Goal: Task Accomplishment & Management: Use online tool/utility

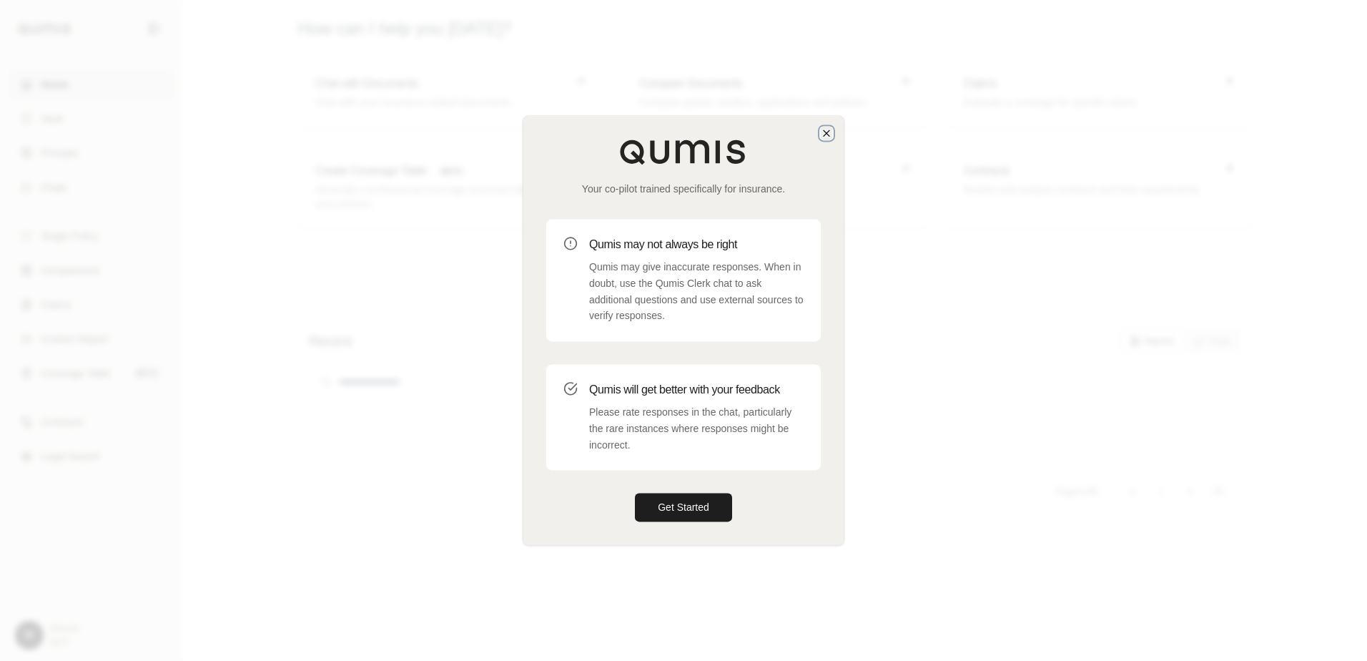
click at [829, 137] on icon "button" at bounding box center [826, 132] width 11 height 11
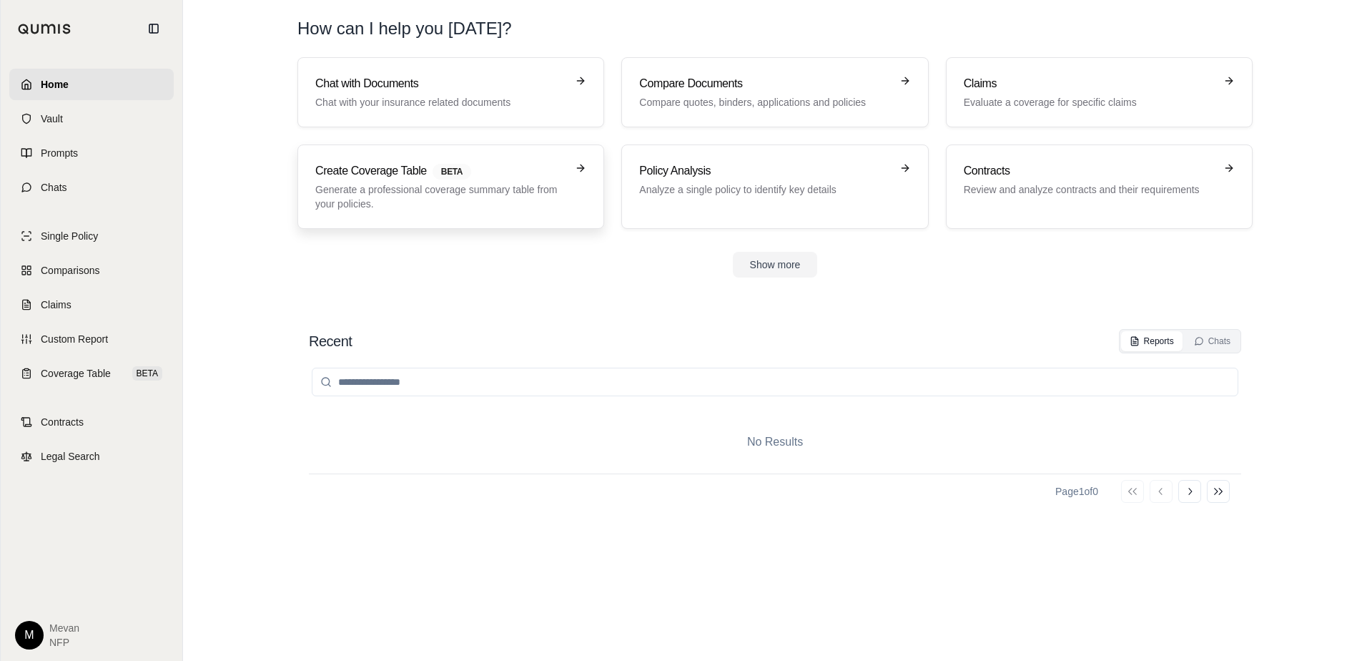
click at [396, 194] on p "Generate a professional coverage summary table from your policies." at bounding box center [440, 196] width 251 height 29
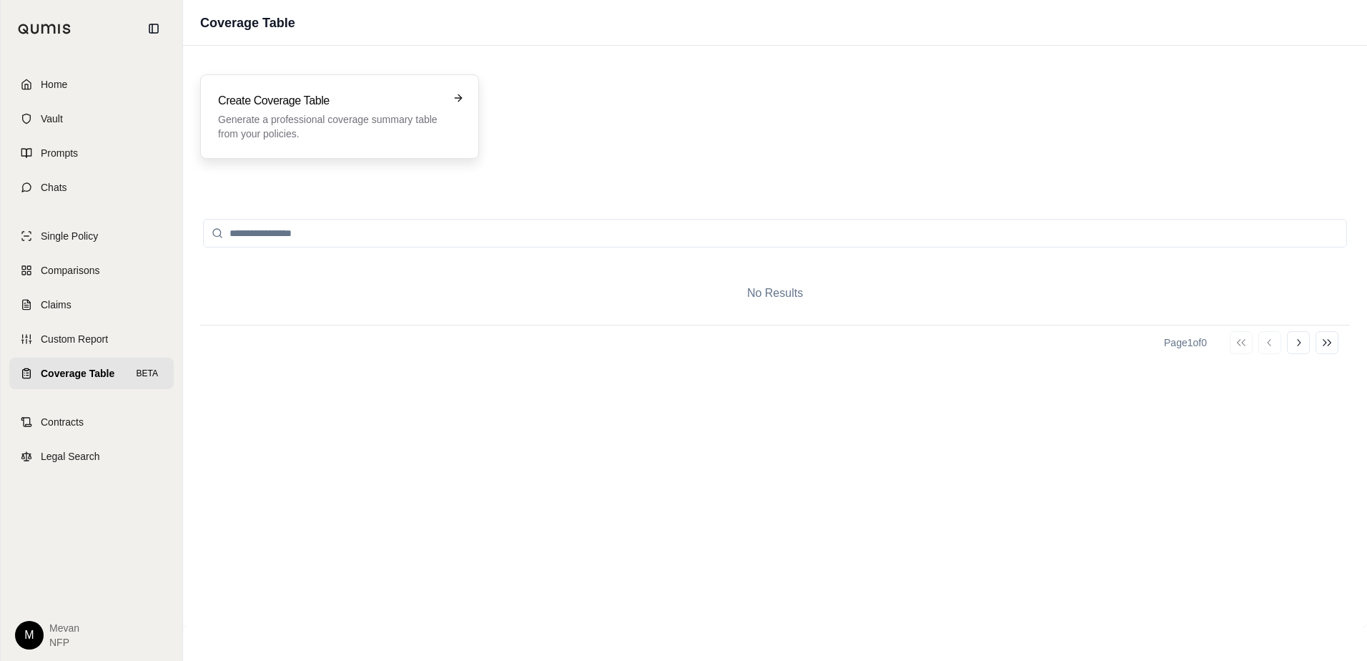
click at [366, 84] on div "Create Coverage Table Generate a professional coverage summary table from your …" at bounding box center [339, 116] width 279 height 84
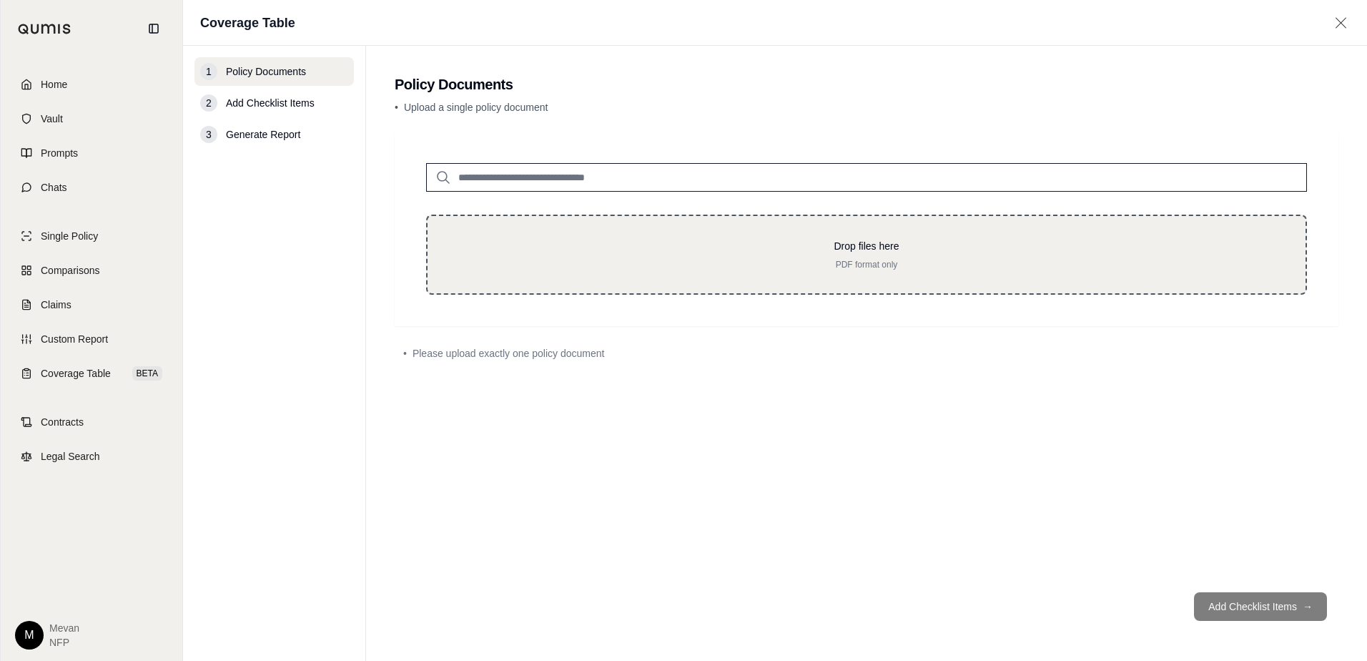
click at [623, 265] on p "PDF format only" at bounding box center [866, 264] width 832 height 11
type input "**********"
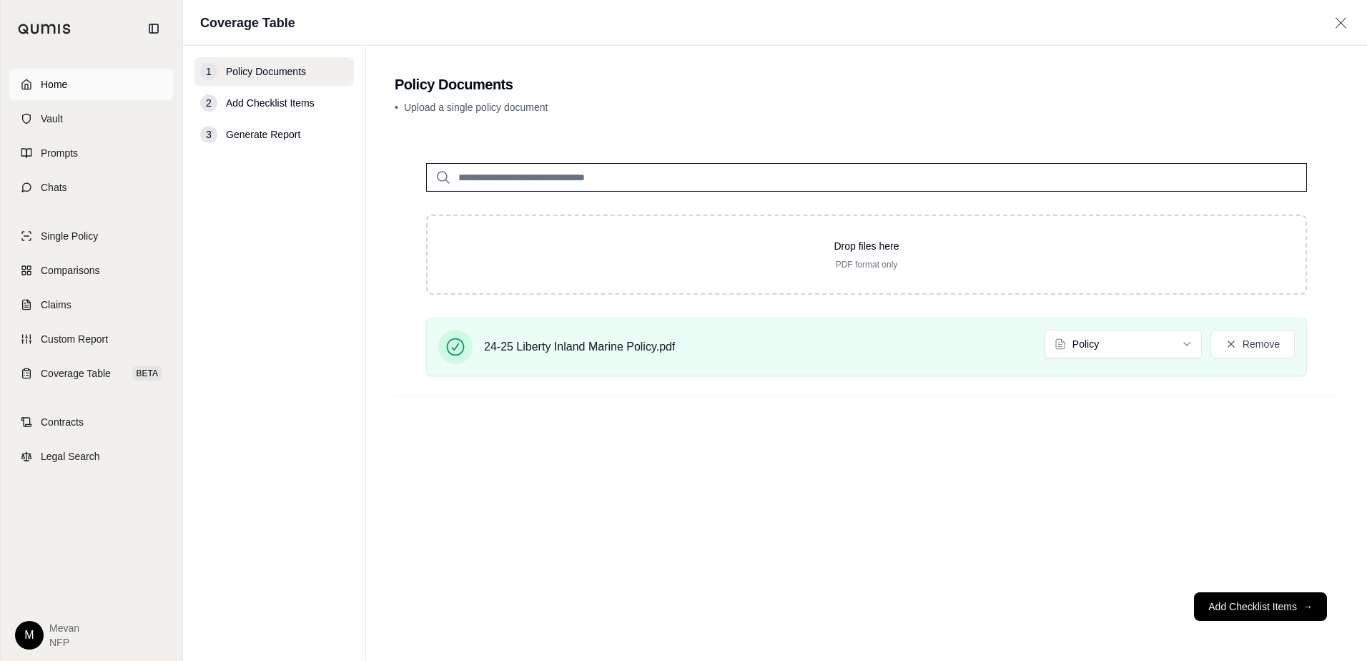
click at [114, 86] on link "Home" at bounding box center [91, 84] width 164 height 31
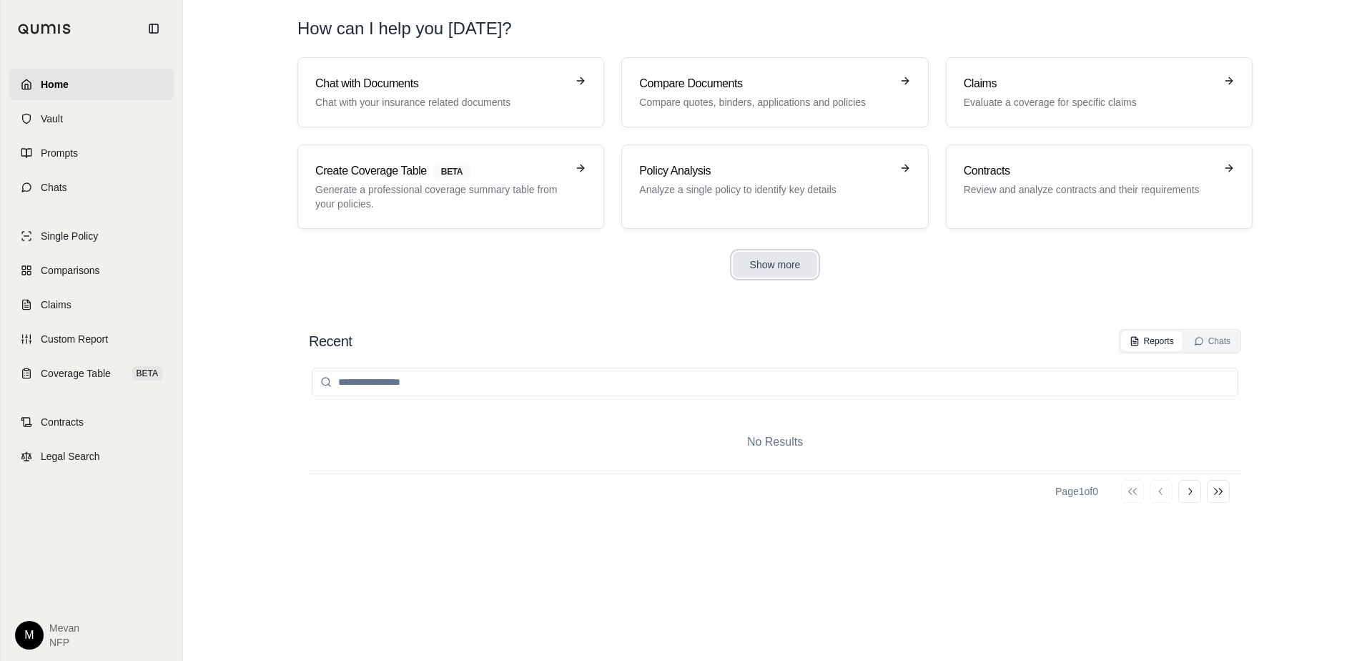
click at [777, 264] on button "Show more" at bounding box center [775, 265] width 85 height 26
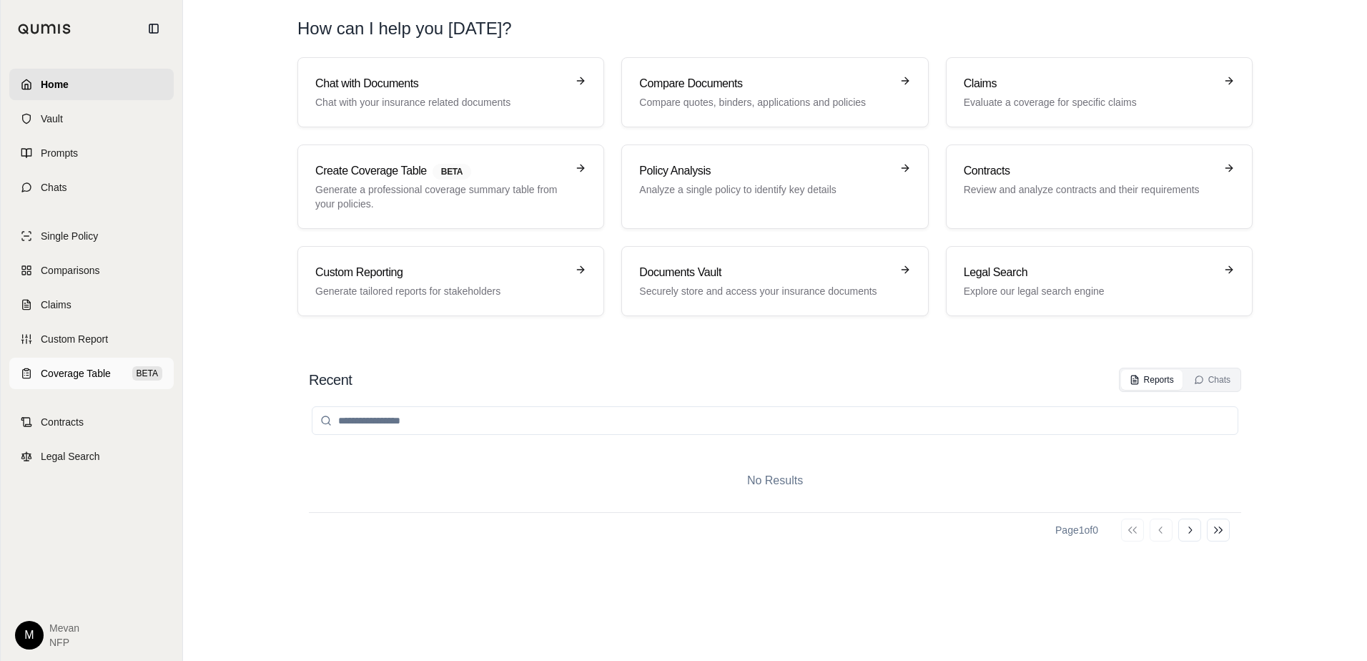
click at [80, 382] on link "Coverage Table BETA" at bounding box center [91, 373] width 164 height 31
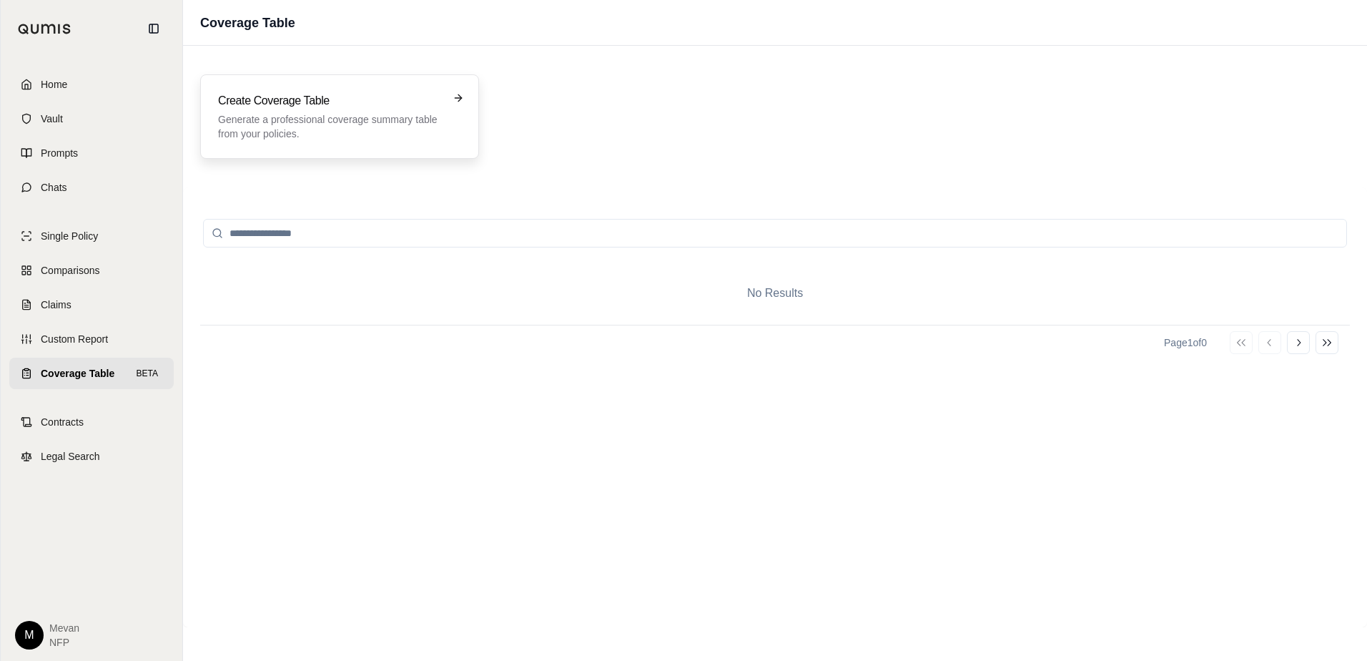
click at [338, 107] on h3 "Create Coverage Table" at bounding box center [329, 100] width 223 height 17
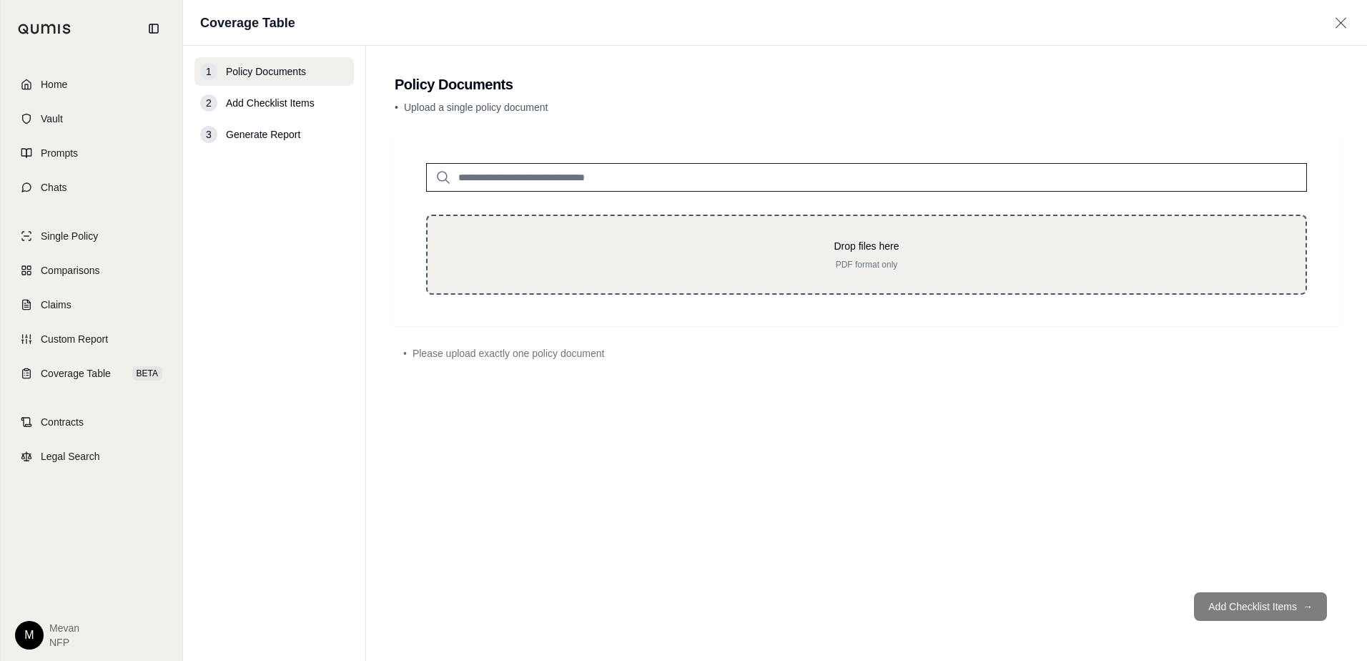
click at [616, 272] on div "Drop files here PDF format only" at bounding box center [866, 255] width 881 height 80
type input "**********"
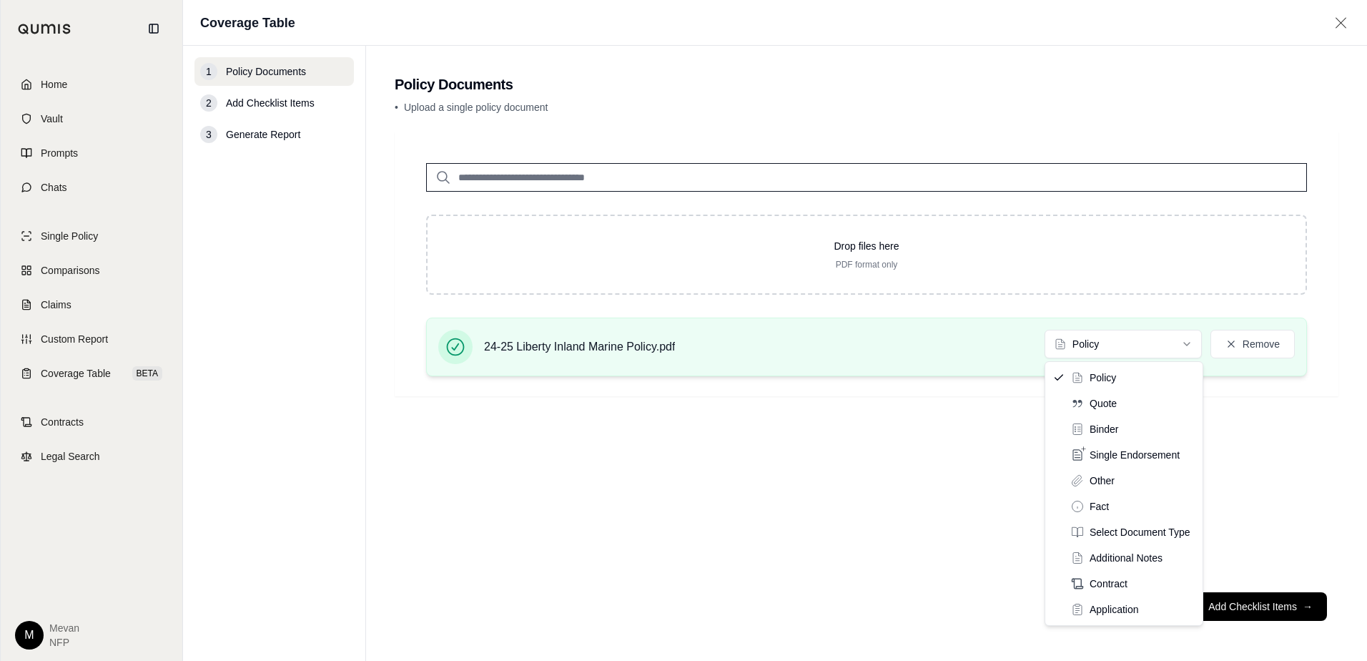
click at [1141, 345] on html "Home Vault Prompts Chats Single Policy Comparisons Claims Custom Report Coverag…" at bounding box center [683, 330] width 1367 height 661
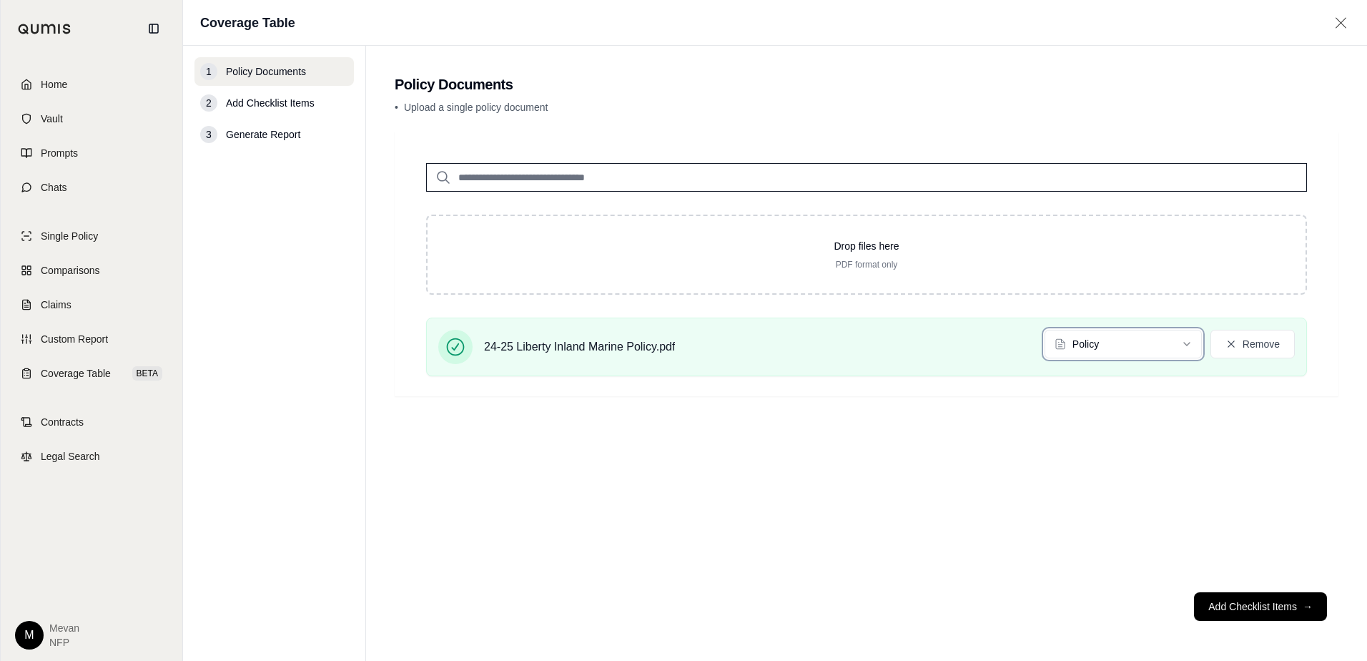
click at [1291, 443] on html "Home Vault Prompts Chats Single Policy Comparisons Claims Custom Report Coverag…" at bounding box center [683, 330] width 1367 height 661
click at [1269, 604] on button "Add Checklist Items →" at bounding box center [1260, 606] width 133 height 29
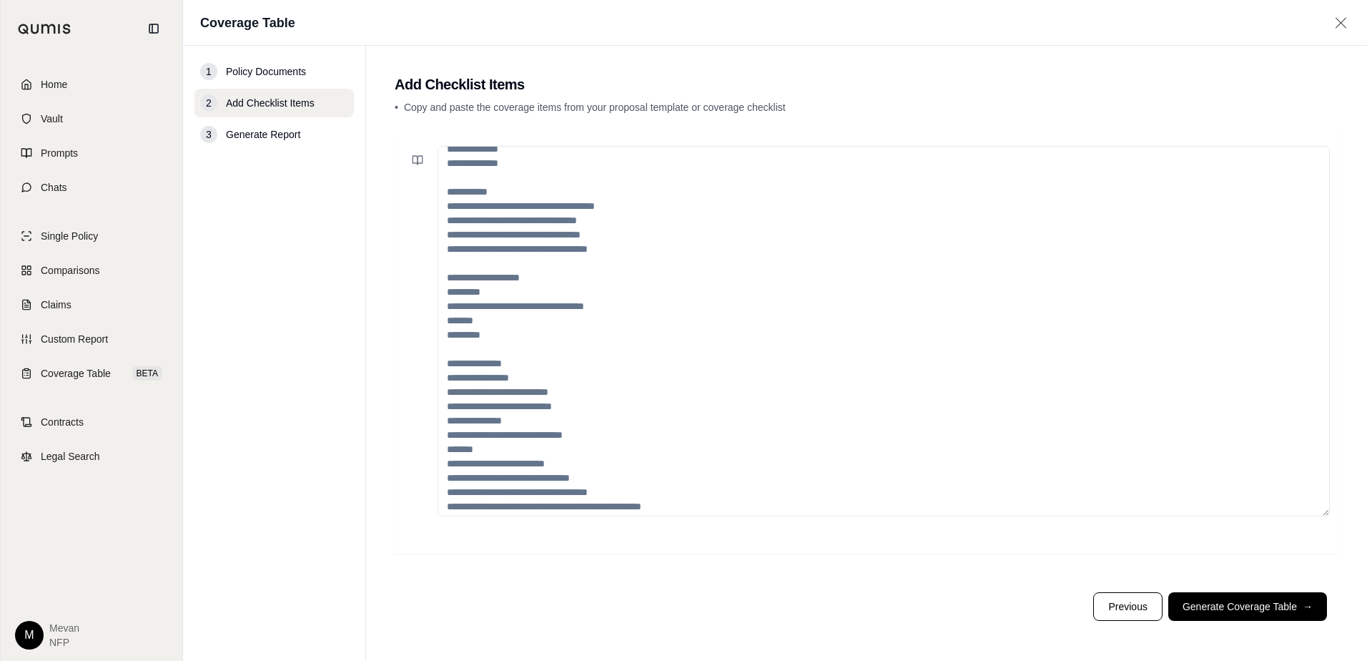
scroll to position [243, 0]
click at [1222, 605] on button "Generate Coverage Table →" at bounding box center [1247, 606] width 159 height 29
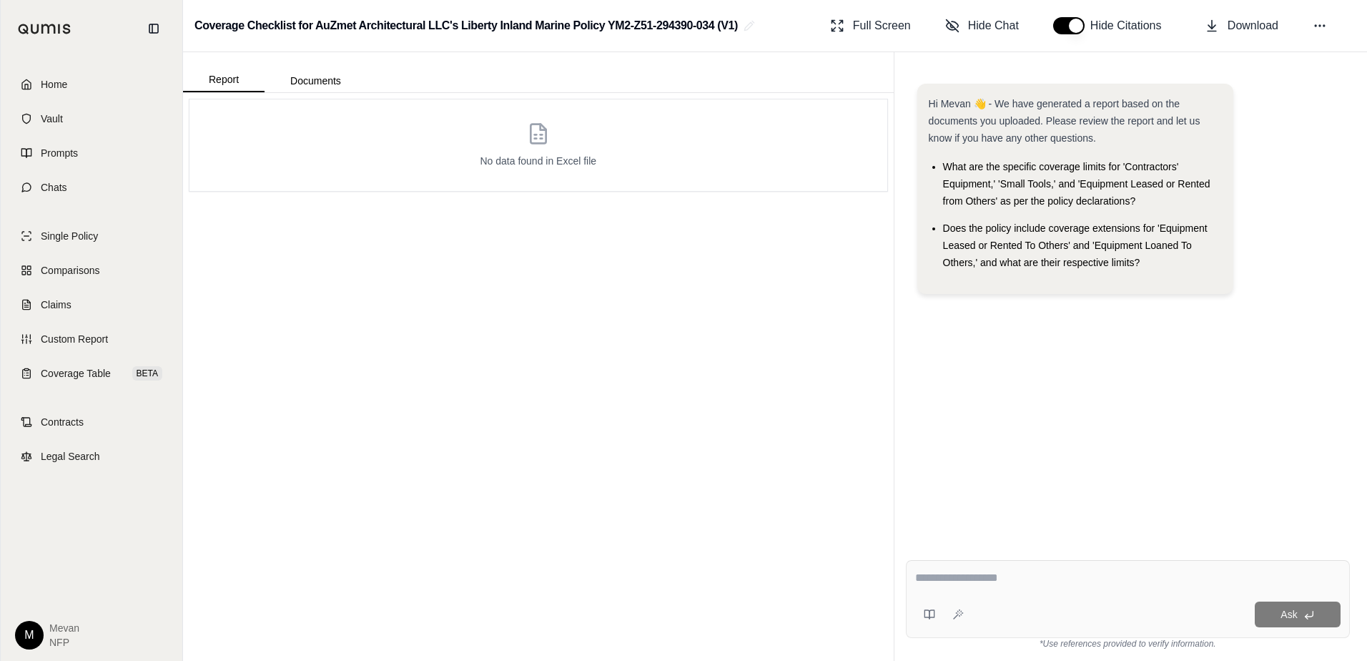
click at [281, 69] on div "Report Documents" at bounding box center [275, 78] width 184 height 29
click at [302, 76] on button "Documents" at bounding box center [316, 80] width 102 height 23
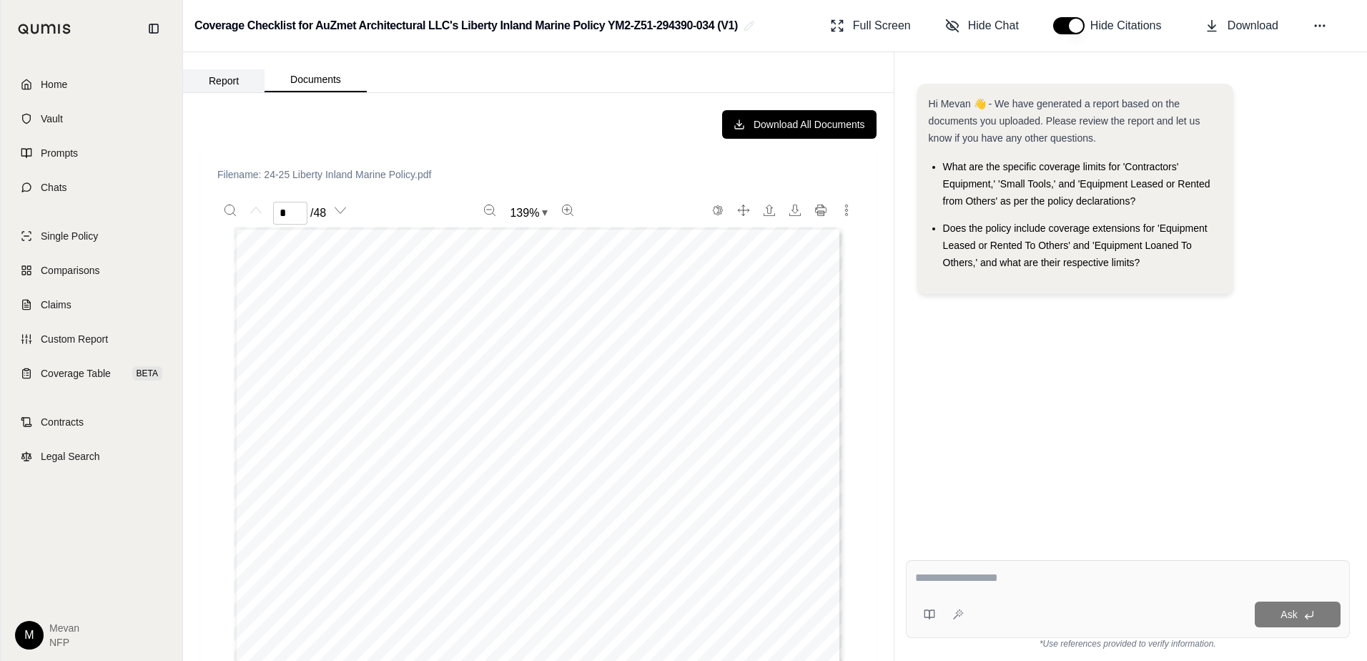
click at [255, 76] on button "Report" at bounding box center [224, 80] width 82 height 23
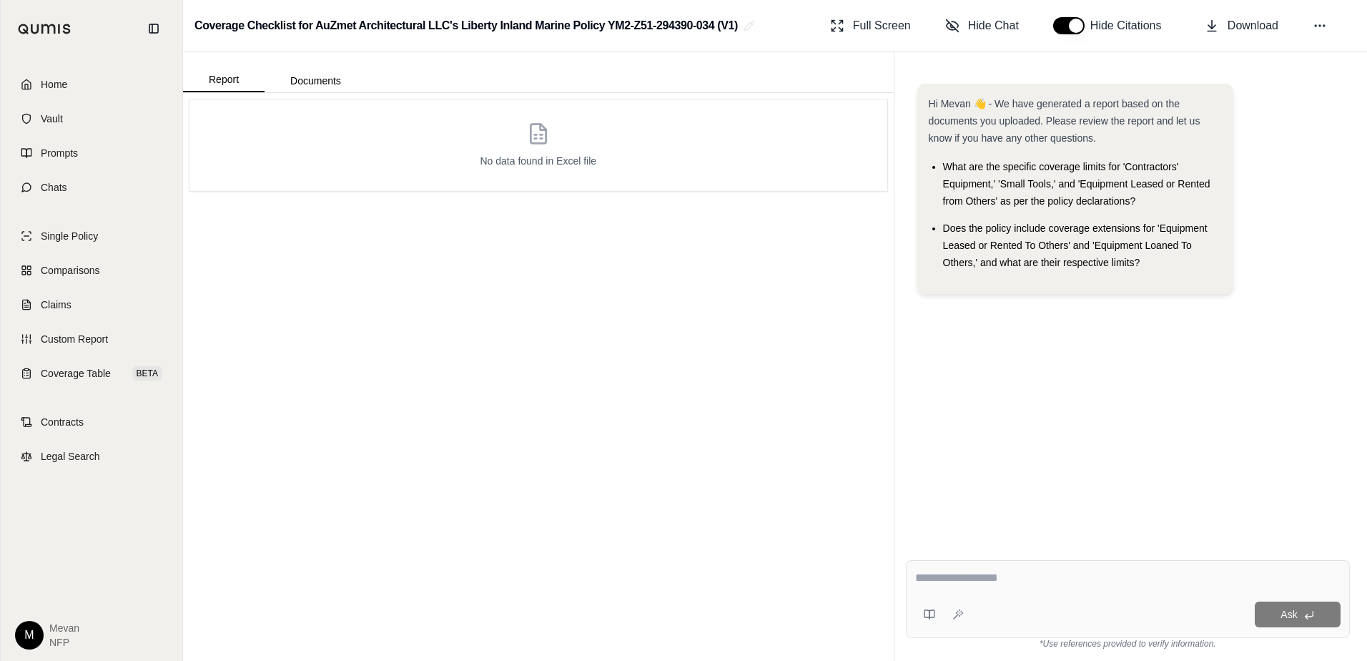
click at [413, 146] on div "No data found in Excel file" at bounding box center [538, 145] width 698 height 92
click at [73, 385] on link "Coverage Table BETA" at bounding box center [91, 373] width 164 height 31
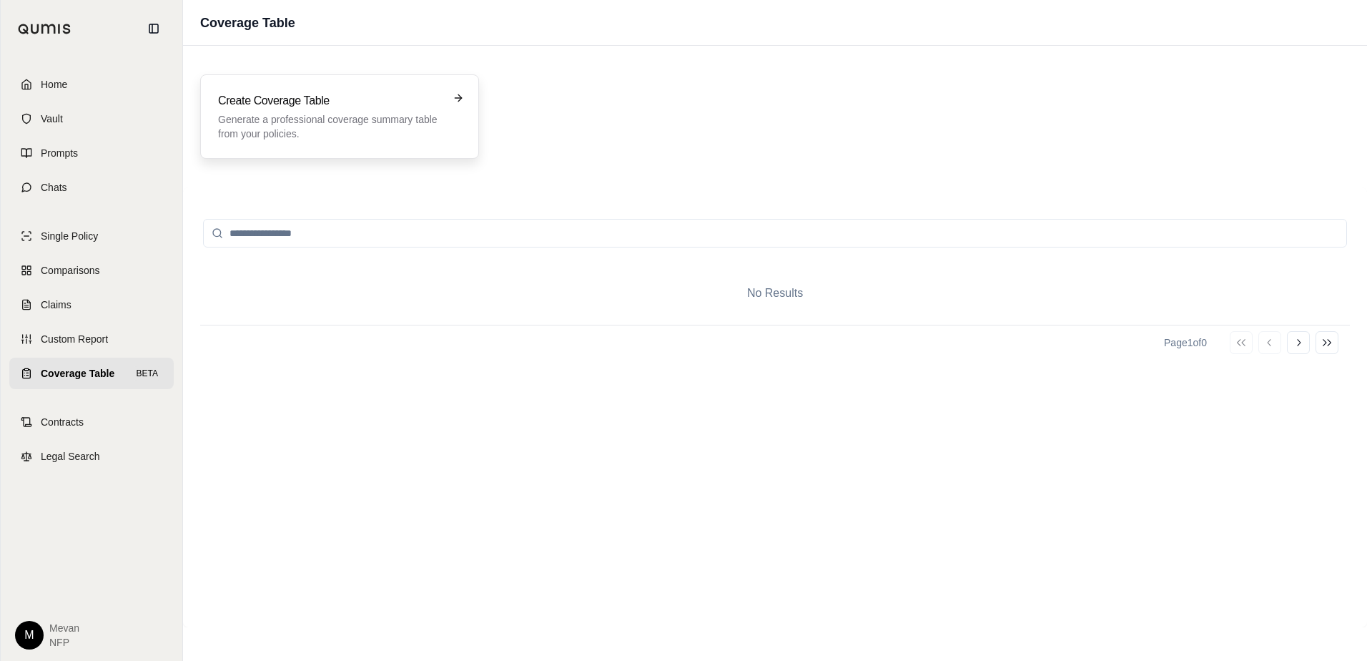
click at [380, 107] on h3 "Create Coverage Table" at bounding box center [329, 100] width 223 height 17
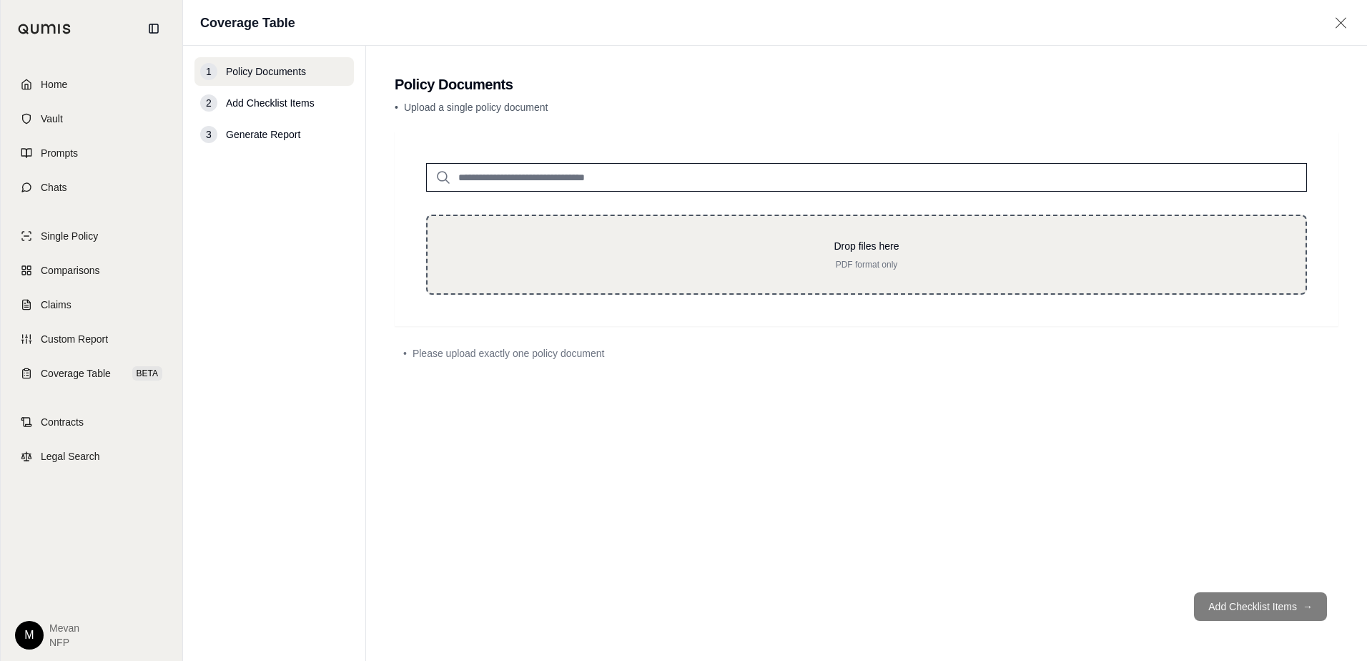
click at [680, 285] on div "Drop files here PDF format only" at bounding box center [866, 255] width 881 height 80
type input "**********"
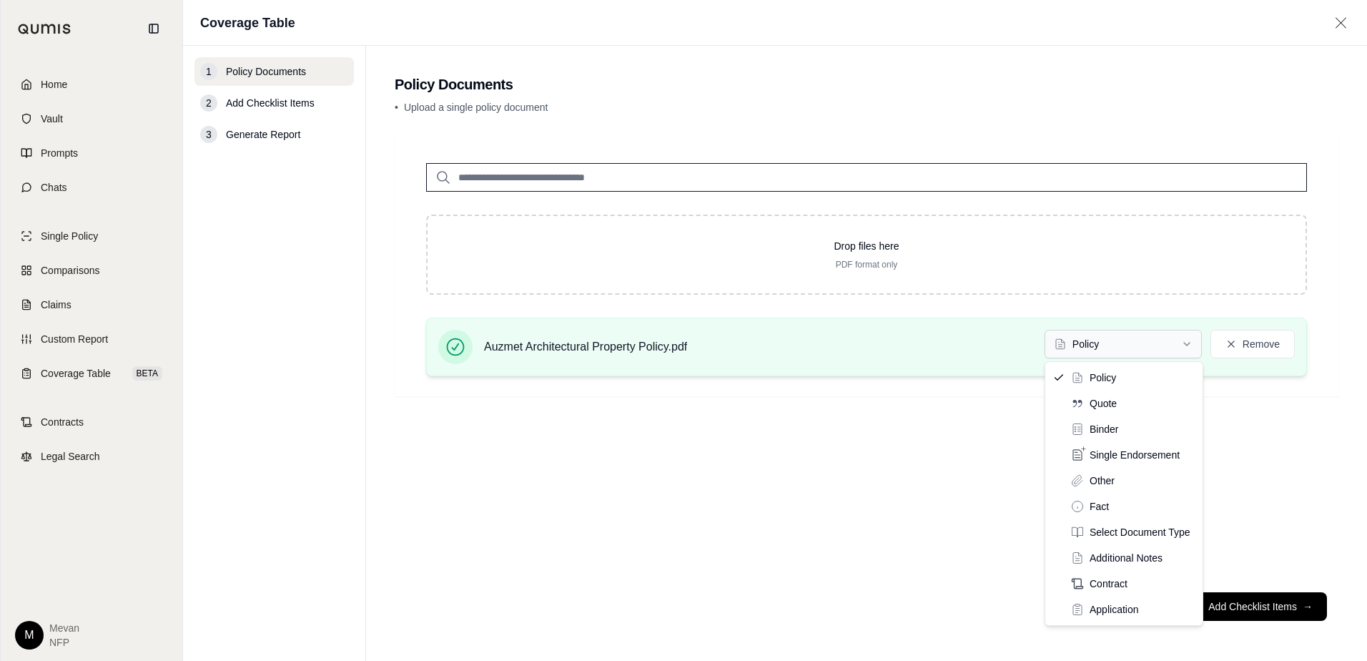
click at [1103, 339] on html "Home Vault Prompts Chats Single Policy Comparisons Claims Custom Report Coverag…" at bounding box center [683, 330] width 1367 height 661
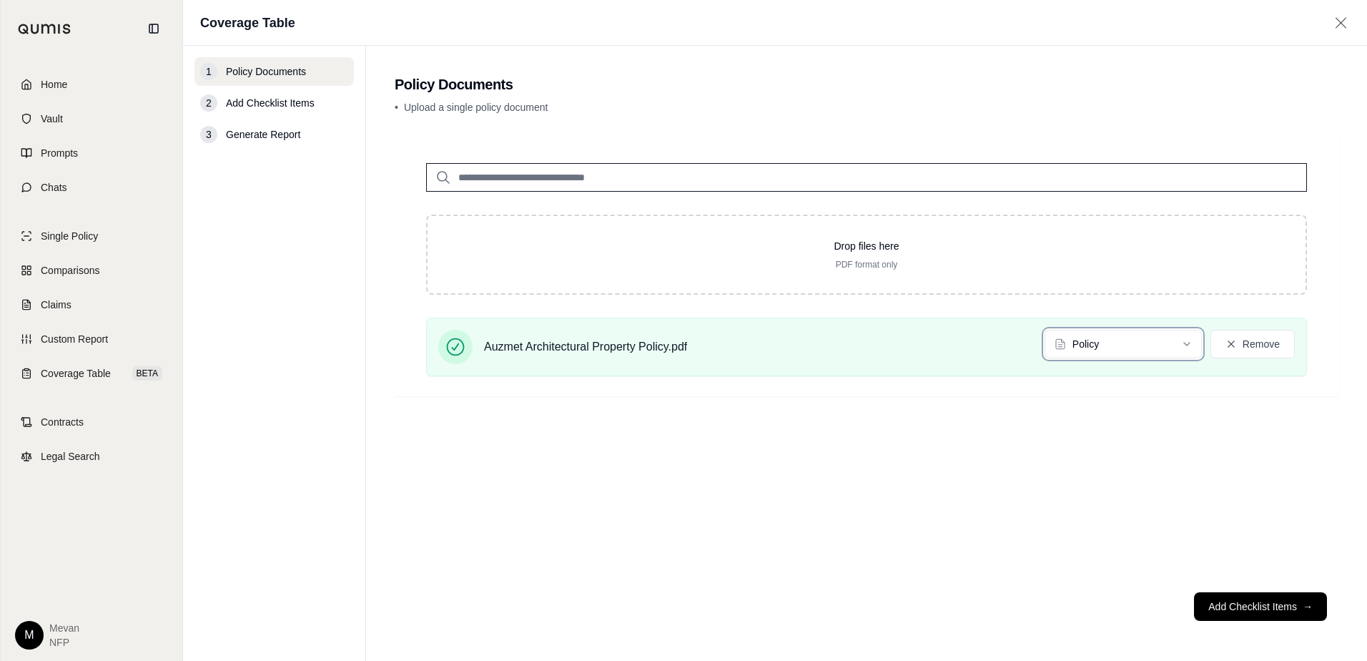
click at [1258, 413] on html "Home Vault Prompts Chats Single Policy Comparisons Claims Custom Report Coverag…" at bounding box center [683, 330] width 1367 height 661
click at [1240, 598] on button "Add Checklist Items →" at bounding box center [1260, 606] width 133 height 29
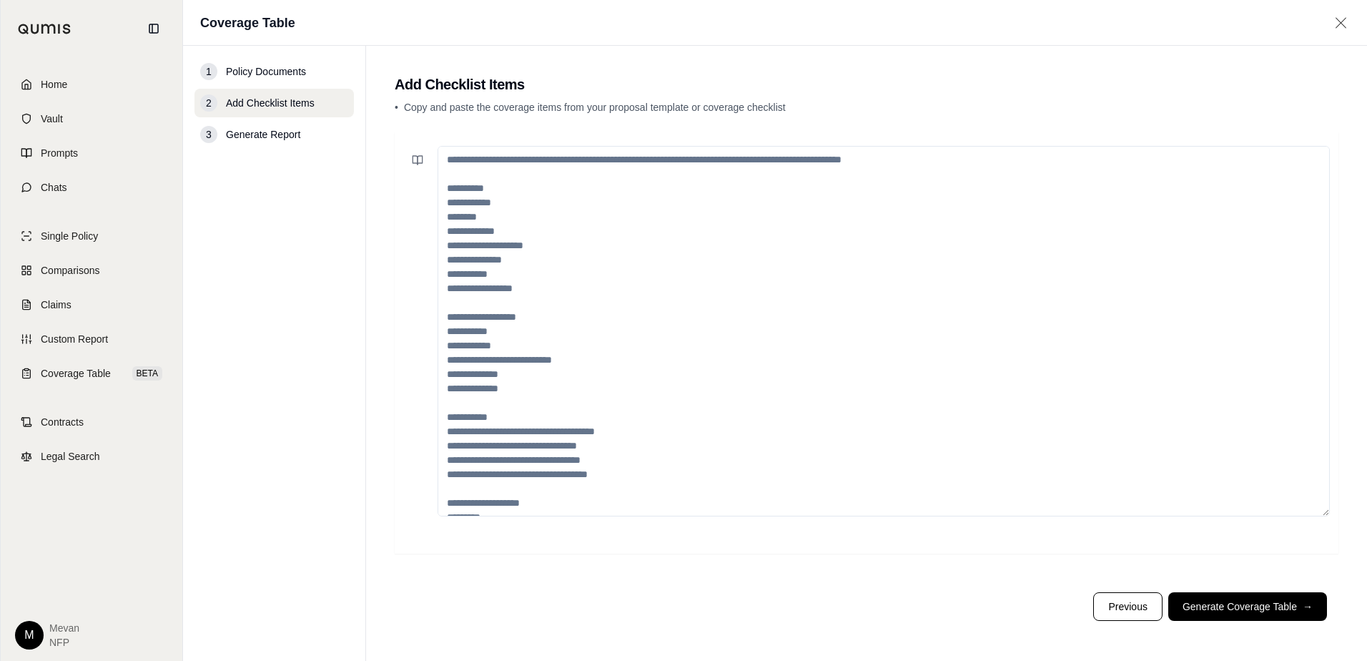
click at [546, 166] on textarea at bounding box center [884, 331] width 892 height 370
drag, startPoint x: 445, startPoint y: 205, endPoint x: 623, endPoint y: 508, distance: 351.6
click at [623, 508] on textarea at bounding box center [884, 331] width 892 height 370
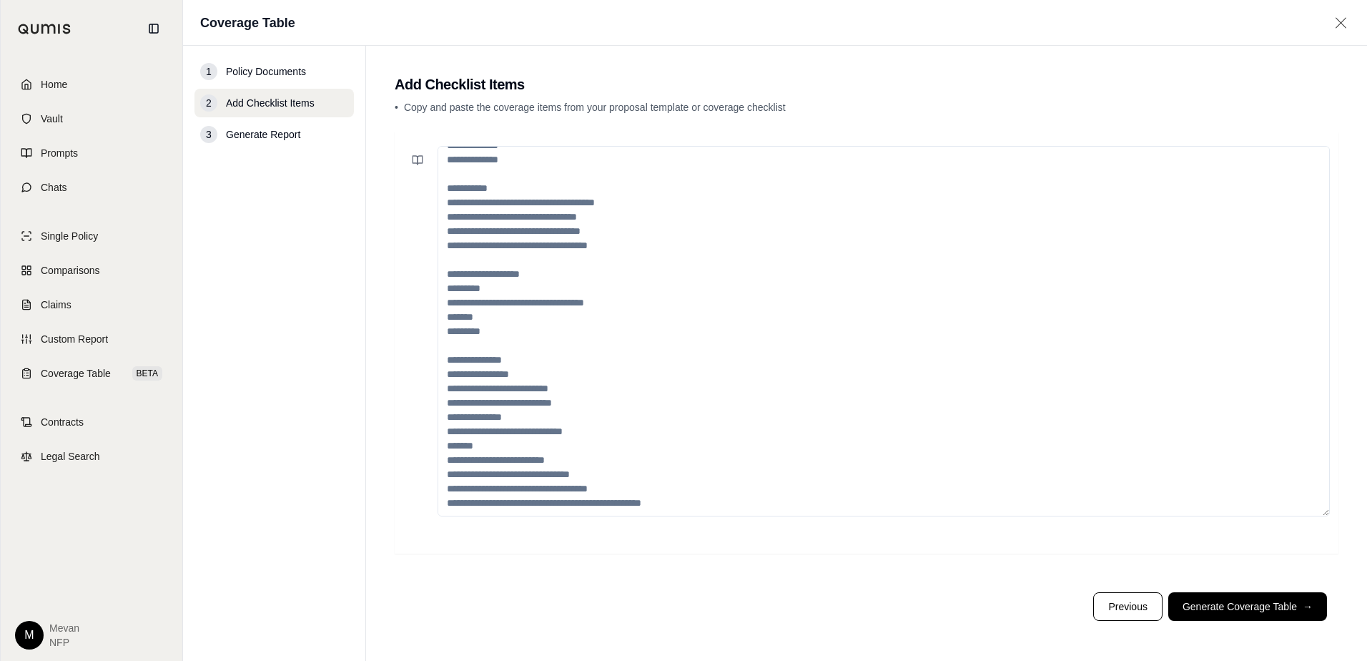
click at [518, 436] on textarea at bounding box center [884, 331] width 892 height 370
type textarea "*"
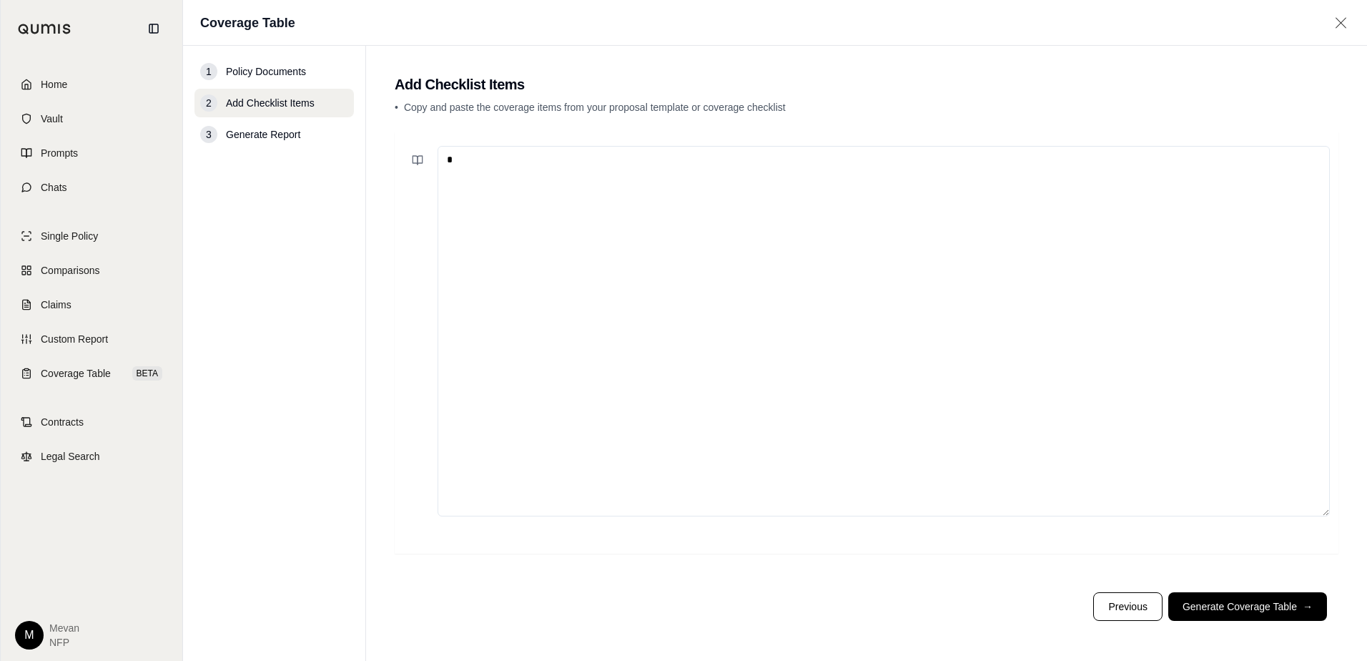
click at [509, 365] on textarea "*" at bounding box center [884, 331] width 892 height 370
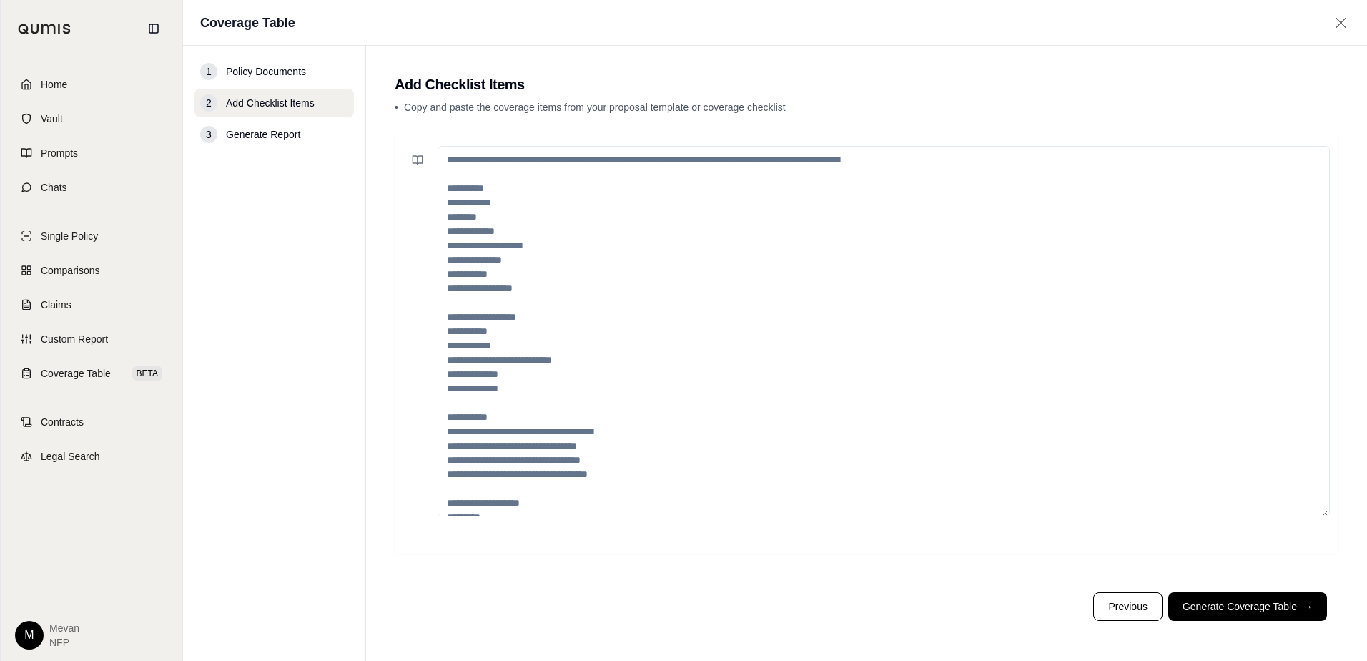
drag, startPoint x: 444, startPoint y: 207, endPoint x: 518, endPoint y: 277, distance: 102.2
click at [518, 277] on textarea at bounding box center [884, 331] width 892 height 370
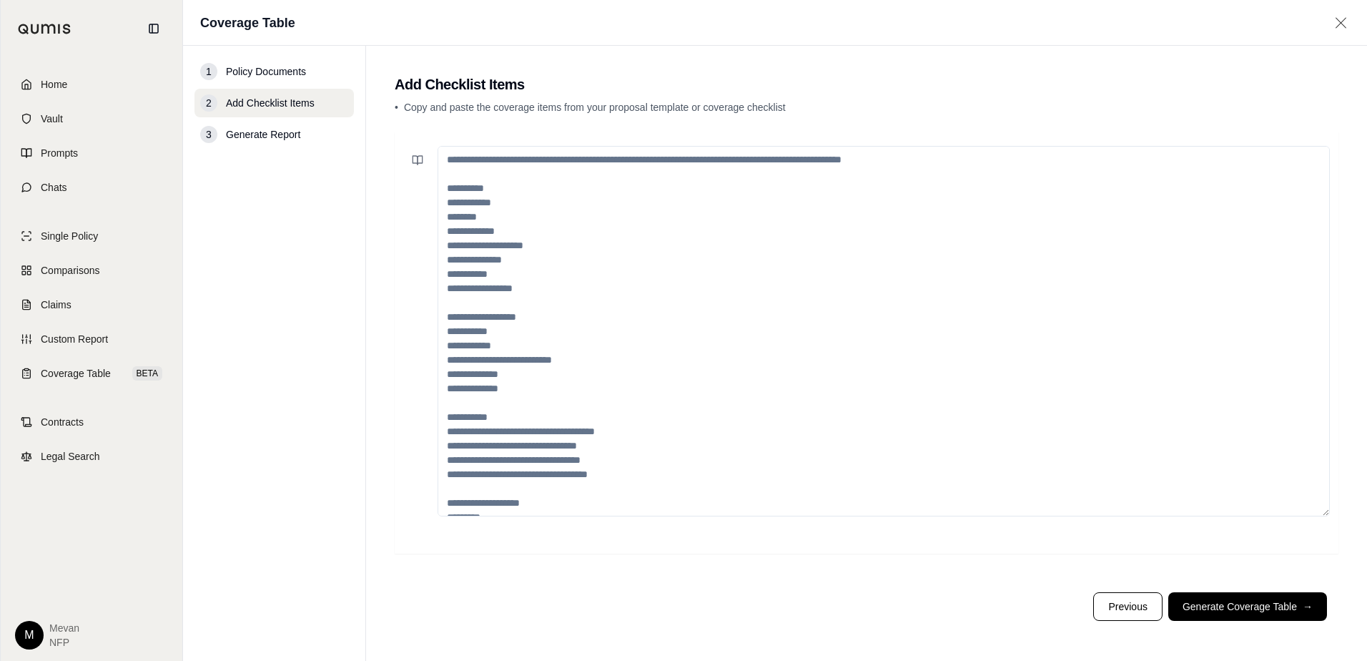
click at [753, 296] on textarea at bounding box center [884, 331] width 892 height 370
paste textarea "**********"
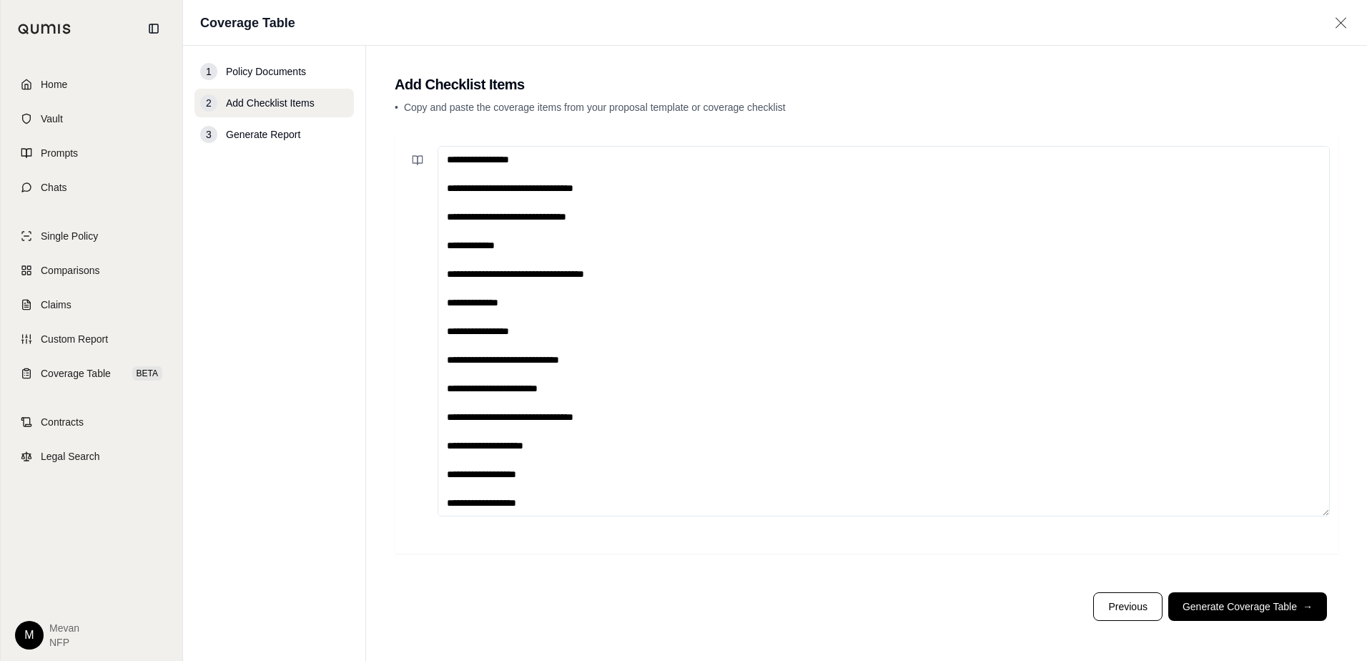
scroll to position [250, 0]
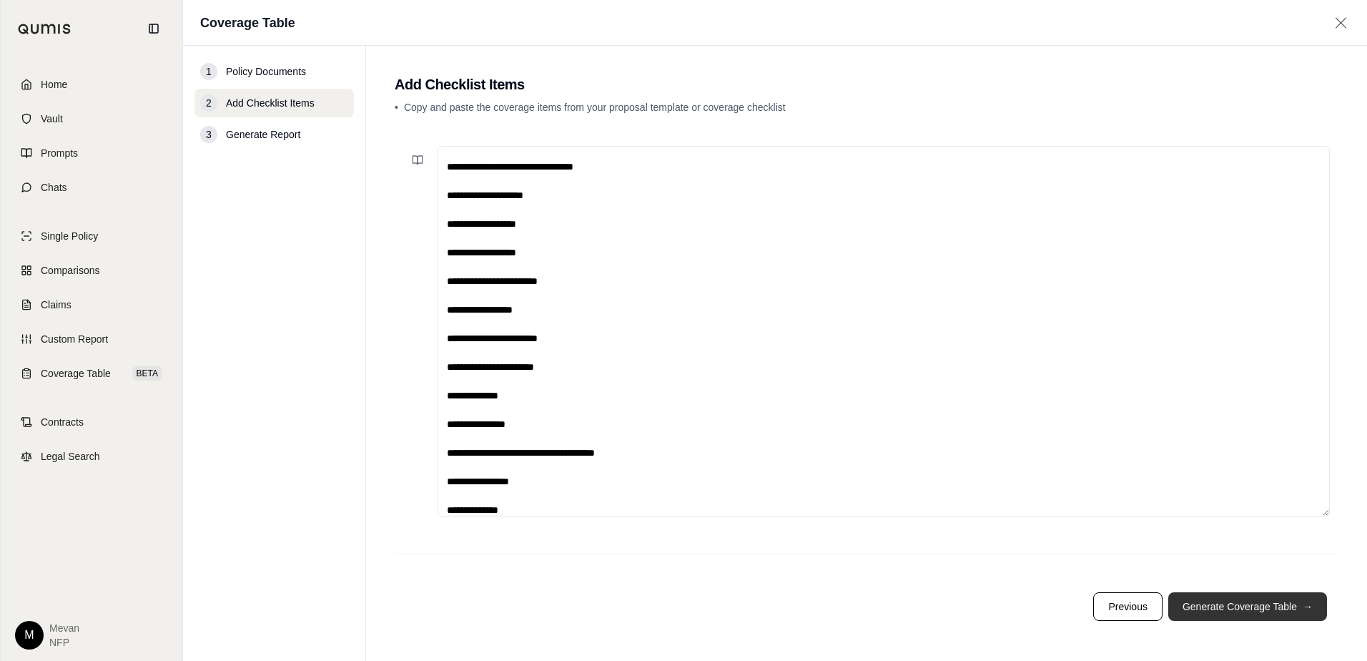
type textarea "**********"
click at [1236, 596] on button "Generate Coverage Table →" at bounding box center [1247, 606] width 159 height 29
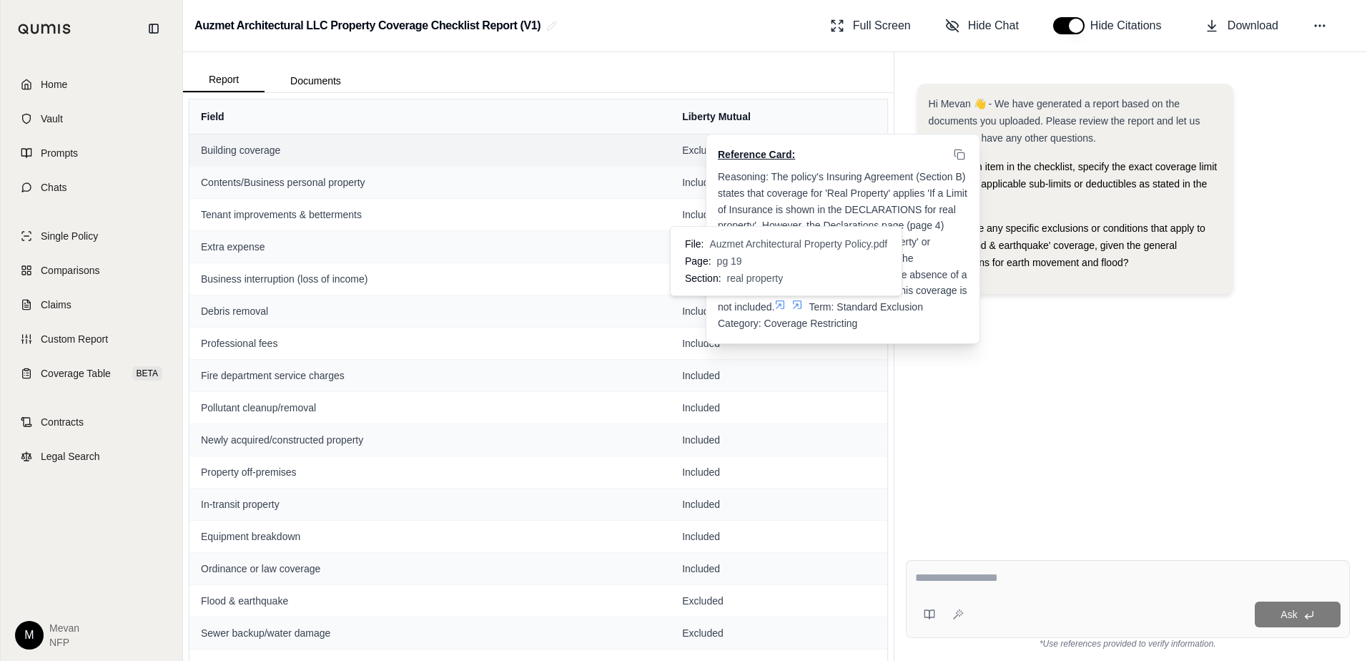
click at [780, 304] on icon at bounding box center [779, 304] width 11 height 11
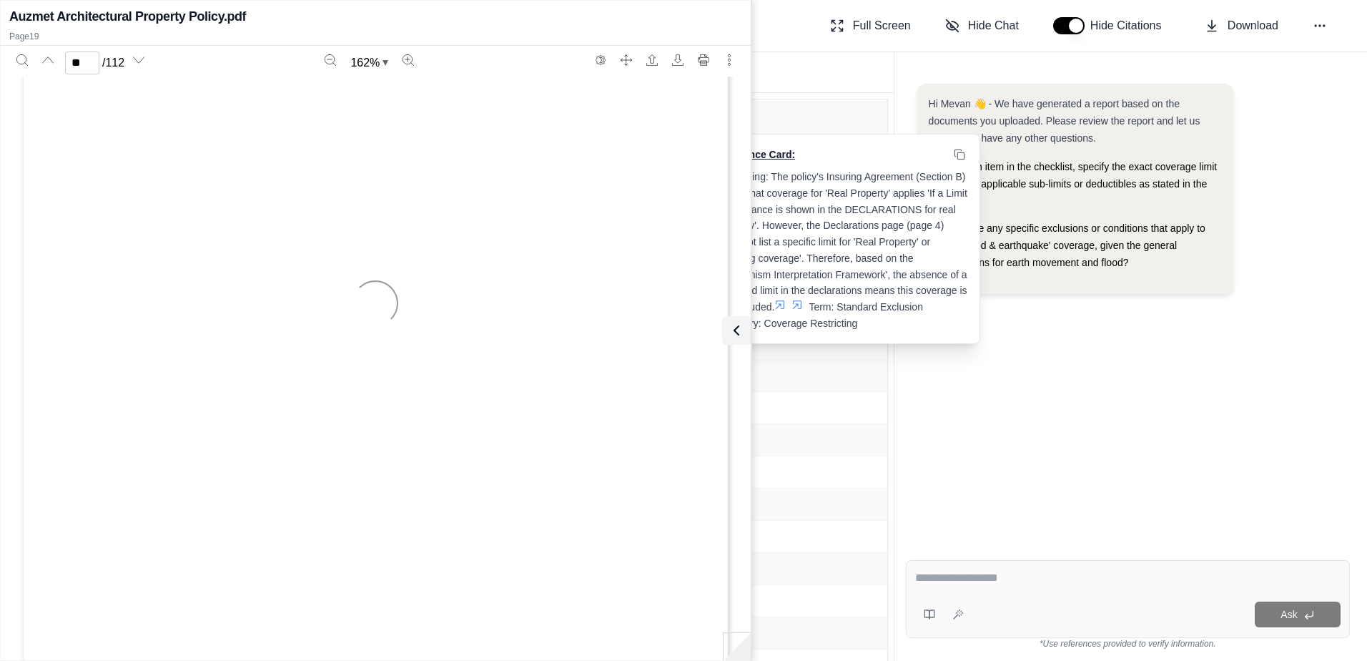
type input "**"
click at [780, 304] on icon at bounding box center [779, 304] width 11 height 11
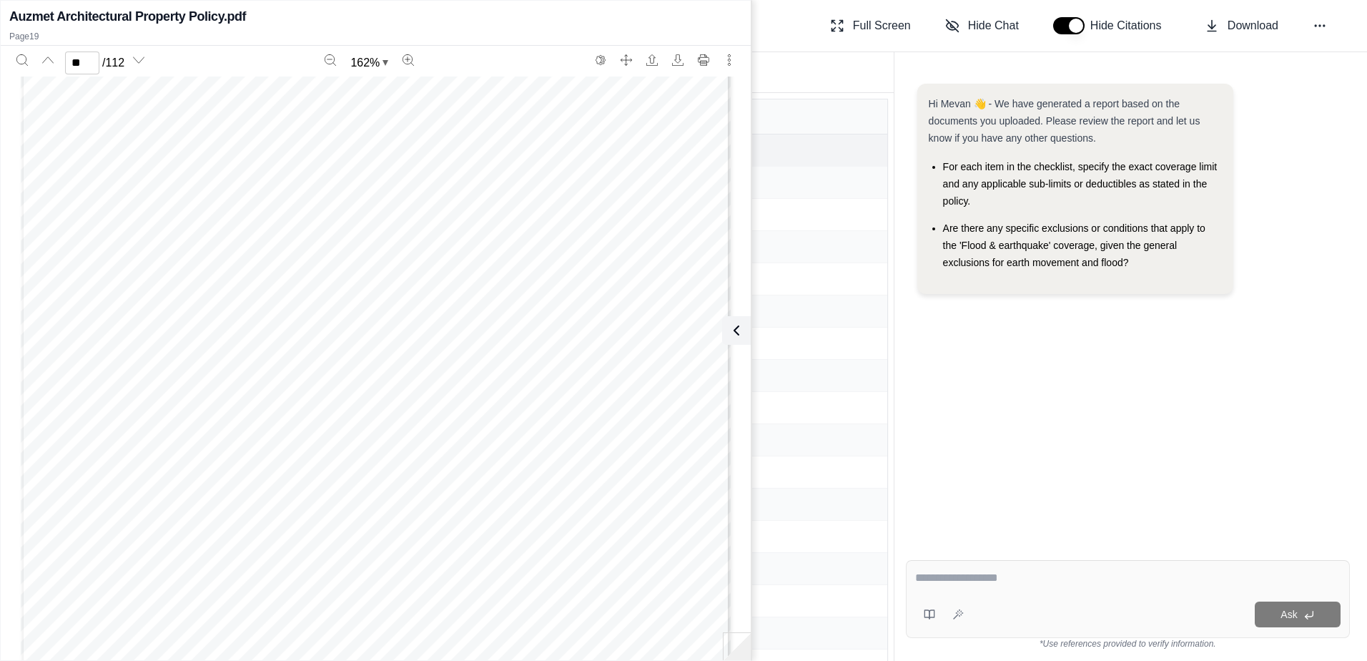
scroll to position [16667, 0]
click at [777, 40] on div "Auzmet Architectural LLC Property Coverage Checklist Report (V1) Full Screen Hi…" at bounding box center [775, 26] width 1184 height 52
click at [738, 329] on icon at bounding box center [733, 330] width 17 height 17
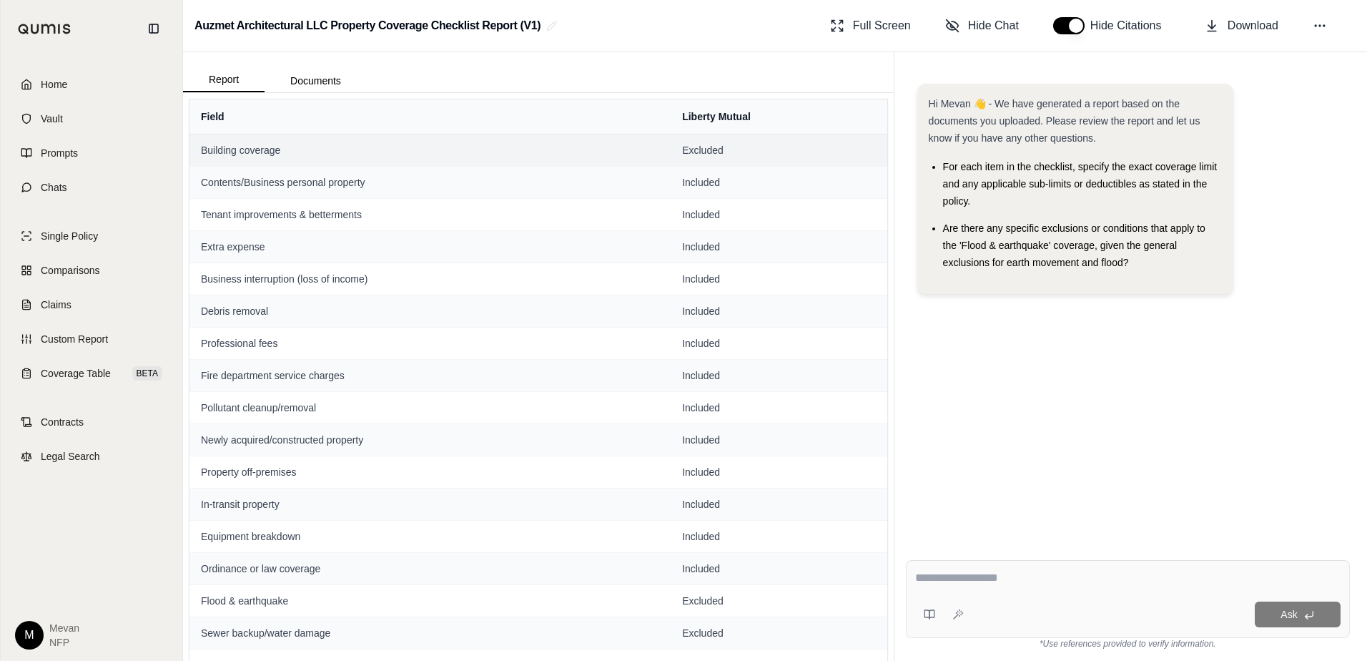
click at [1017, 588] on div at bounding box center [1127, 580] width 425 height 22
click at [973, 570] on textarea at bounding box center [1127, 577] width 425 height 17
type textarea "**********"
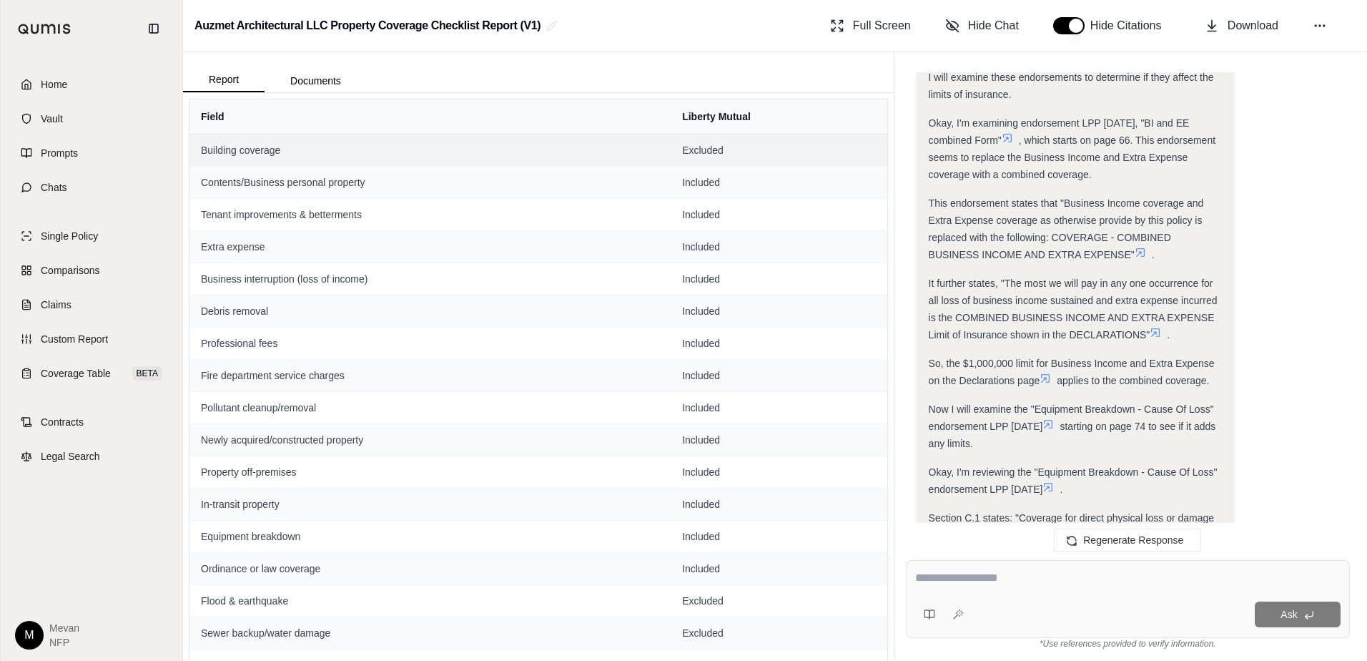
scroll to position [2284, 0]
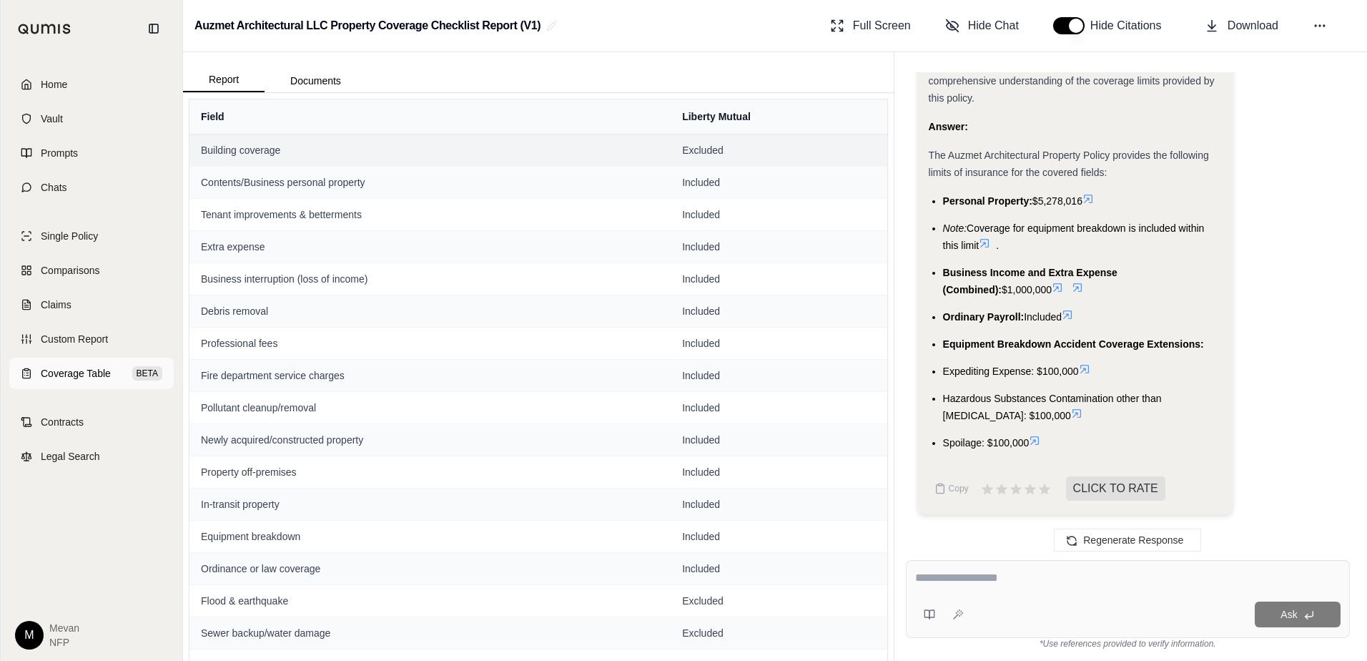
click at [69, 372] on span "Coverage Table" at bounding box center [76, 373] width 70 height 14
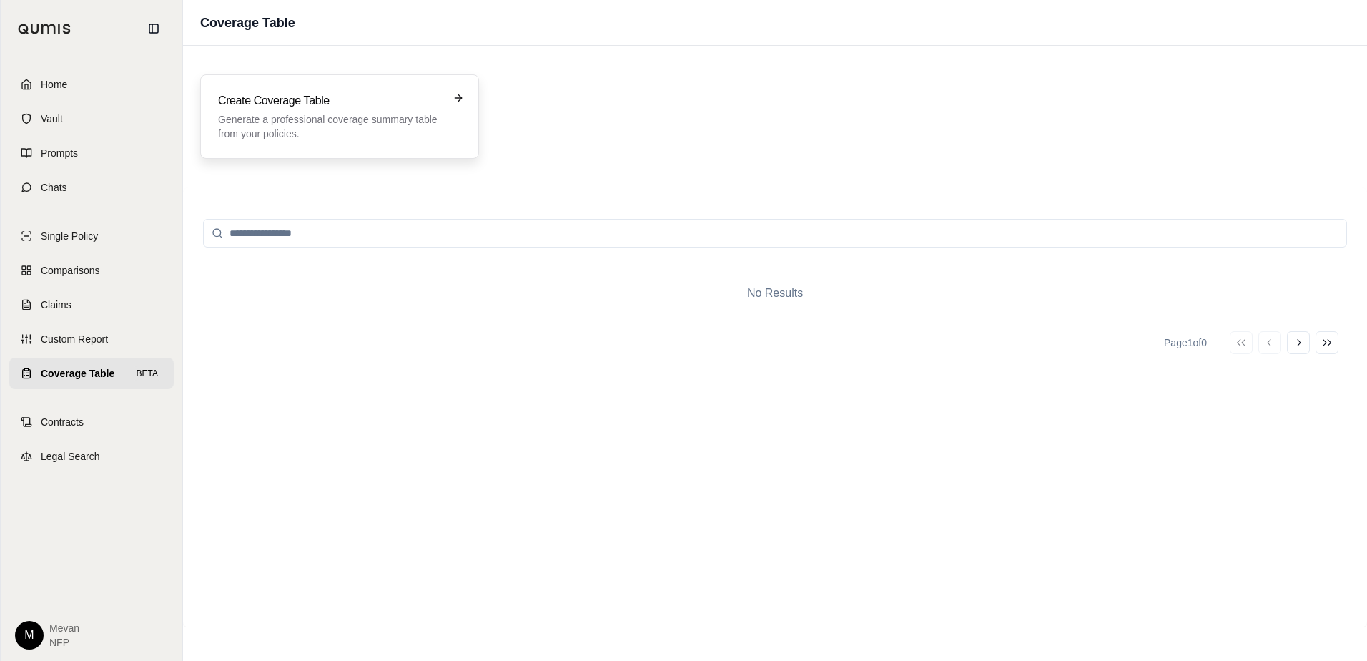
click at [288, 134] on p "Generate a professional coverage summary table from your policies." at bounding box center [329, 126] width 223 height 29
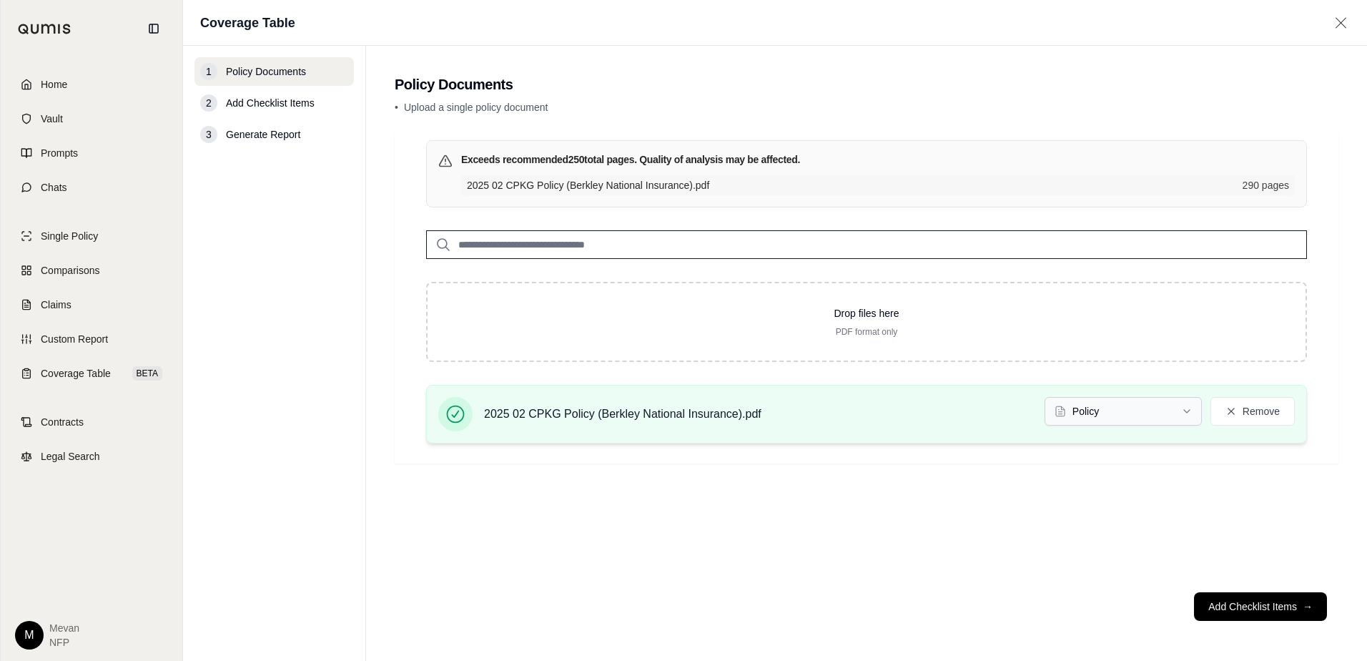
click at [1138, 398] on html "Home Vault Prompts Chats Single Policy Comparisons Claims Custom Report Coverag…" at bounding box center [683, 330] width 1367 height 661
click at [1109, 509] on html "Home Vault Prompts Chats Single Policy Comparisons Claims Custom Report Coverag…" at bounding box center [683, 330] width 1367 height 661
click at [1224, 593] on button "Add Checklist Items →" at bounding box center [1260, 606] width 133 height 29
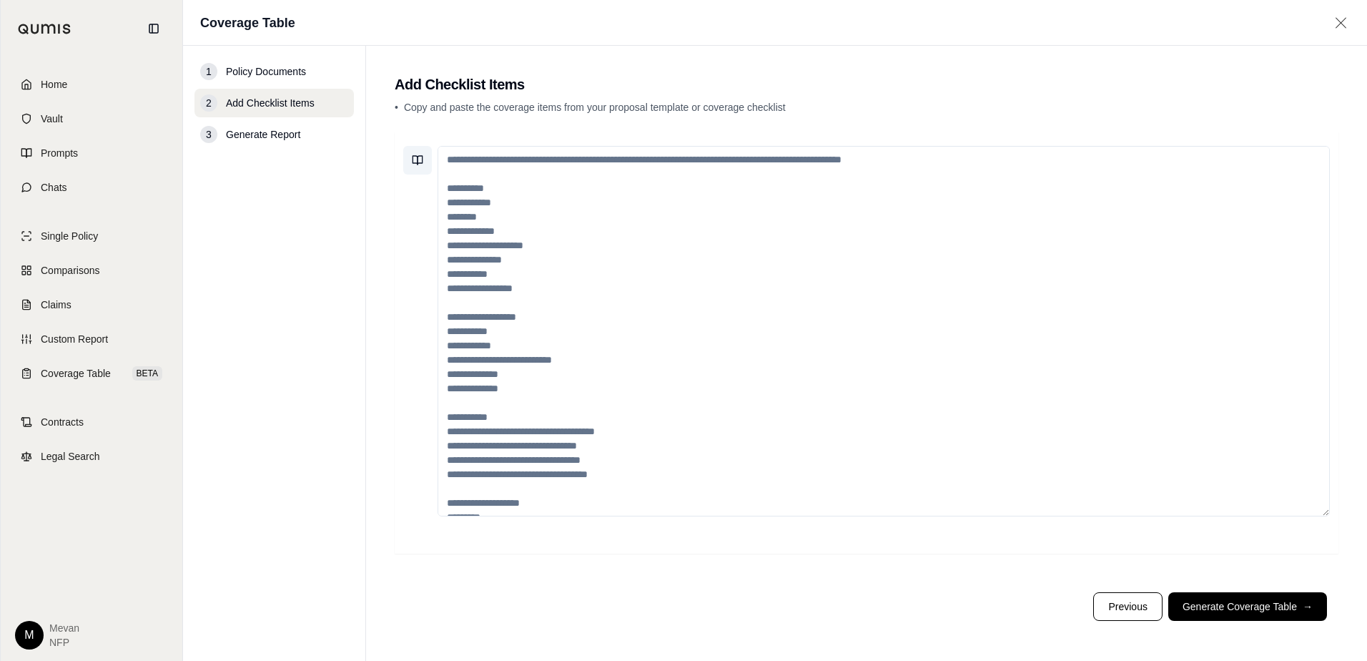
click at [420, 167] on button at bounding box center [417, 160] width 29 height 29
click at [450, 209] on input "search" at bounding box center [541, 199] width 256 height 23
click at [739, 267] on textarea at bounding box center [884, 331] width 892 height 370
drag, startPoint x: 621, startPoint y: 455, endPoint x: 431, endPoint y: 159, distance: 351.5
click at [431, 159] on div at bounding box center [866, 331] width 927 height 370
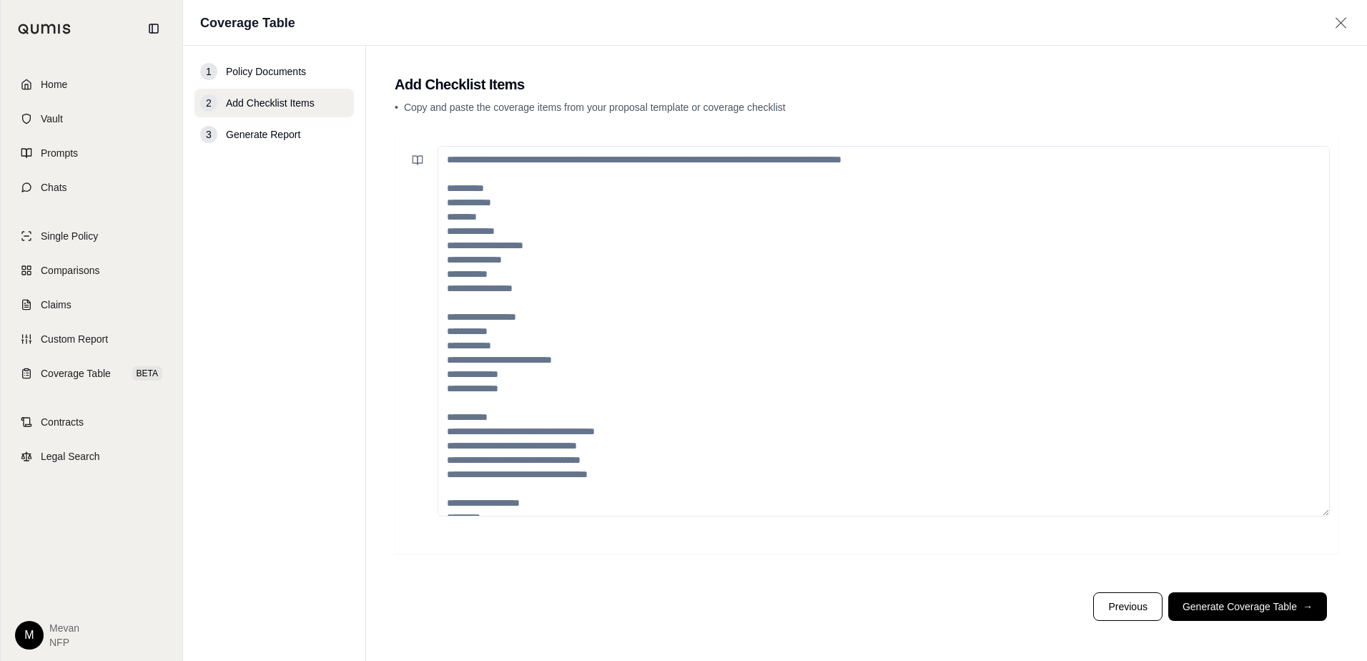
drag, startPoint x: 448, startPoint y: 202, endPoint x: 531, endPoint y: 287, distance: 118.3
click at [531, 287] on textarea at bounding box center [884, 331] width 892 height 370
click at [1265, 596] on button "Generate Coverage Table →" at bounding box center [1247, 606] width 159 height 29
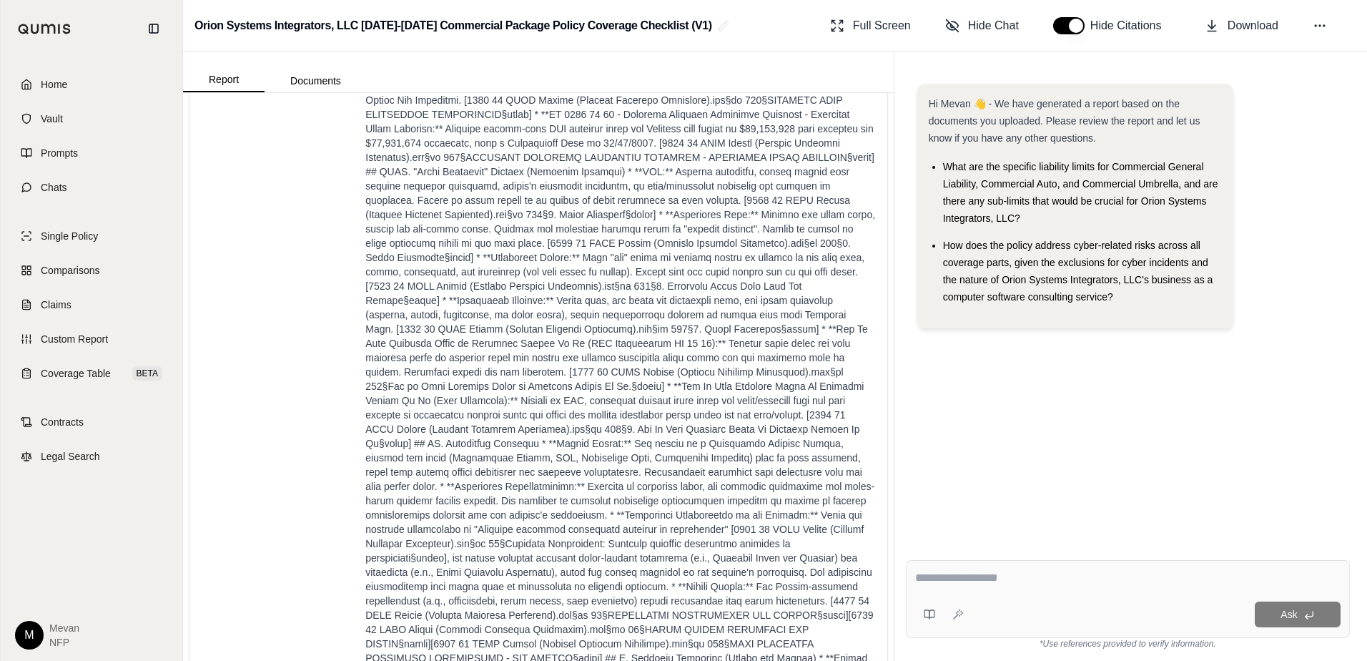
scroll to position [7349, 0]
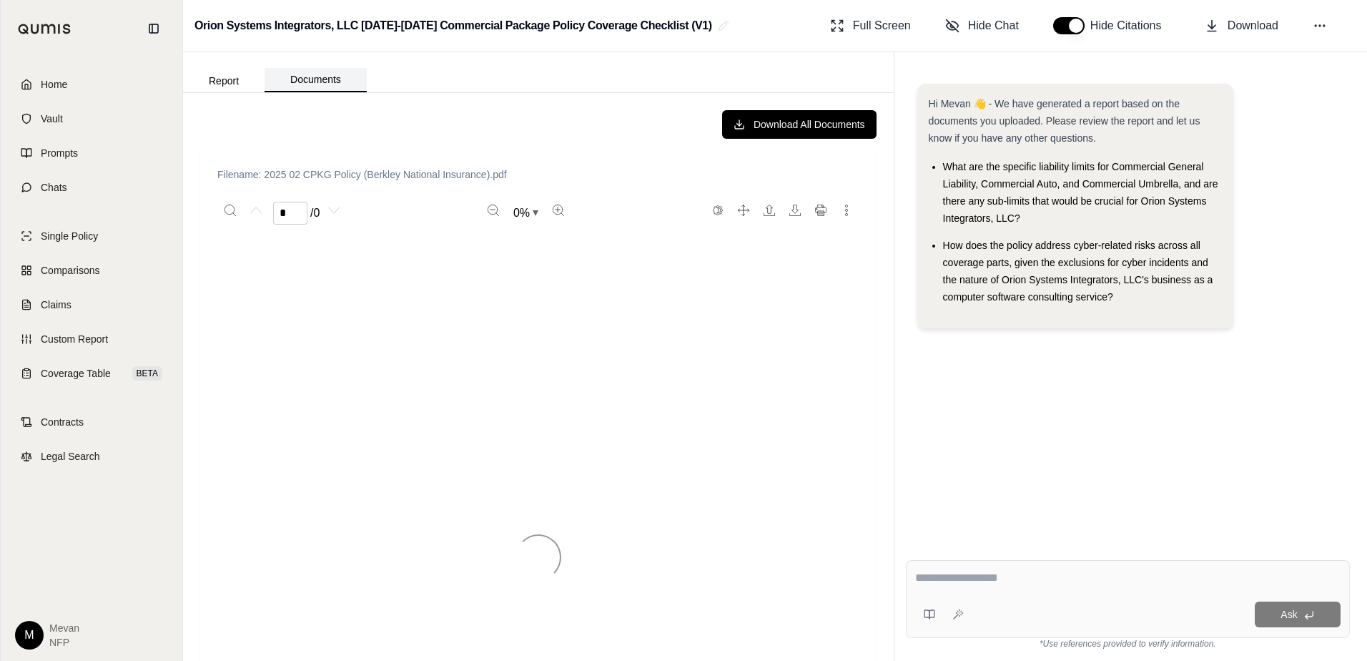
click at [283, 85] on button "Documents" at bounding box center [316, 80] width 102 height 24
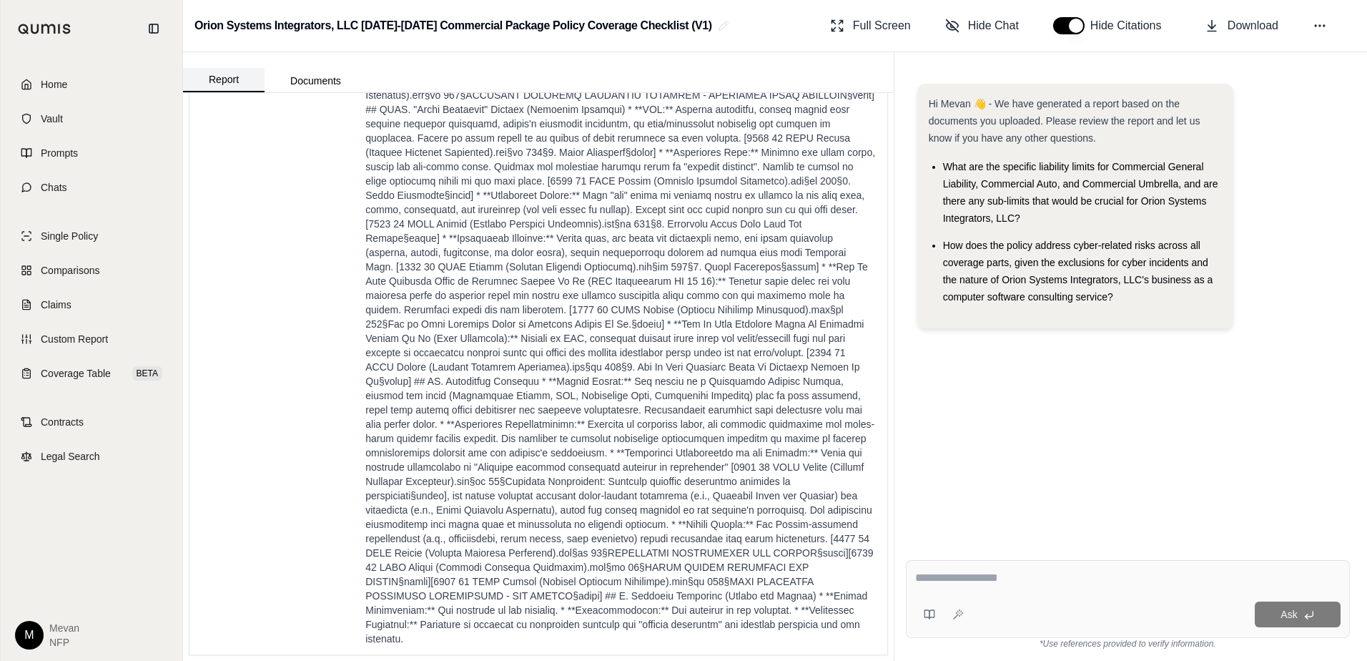
scroll to position [0, 0]
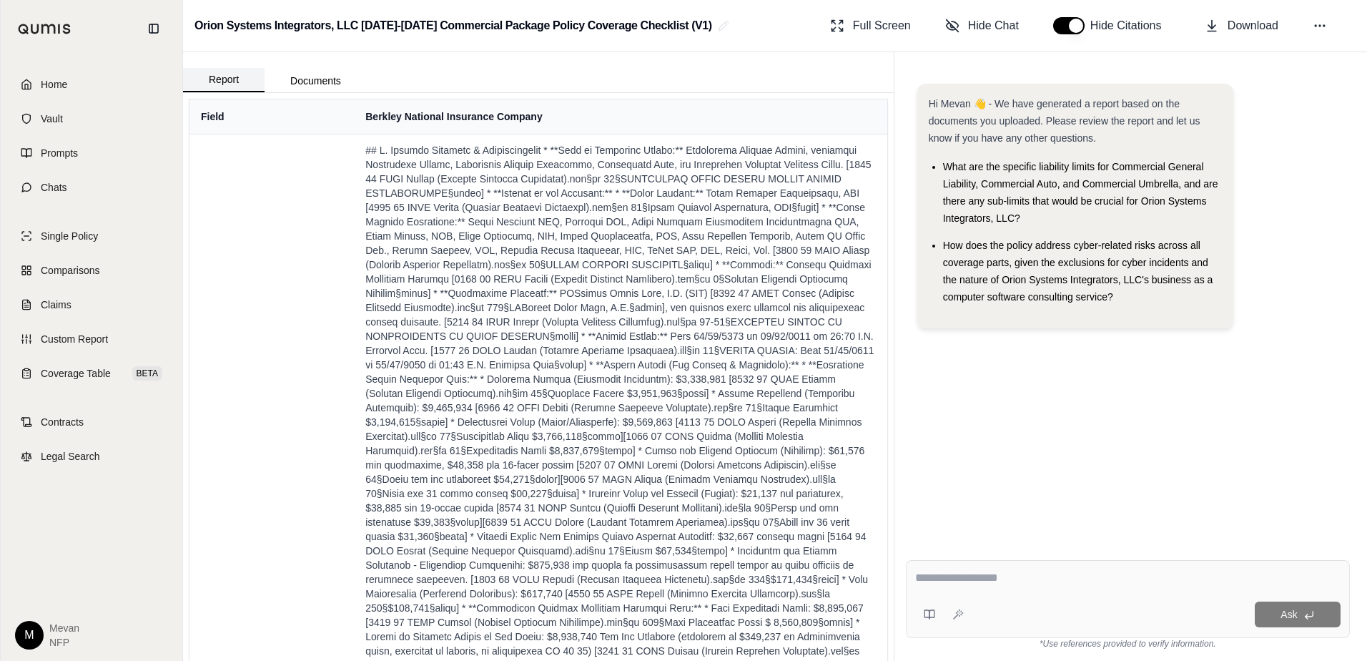
click at [243, 83] on button "Report" at bounding box center [224, 80] width 82 height 24
click at [977, 583] on textarea at bounding box center [1127, 577] width 425 height 17
click at [94, 83] on link "Home" at bounding box center [91, 84] width 164 height 31
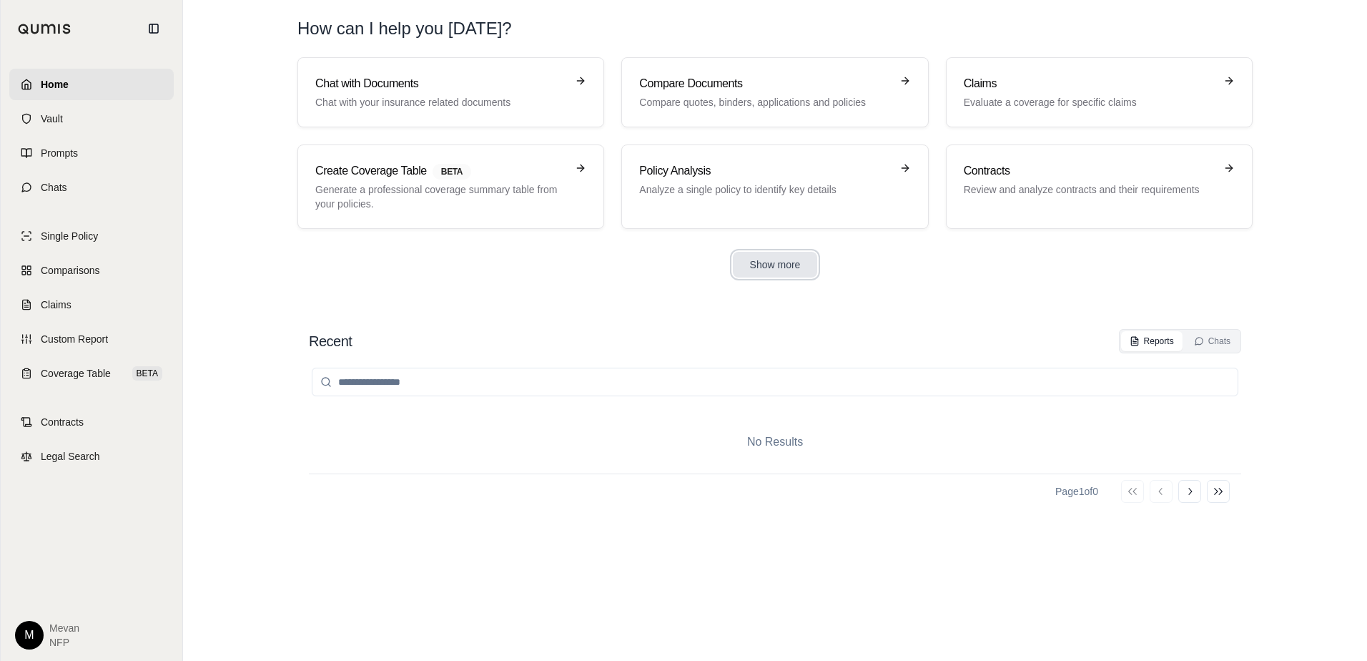
click at [775, 265] on button "Show more" at bounding box center [775, 265] width 85 height 26
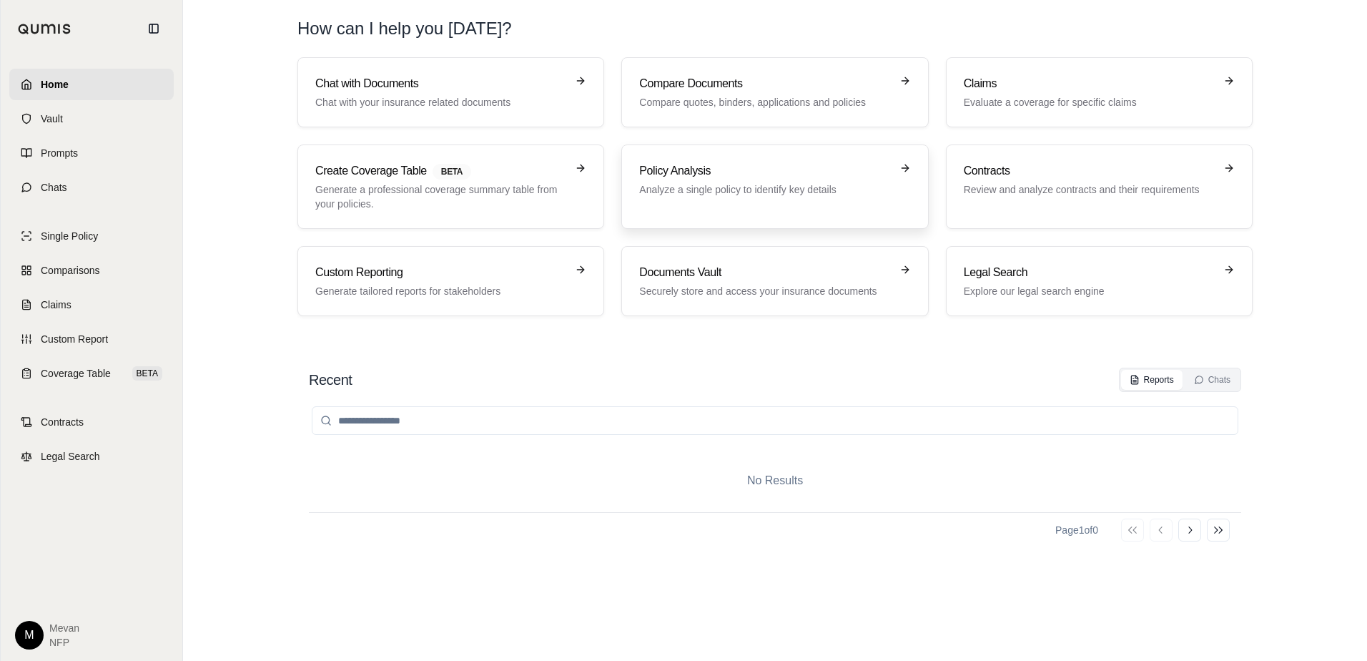
click at [790, 225] on link "Policy Analysis Analyze a single policy to identify key details" at bounding box center [774, 186] width 307 height 84
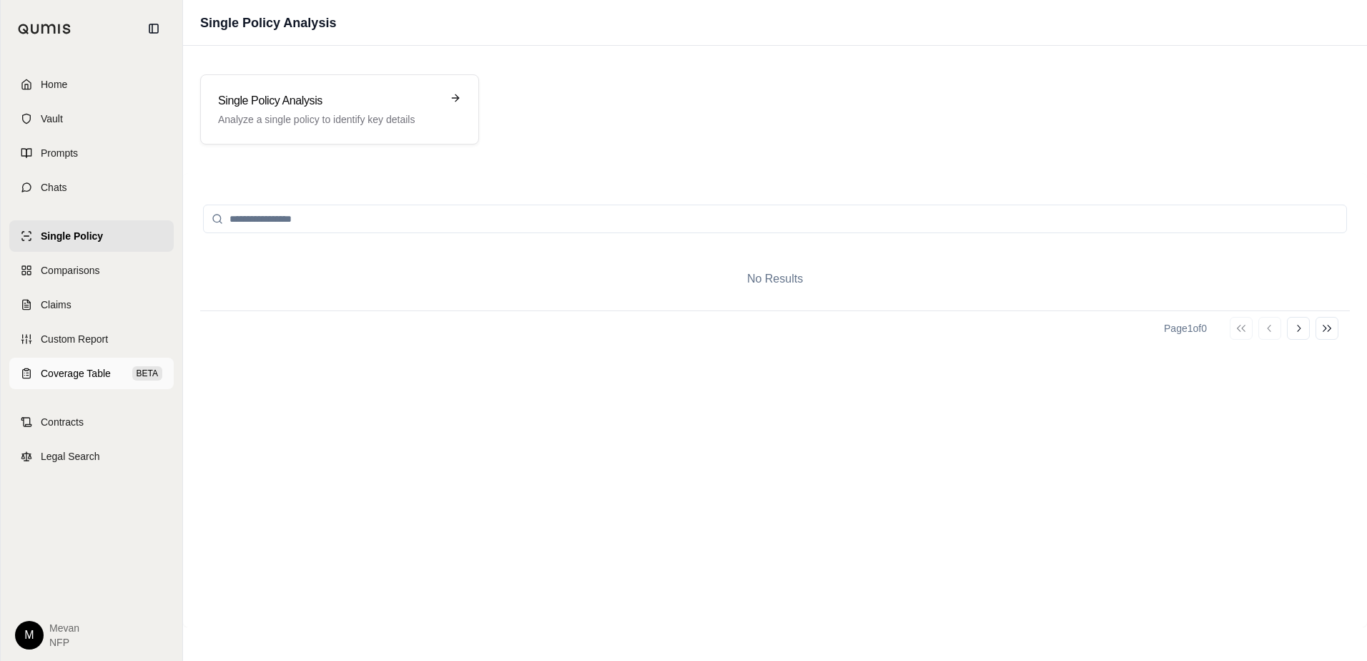
click at [60, 365] on link "Coverage Table BETA" at bounding box center [91, 373] width 164 height 31
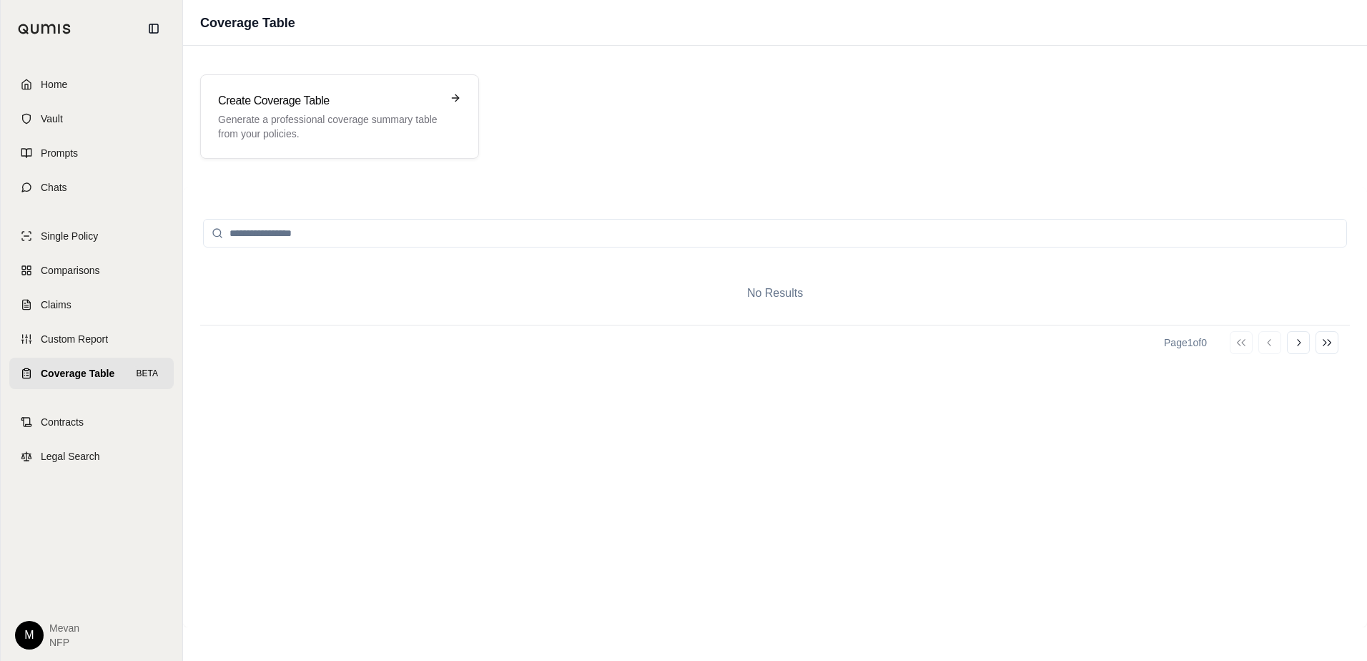
click at [327, 241] on input "search" at bounding box center [775, 233] width 1144 height 29
click at [353, 130] on p "Generate a professional coverage summary table from your policies." at bounding box center [329, 126] width 223 height 29
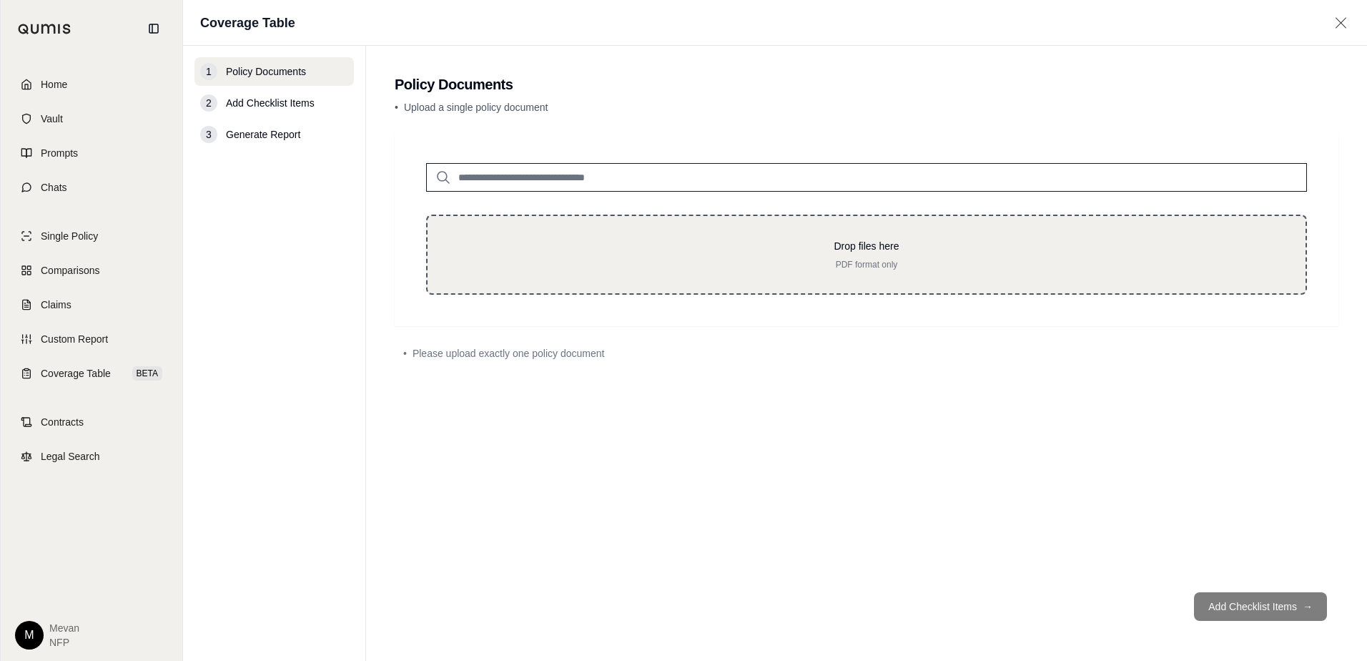
click at [524, 242] on p "Drop files here" at bounding box center [866, 246] width 832 height 14
type input "**********"
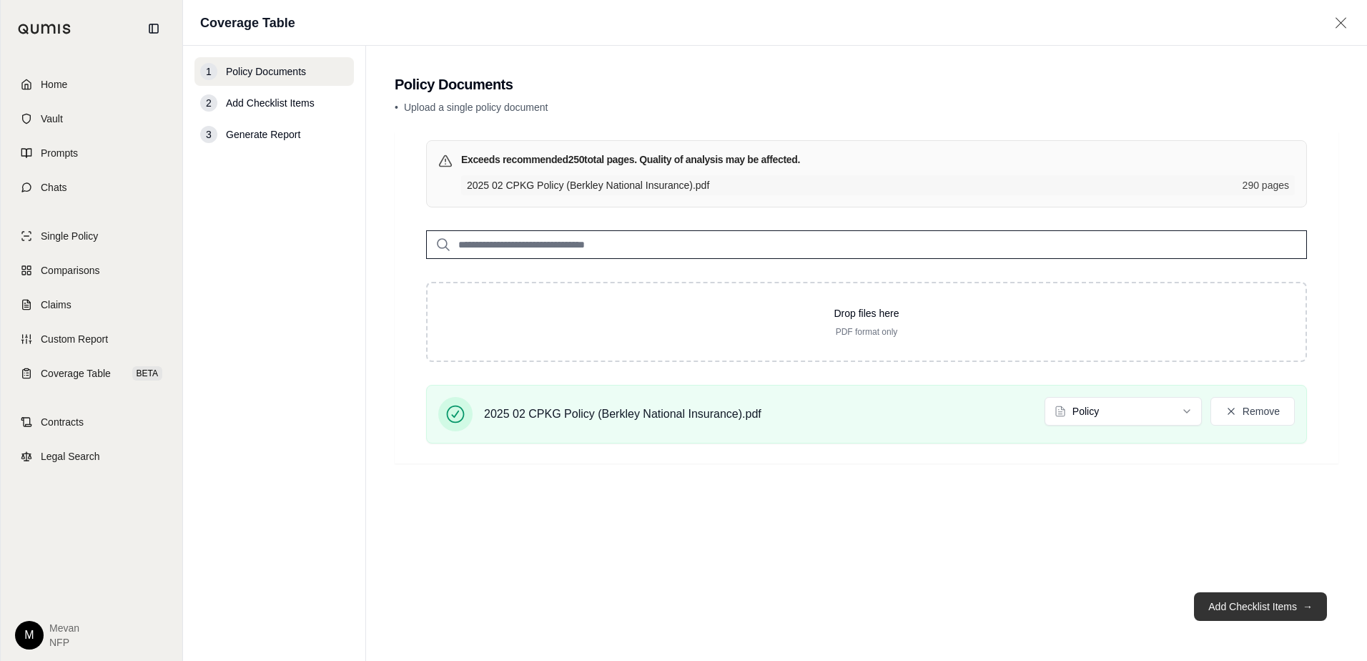
click at [1258, 614] on button "Add Checklist Items →" at bounding box center [1260, 606] width 133 height 29
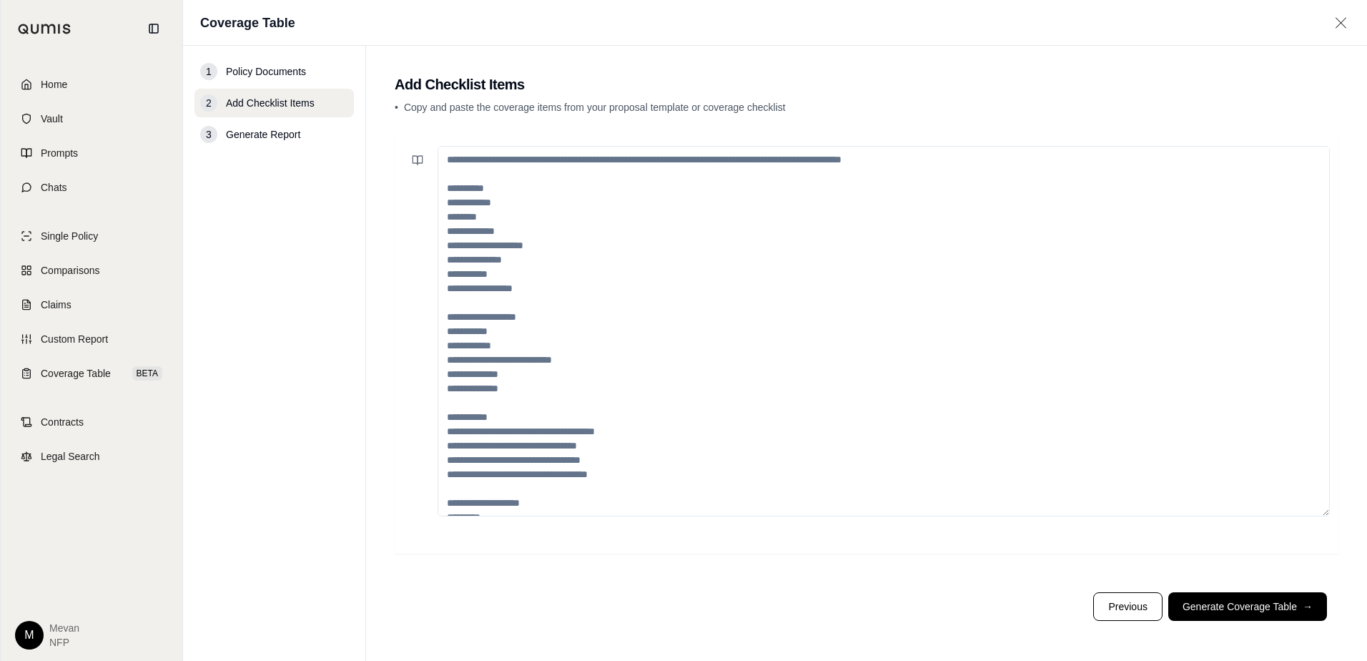
click at [873, 349] on textarea at bounding box center [884, 331] width 892 height 370
paste textarea "**********"
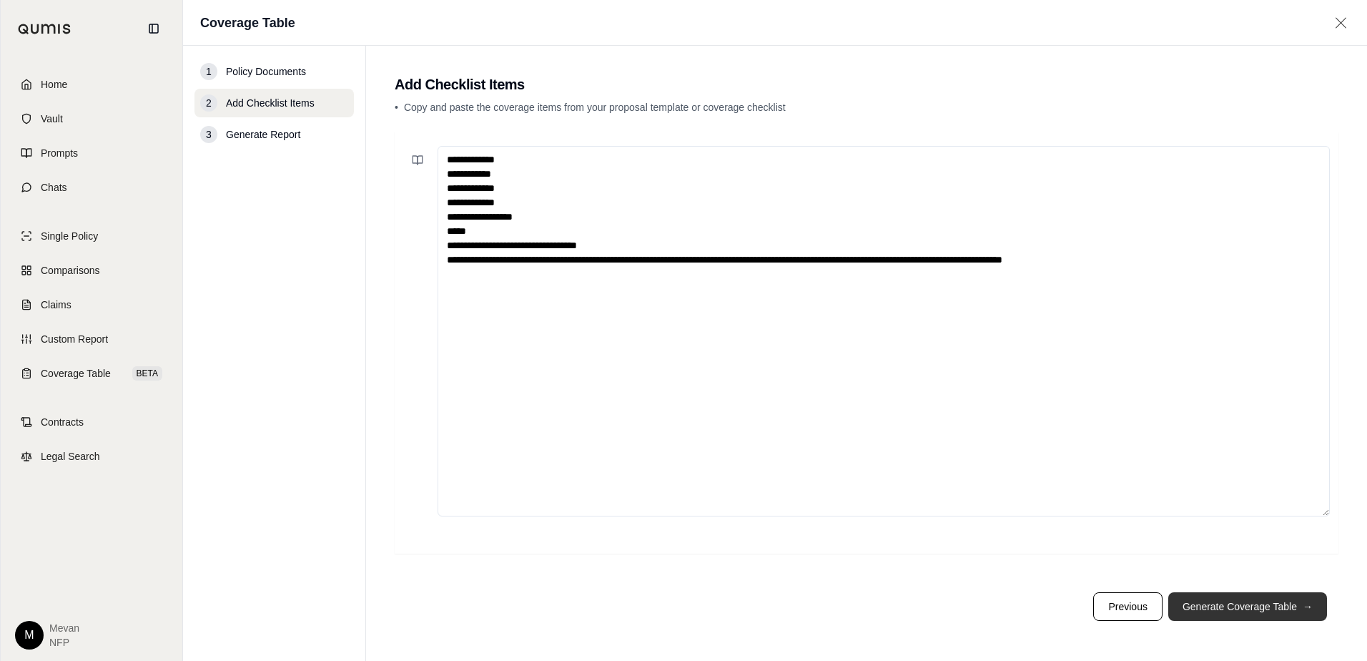
type textarea "**********"
click at [1231, 612] on button "Generate Coverage Table →" at bounding box center [1247, 606] width 159 height 29
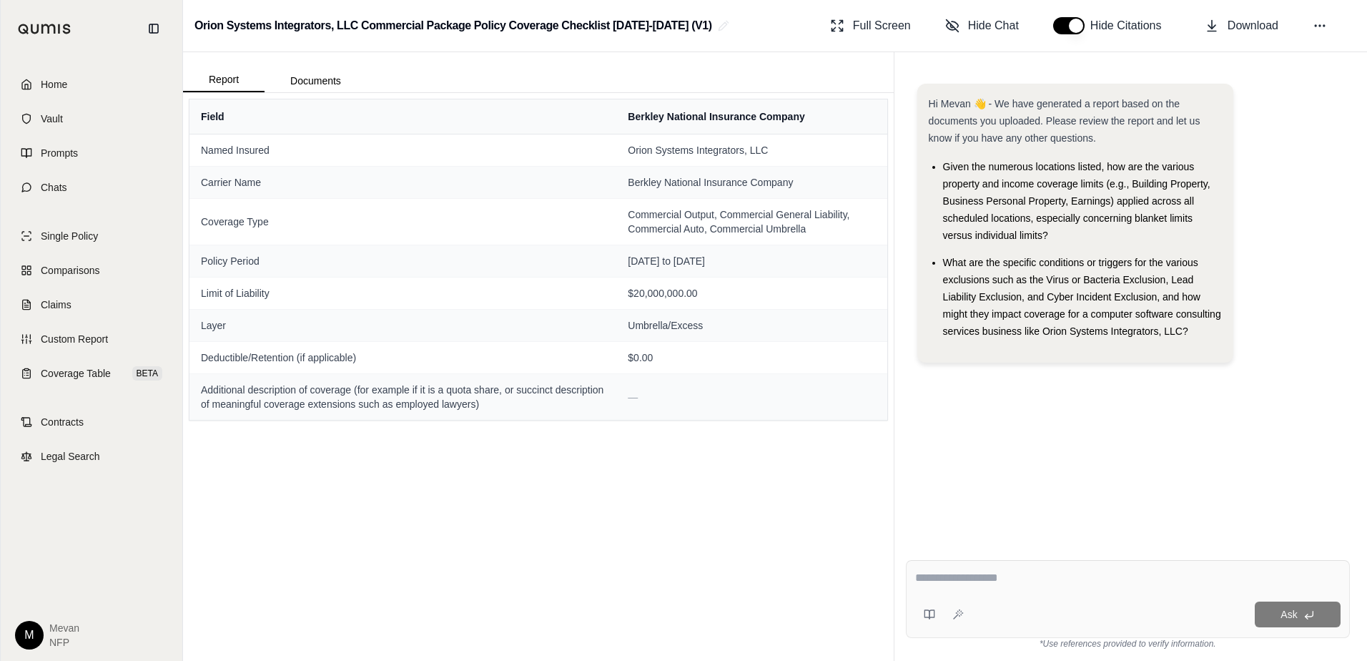
click at [588, 440] on div "Field Berkley National Insurance Company Named Insured Orion Systems Integrator…" at bounding box center [538, 377] width 711 height 568
click at [410, 292] on span "Limit of Liability" at bounding box center [403, 293] width 404 height 14
click at [970, 588] on div at bounding box center [1127, 580] width 425 height 22
click at [975, 582] on textarea at bounding box center [1127, 577] width 425 height 17
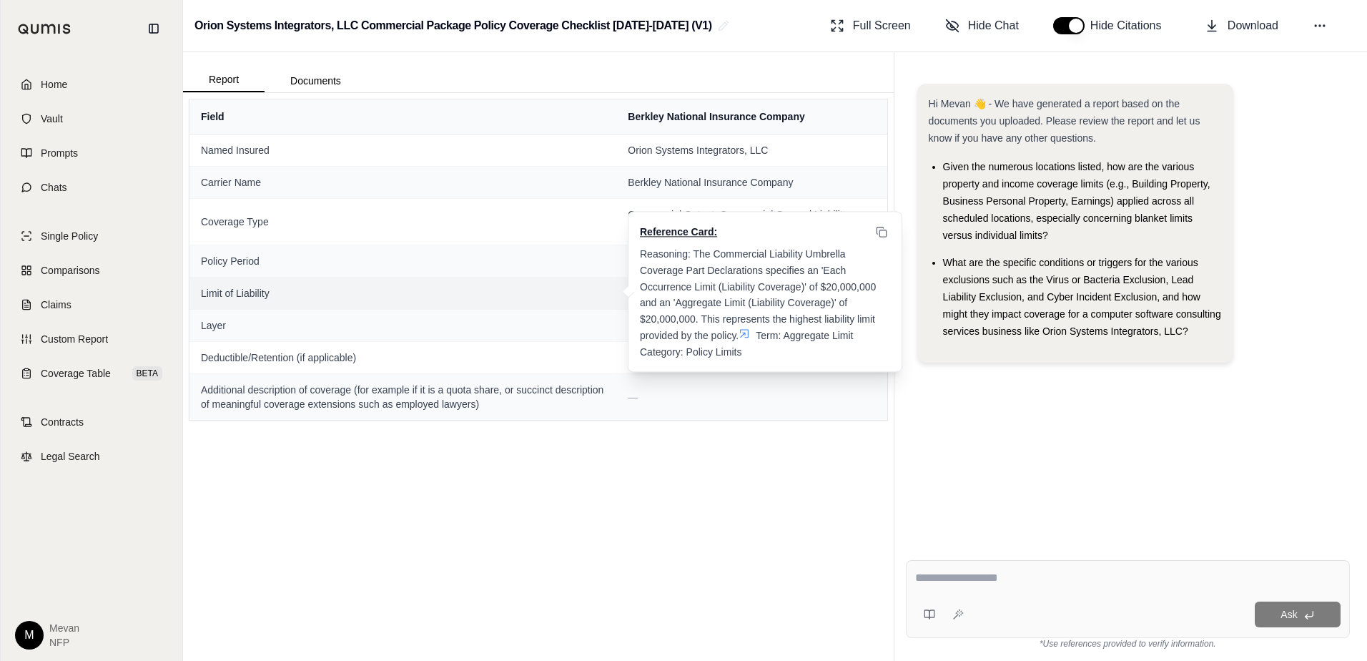
click at [743, 327] on icon at bounding box center [744, 332] width 11 height 11
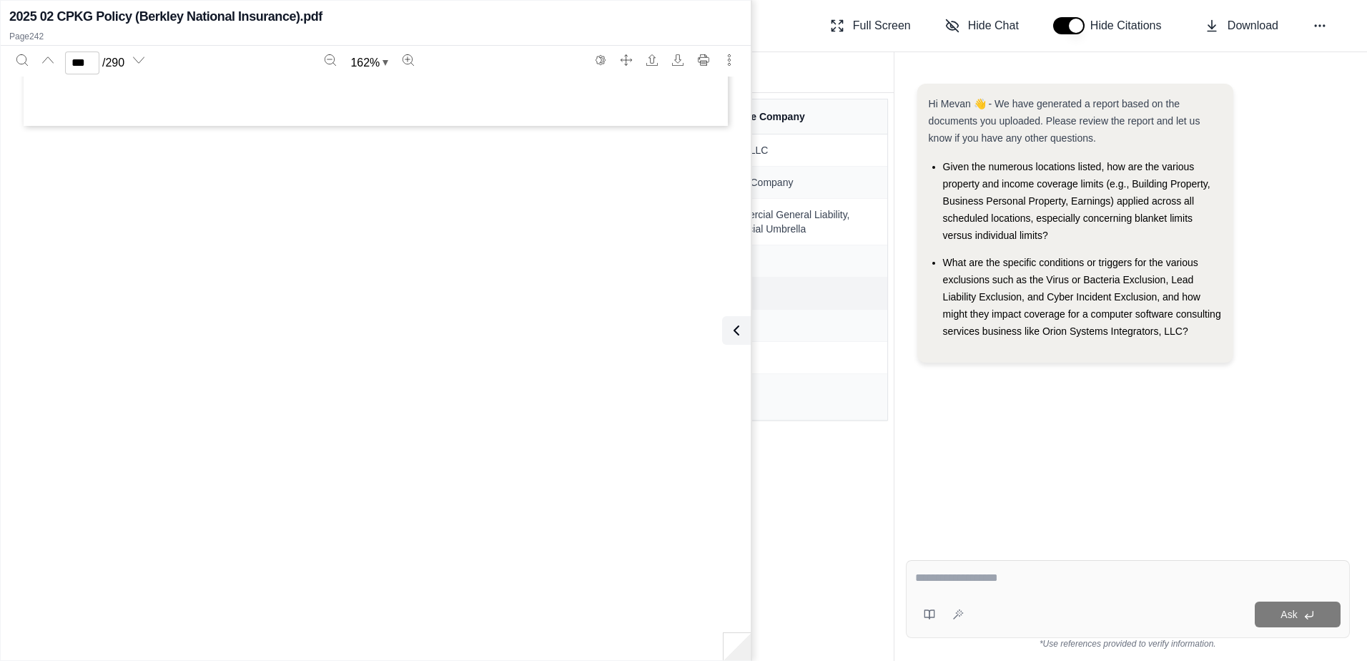
type input "***"
click at [742, 338] on icon at bounding box center [733, 330] width 17 height 17
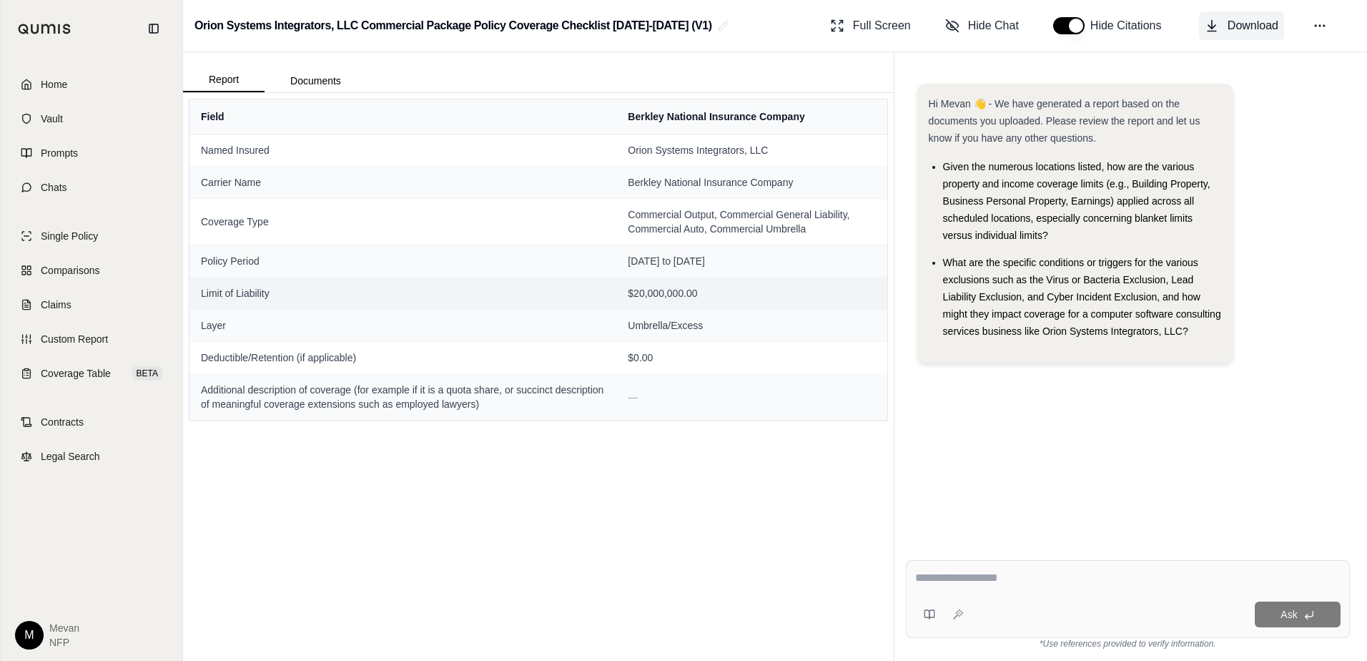
click at [1249, 29] on span "Download" at bounding box center [1253, 25] width 51 height 17
click at [107, 92] on link "Home" at bounding box center [91, 84] width 164 height 31
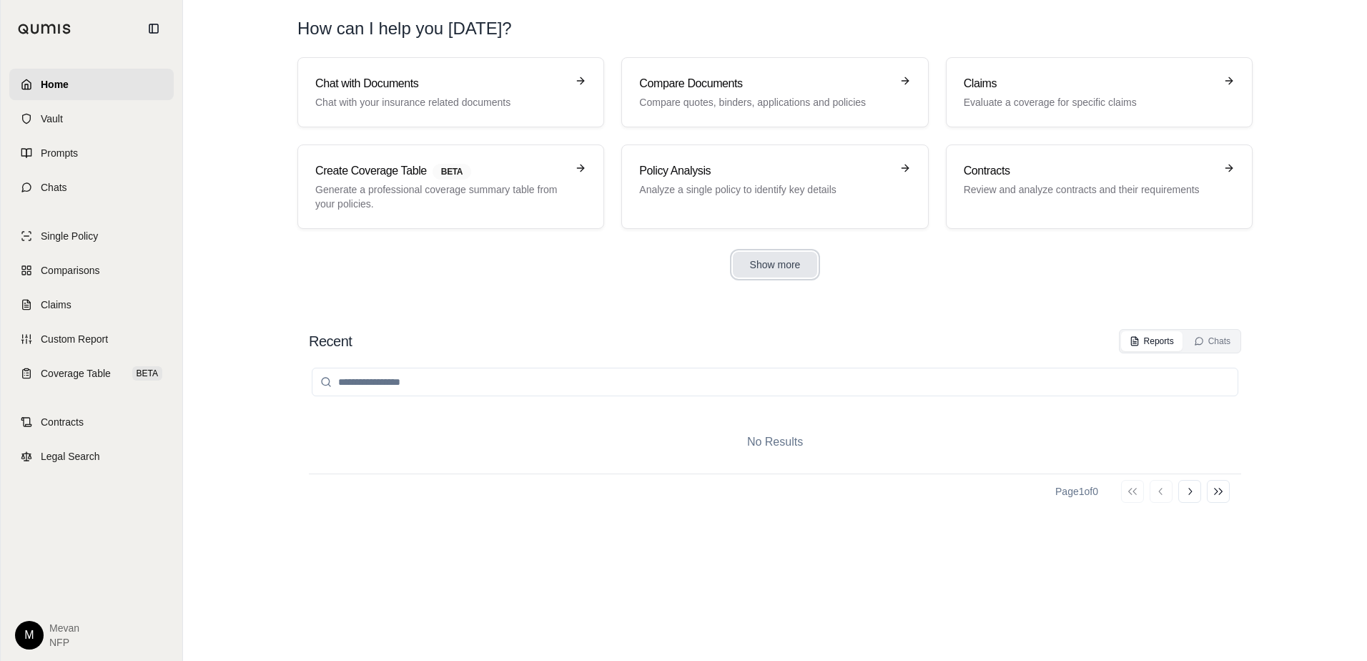
click at [792, 262] on button "Show more" at bounding box center [775, 265] width 85 height 26
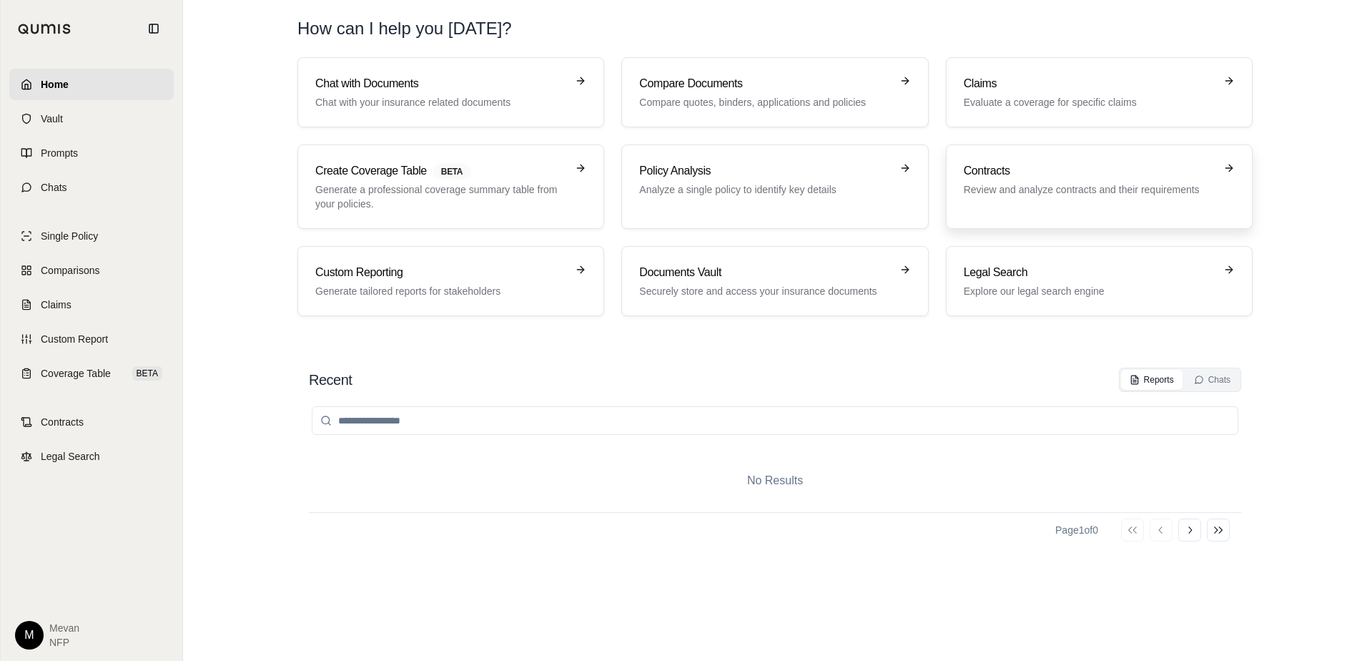
click at [1001, 188] on p "Review and analyze contracts and their requirements" at bounding box center [1089, 189] width 251 height 14
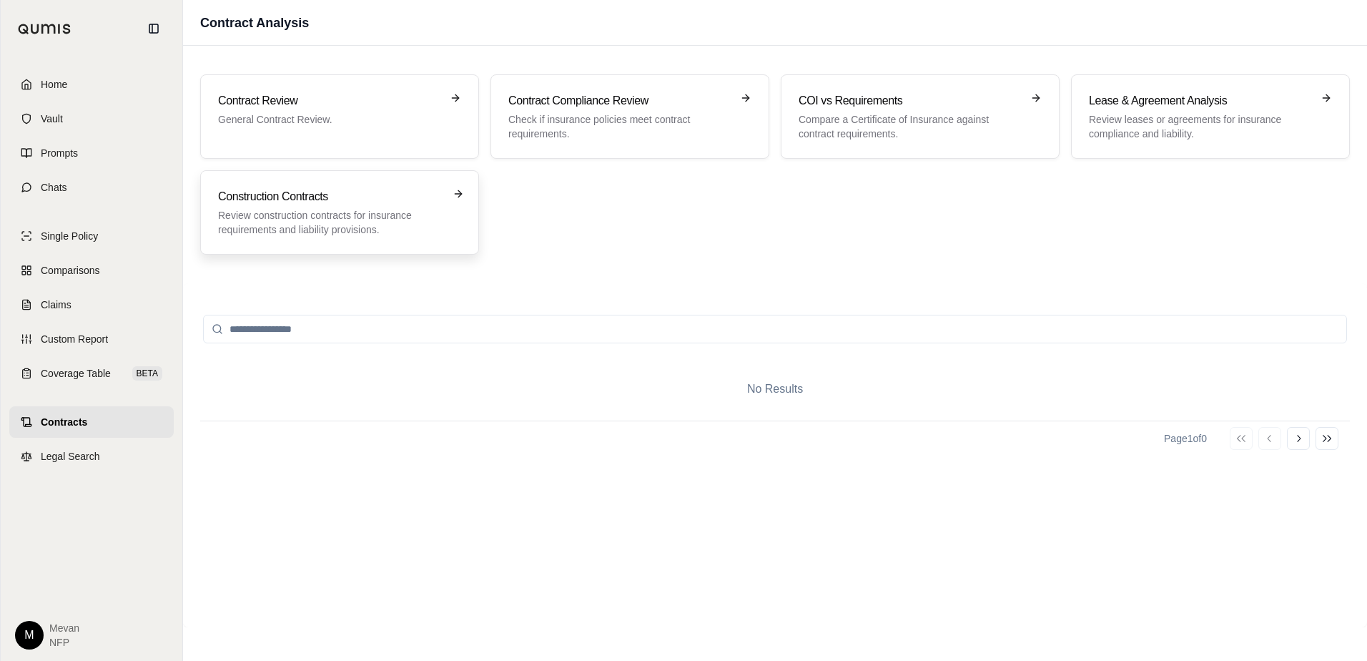
click at [410, 214] on p "Review construction contracts for insurance requirements and liability provisio…" at bounding box center [329, 222] width 223 height 29
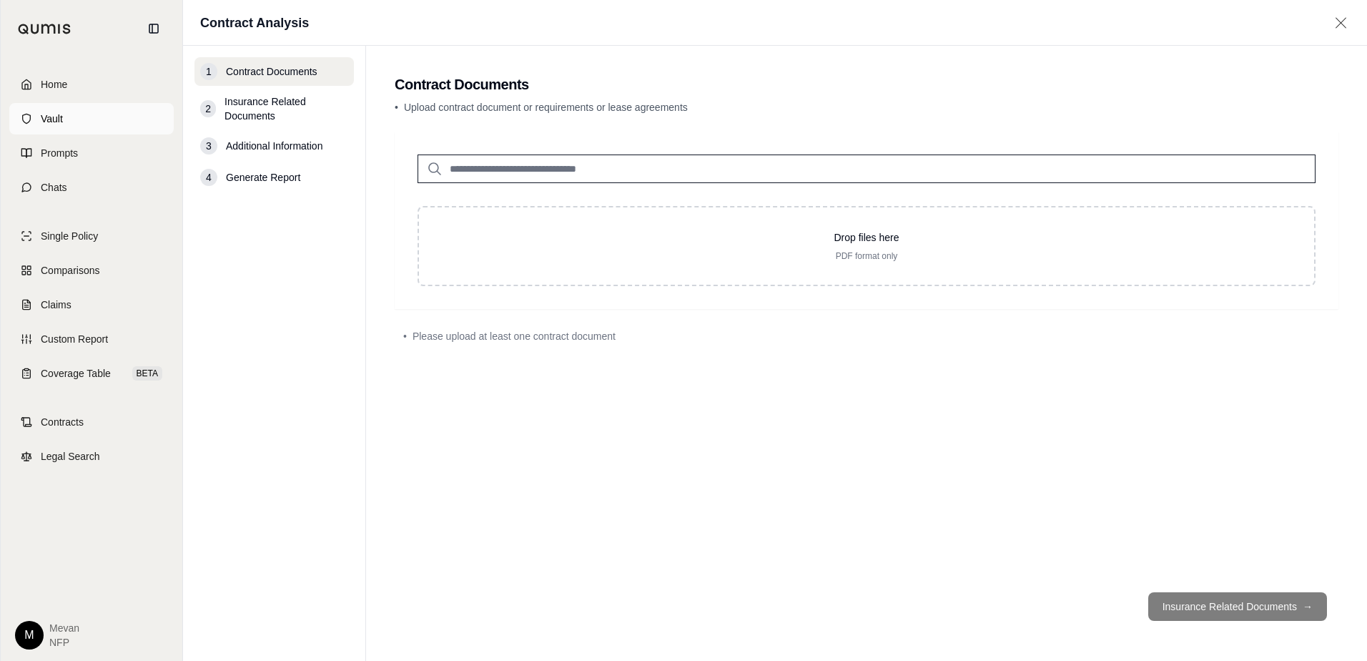
click at [101, 125] on link "Vault" at bounding box center [91, 118] width 164 height 31
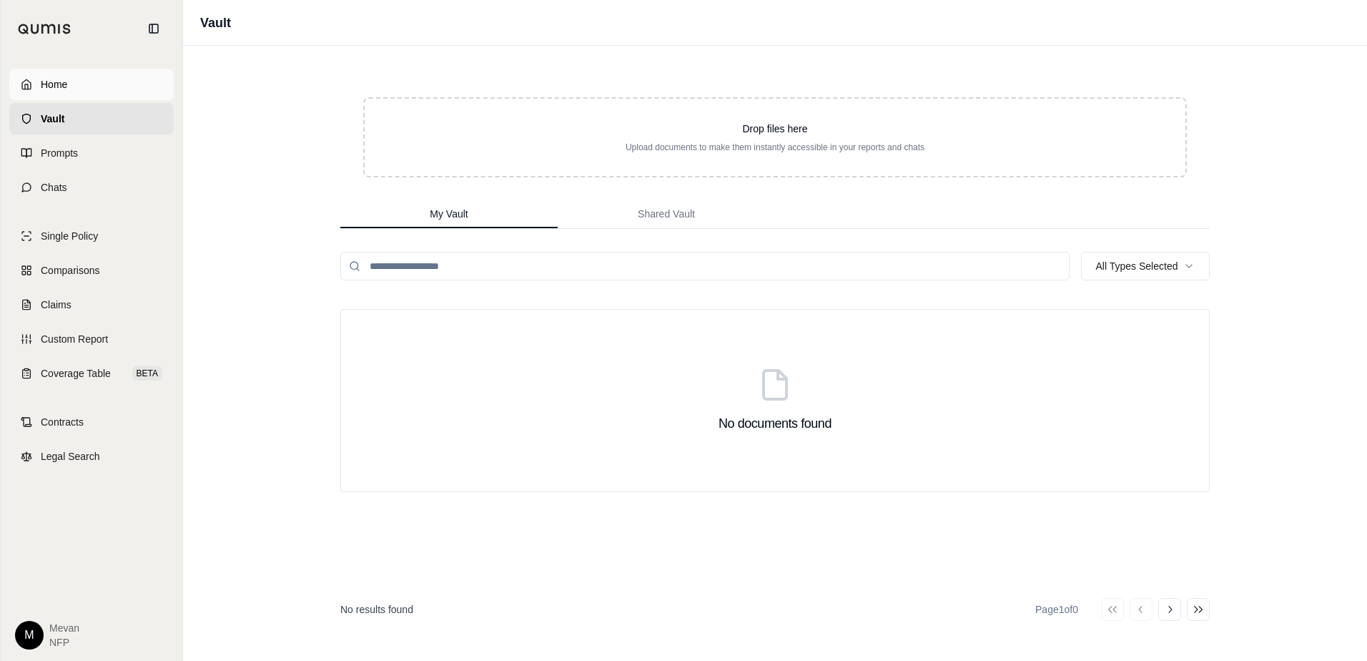
click at [80, 72] on link "Home" at bounding box center [91, 84] width 164 height 31
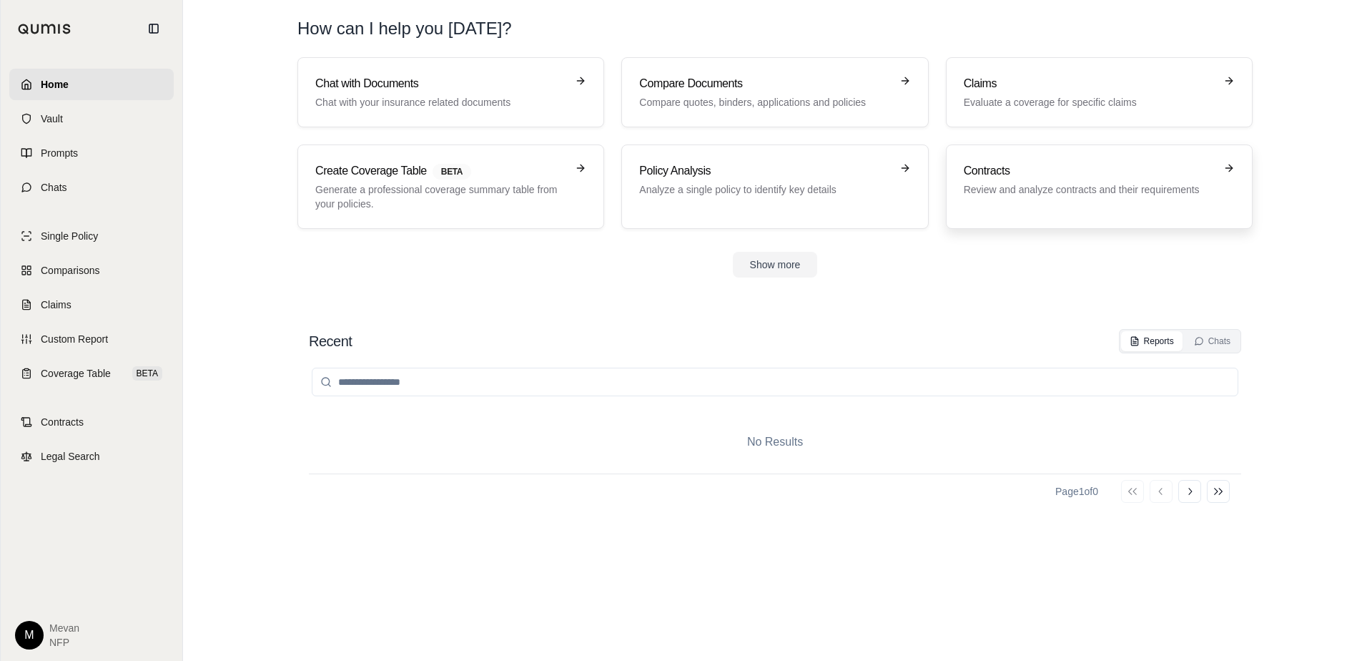
click at [1053, 215] on link "Contracts Review and analyze contracts and their requirements" at bounding box center [1099, 186] width 307 height 84
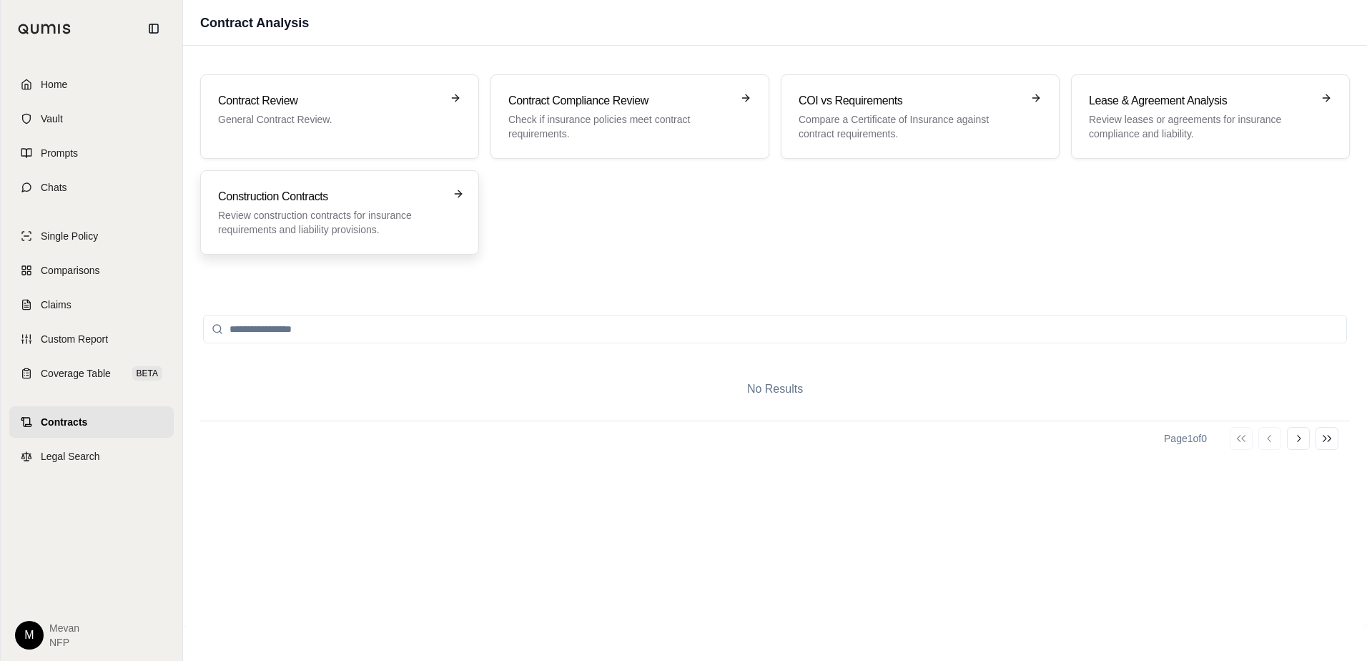
click at [335, 217] on p "Review construction contracts for insurance requirements and liability provisio…" at bounding box center [329, 222] width 223 height 29
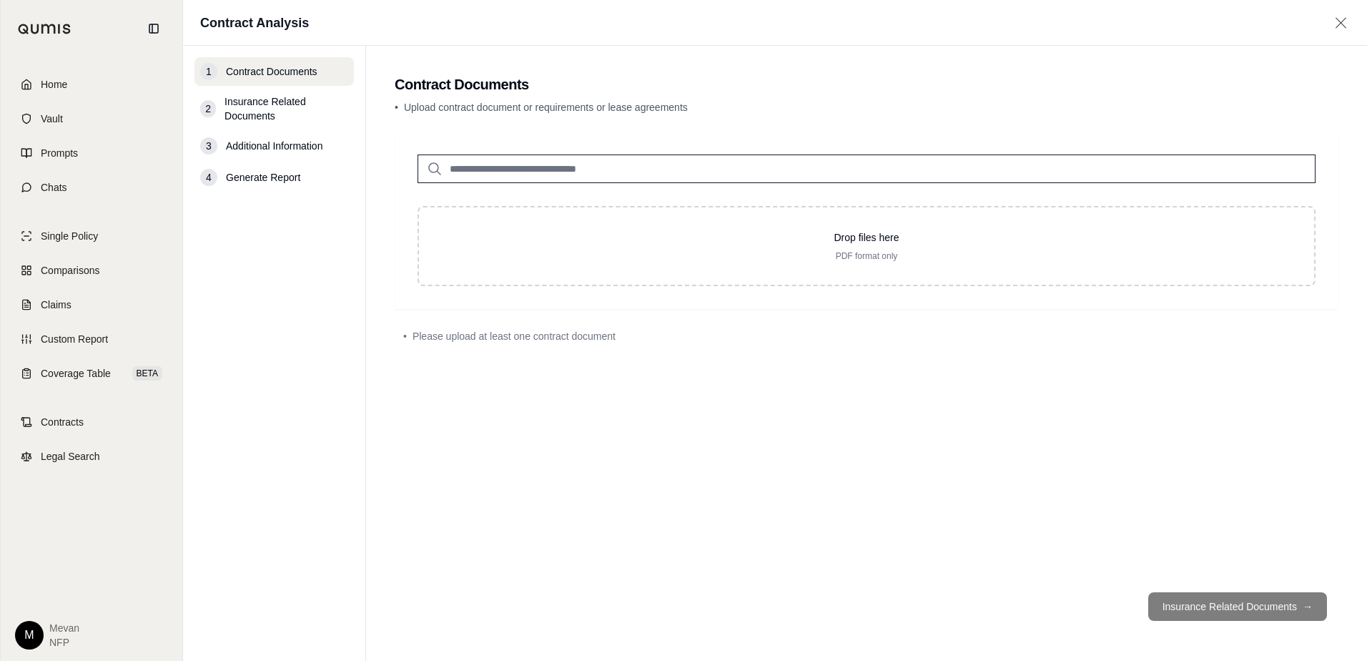
click at [335, 217] on nav "1 Contract Documents 2 Insurance Related Documents 3 Additional Information 4 G…" at bounding box center [274, 353] width 183 height 615
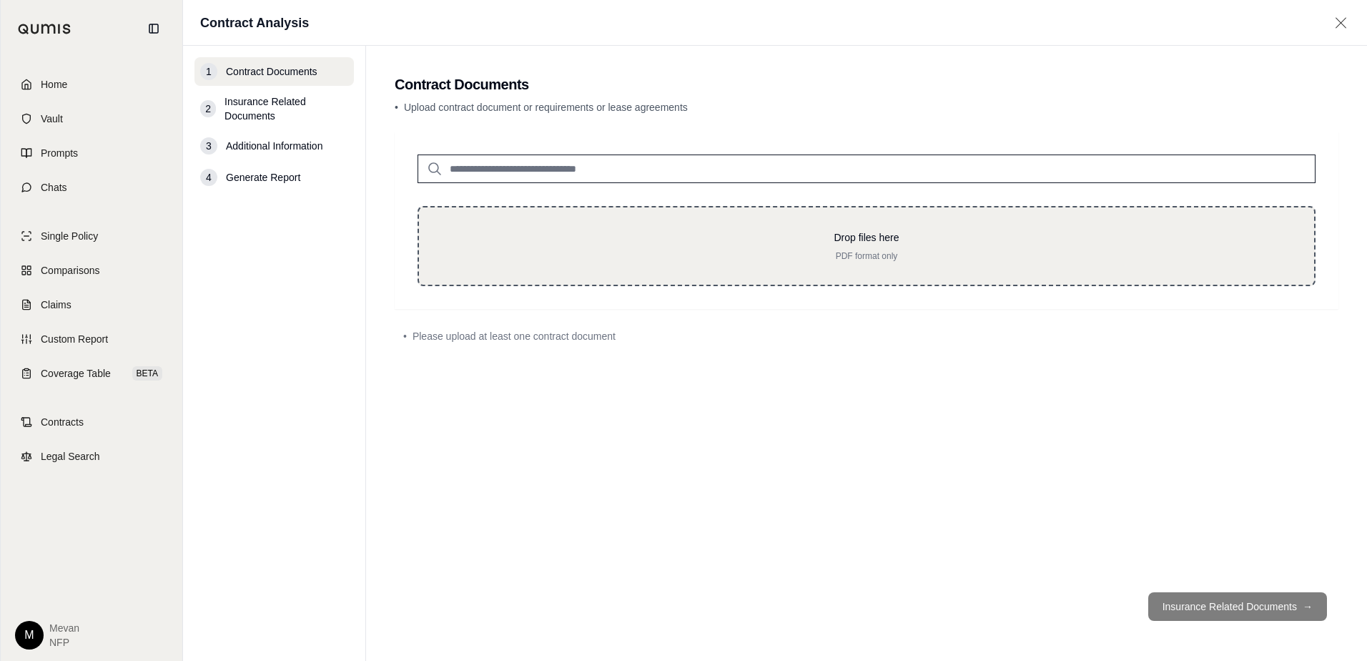
click at [764, 257] on p "PDF format only" at bounding box center [866, 255] width 849 height 11
type input "**********"
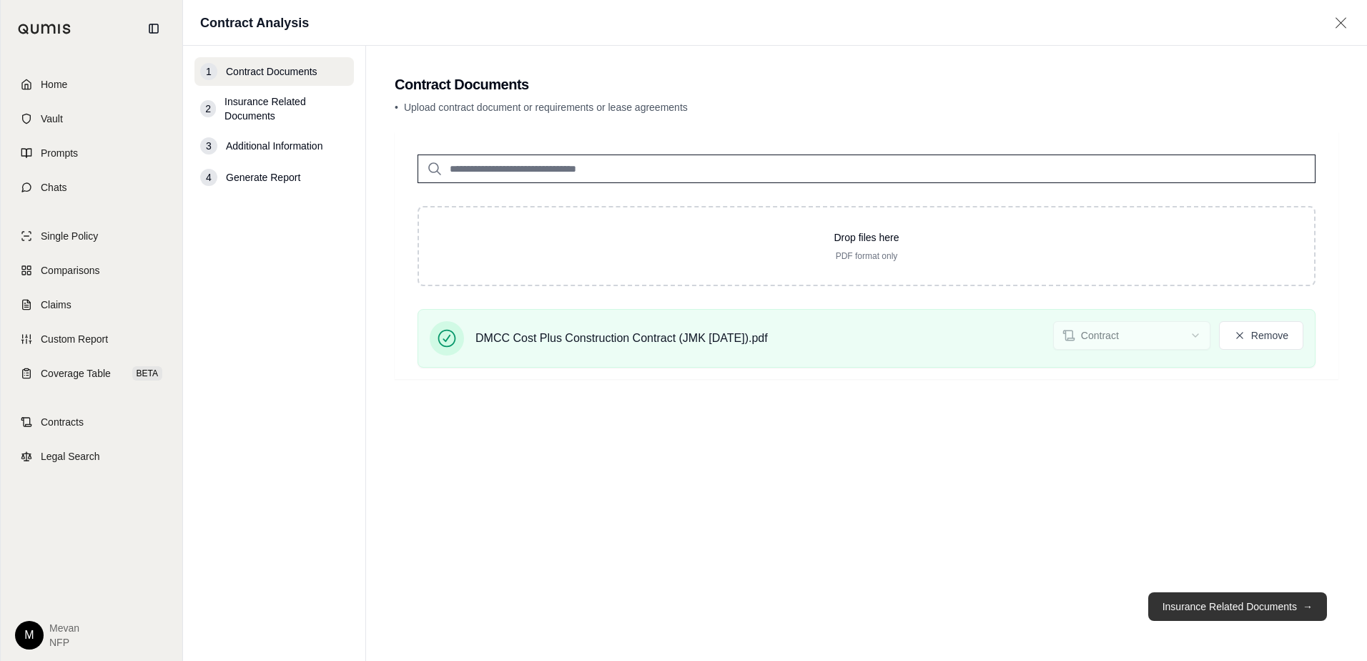
click at [1244, 598] on button "Insurance Related Documents →" at bounding box center [1237, 606] width 179 height 29
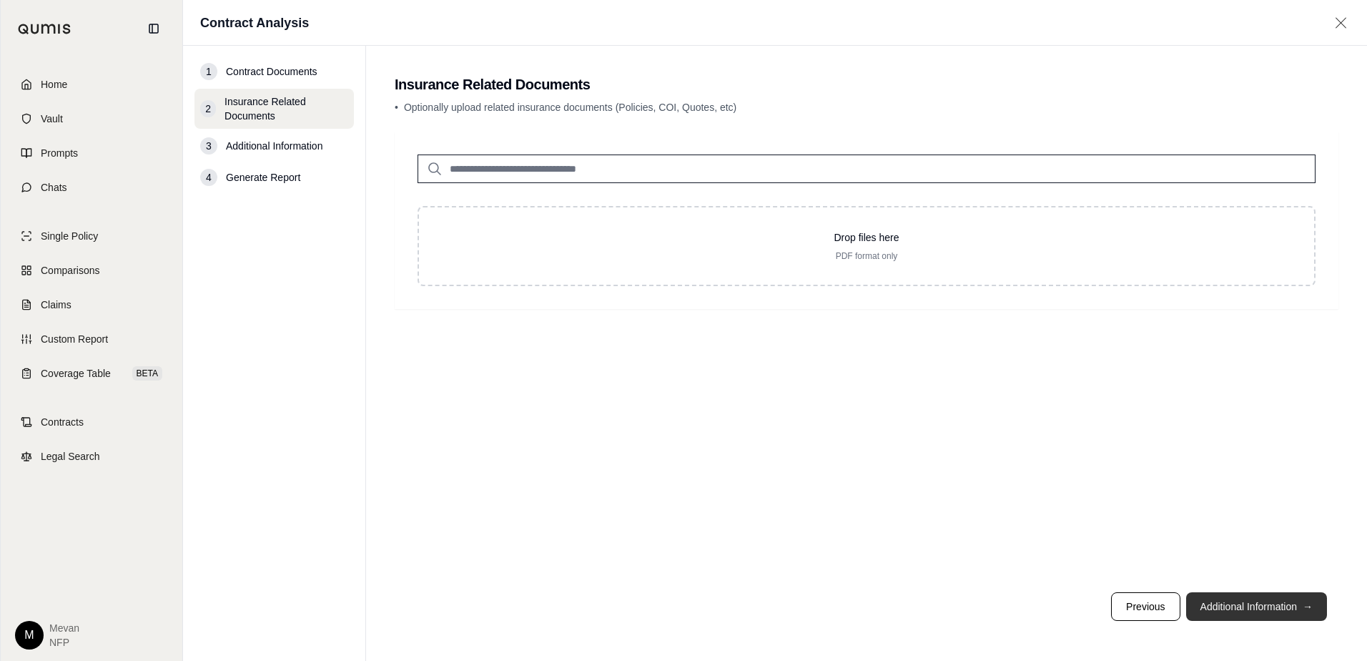
click at [1305, 609] on span "→" at bounding box center [1308, 606] width 10 height 14
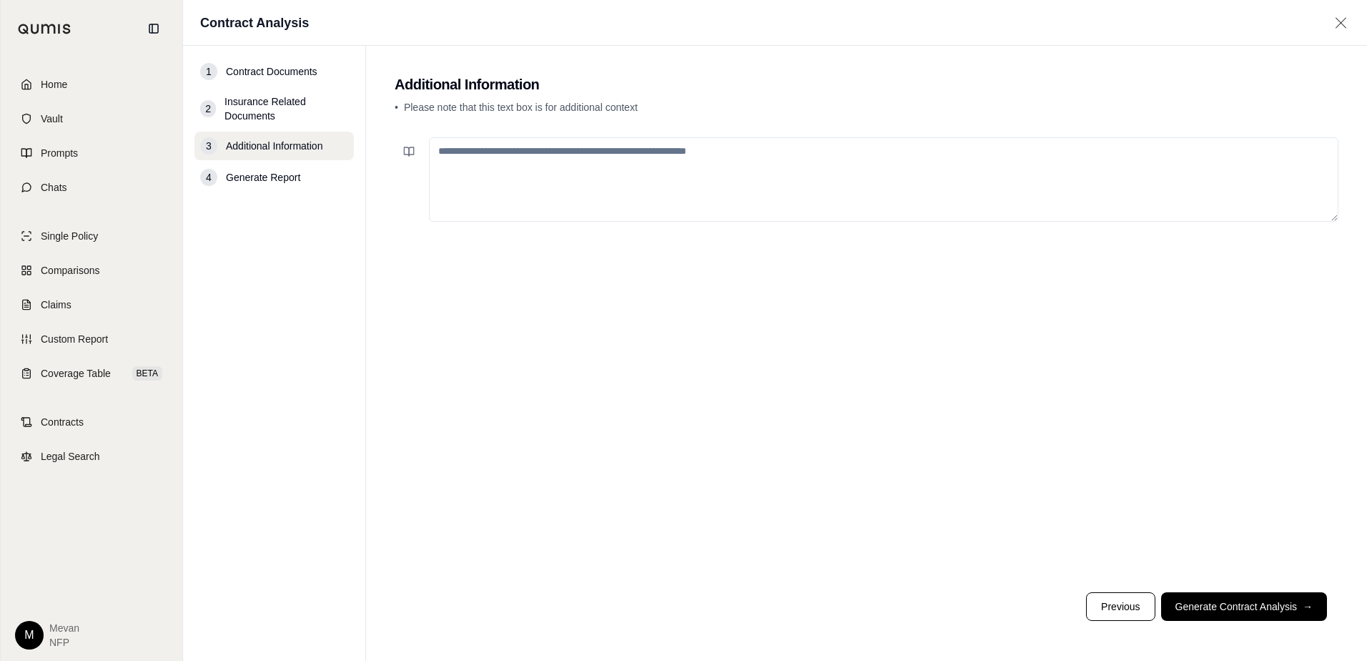
click at [901, 189] on textarea at bounding box center [884, 179] width 910 height 84
type textarea "**********"
click at [1255, 609] on button "Generate Contract Analysis →" at bounding box center [1244, 606] width 166 height 29
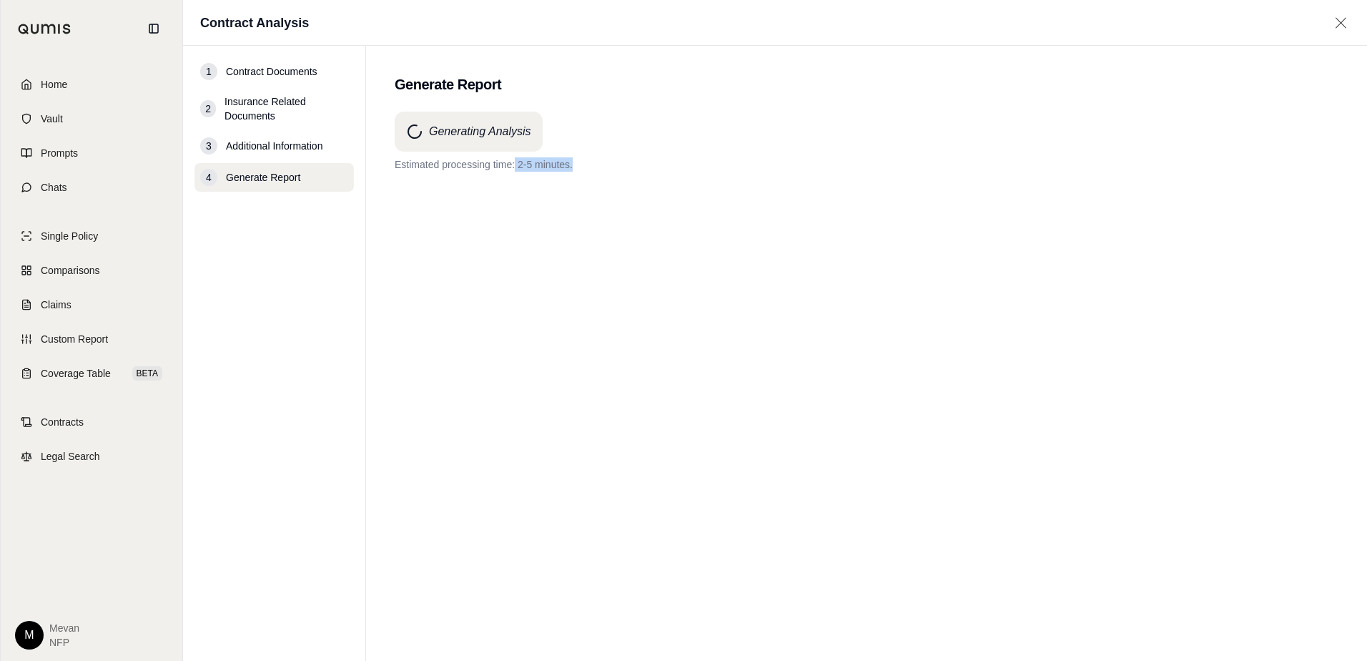
drag, startPoint x: 516, startPoint y: 164, endPoint x: 578, endPoint y: 169, distance: 62.4
click at [578, 169] on p "Estimated processing time: 2-5 minutes." at bounding box center [867, 164] width 944 height 14
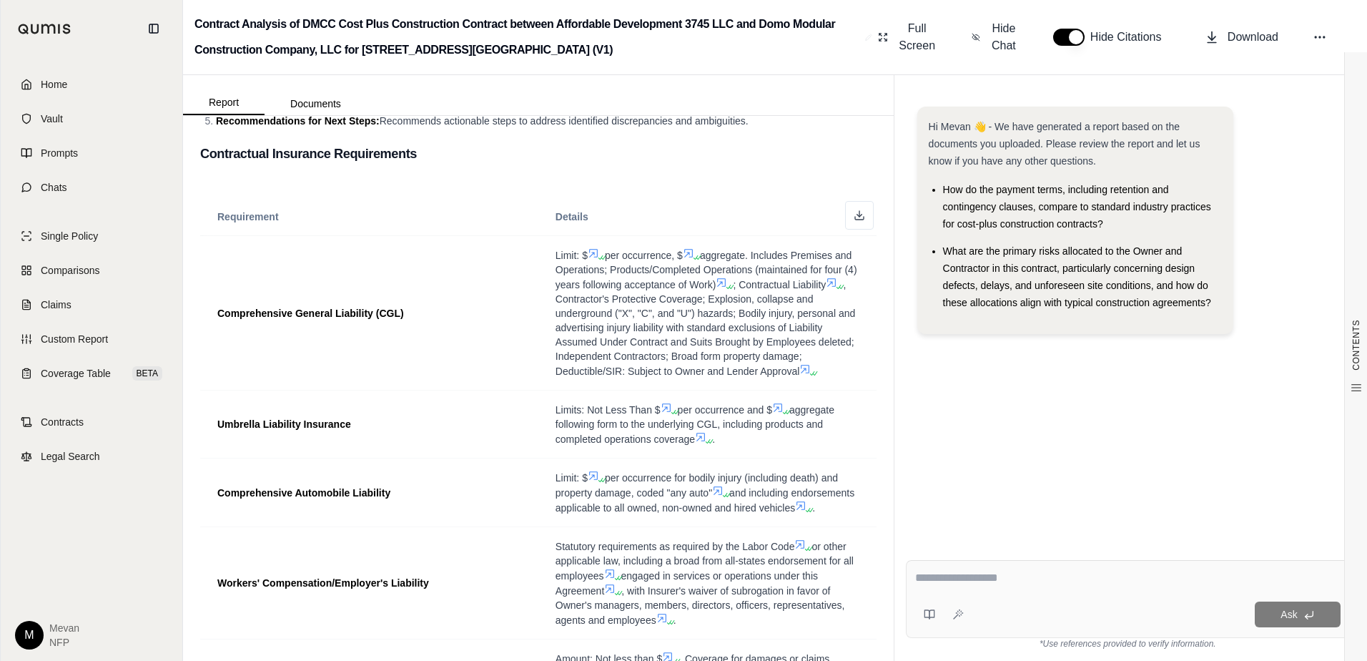
scroll to position [310, 0]
click at [895, 171] on div "Hi Mevan 👋 - We have generated a report based on the documents you uploaded. Pl…" at bounding box center [1128, 316] width 467 height 465
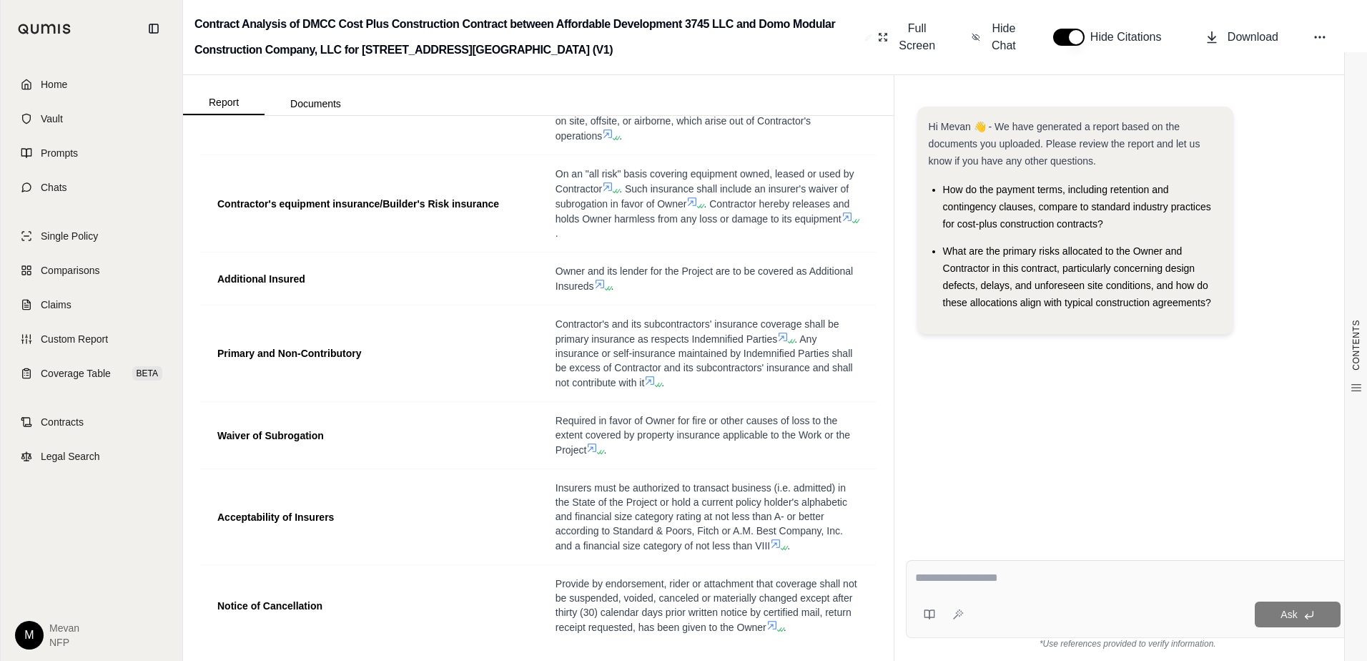
scroll to position [890, 0]
click at [960, 617] on icon at bounding box center [957, 614] width 11 height 11
type textarea "**********"
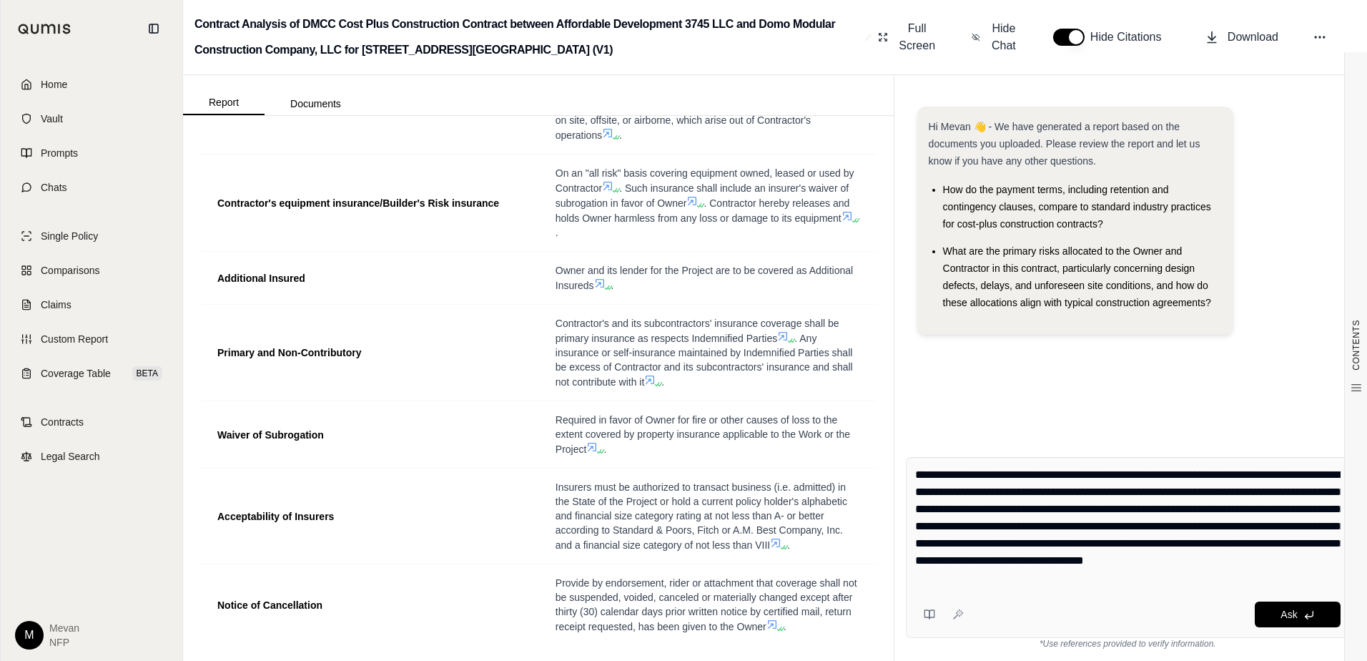
click at [1131, 595] on div "**********" at bounding box center [1128, 547] width 444 height 181
click at [1300, 606] on button "Ask" at bounding box center [1298, 614] width 86 height 26
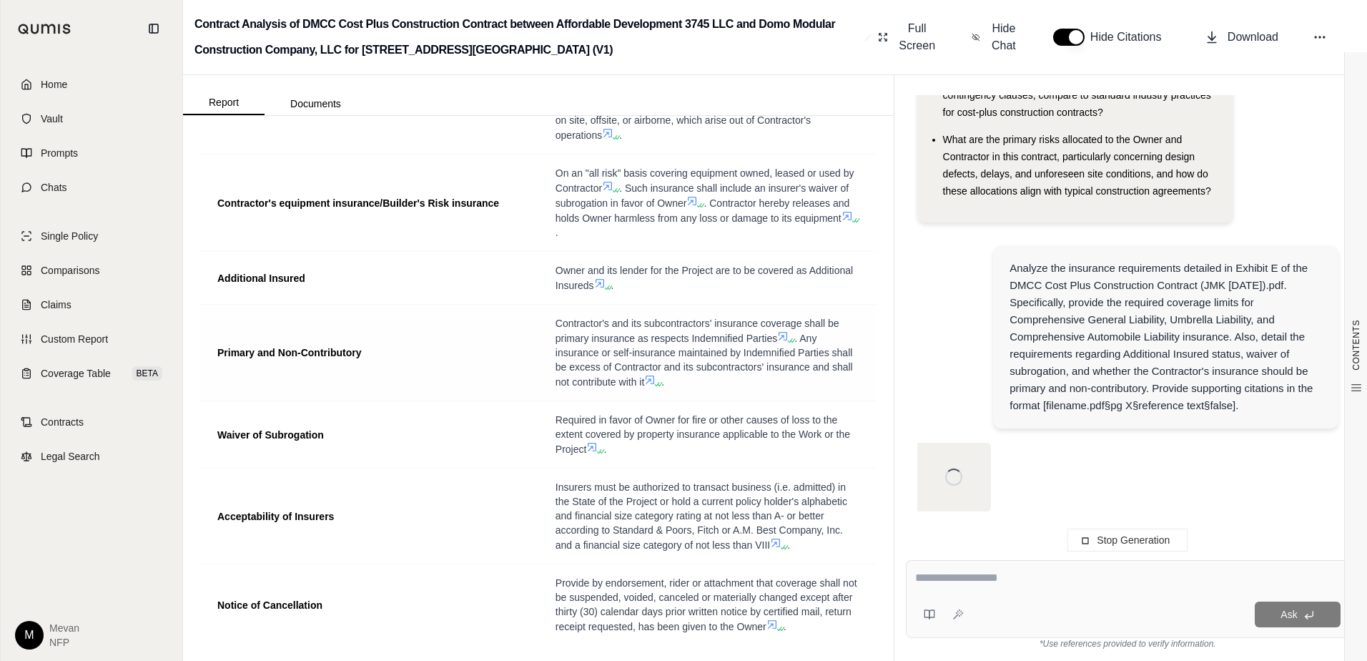
scroll to position [112, 0]
click at [586, 453] on icon at bounding box center [591, 446] width 11 height 11
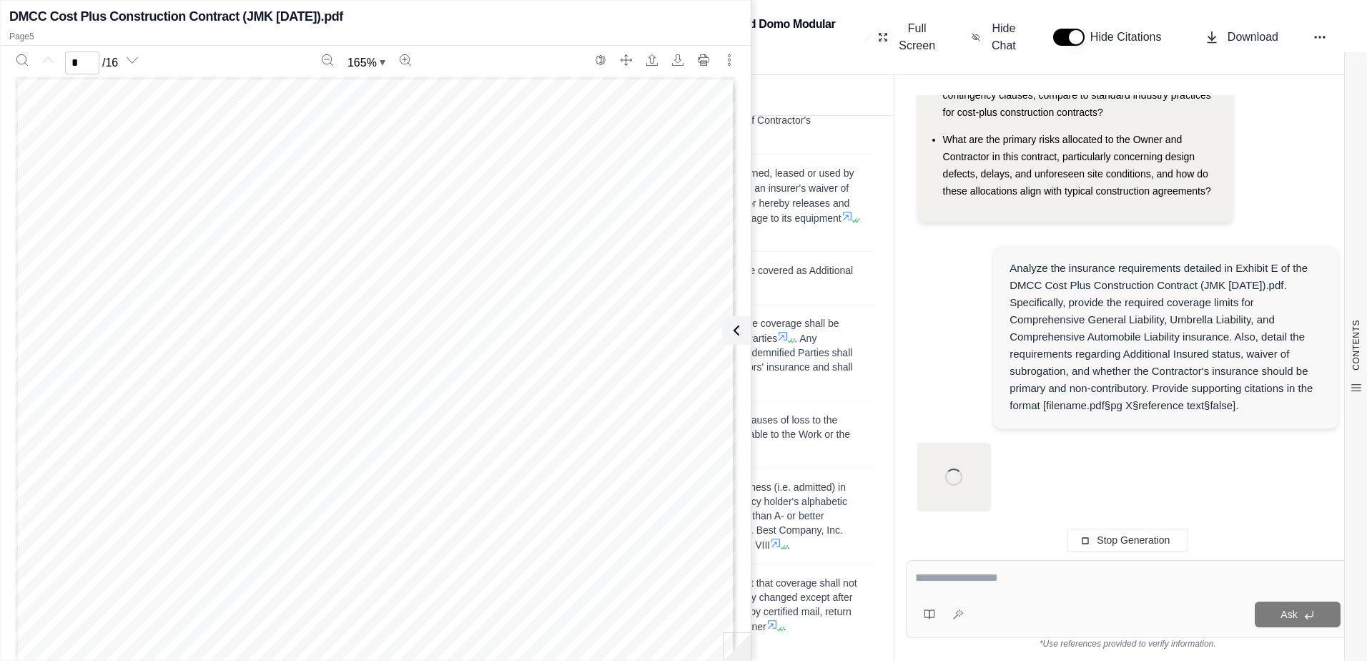
scroll to position [0, 0]
type input "*"
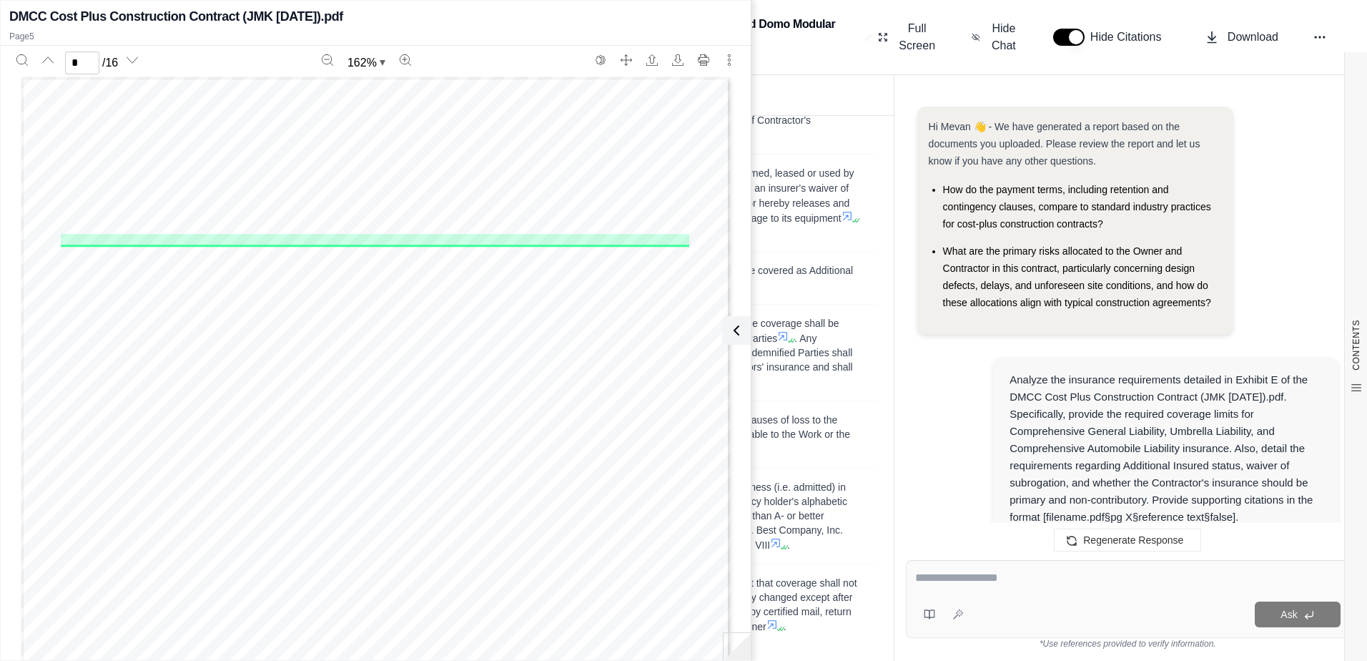
scroll to position [2064, 0]
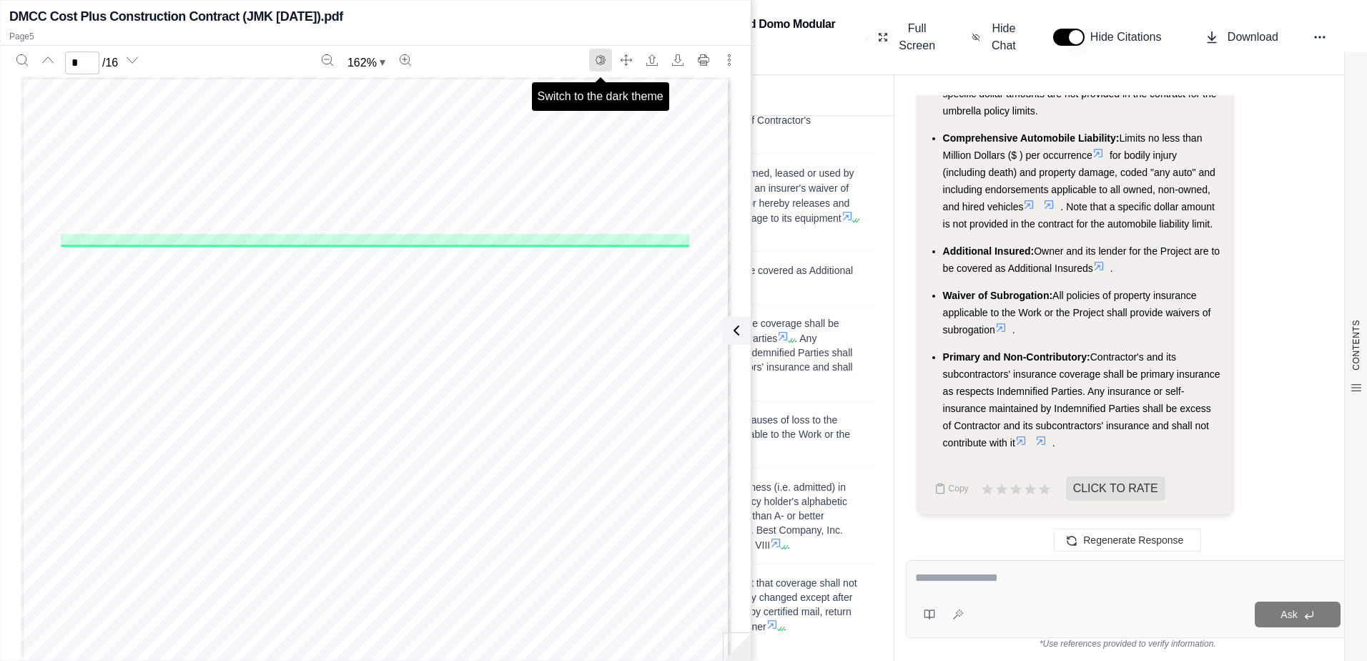
click at [591, 61] on button "Switch to the dark theme" at bounding box center [600, 60] width 23 height 23
click at [599, 59] on icon "Switch to the dark theme" at bounding box center [600, 59] width 11 height 11
click at [599, 58] on icon "Switch to the dark theme" at bounding box center [600, 59] width 11 height 11
click at [597, 60] on icon "Switch to the dark theme" at bounding box center [600, 59] width 11 height 11
click at [839, 215] on span ". Contractor hereby releases and holds Owner harmless from any loss or damage t…" at bounding box center [703, 210] width 295 height 26
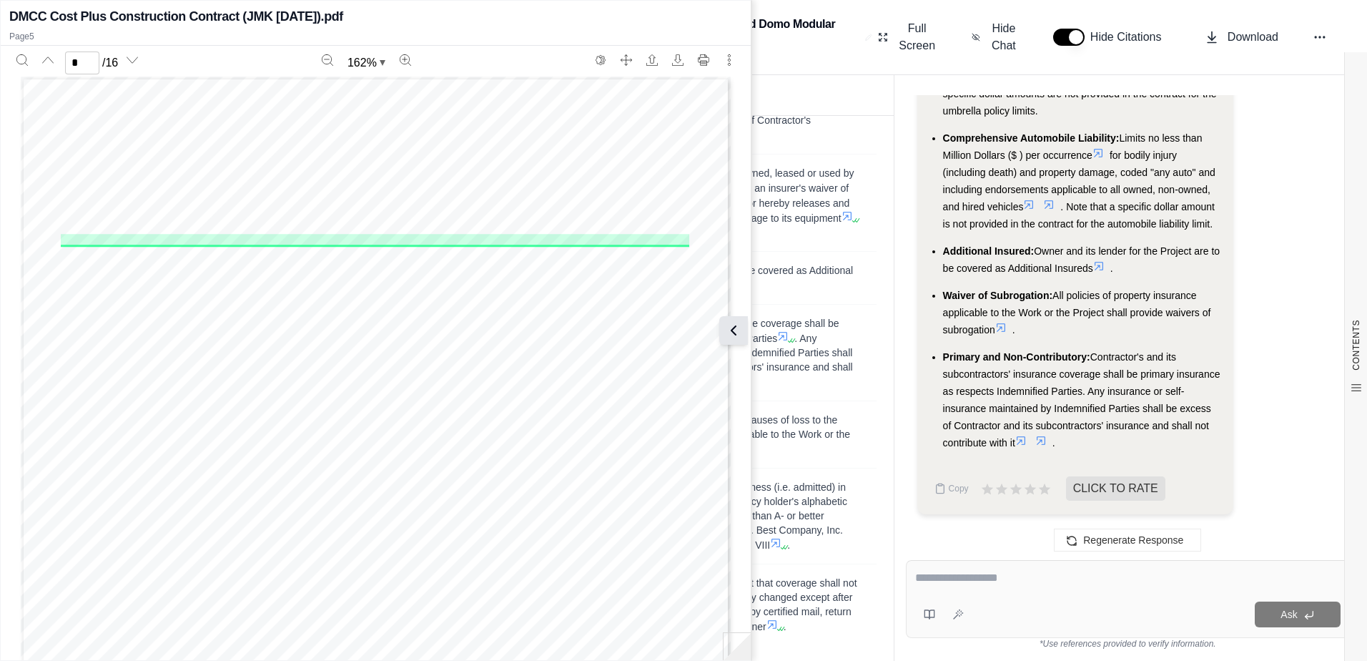
click at [729, 320] on button at bounding box center [733, 330] width 29 height 29
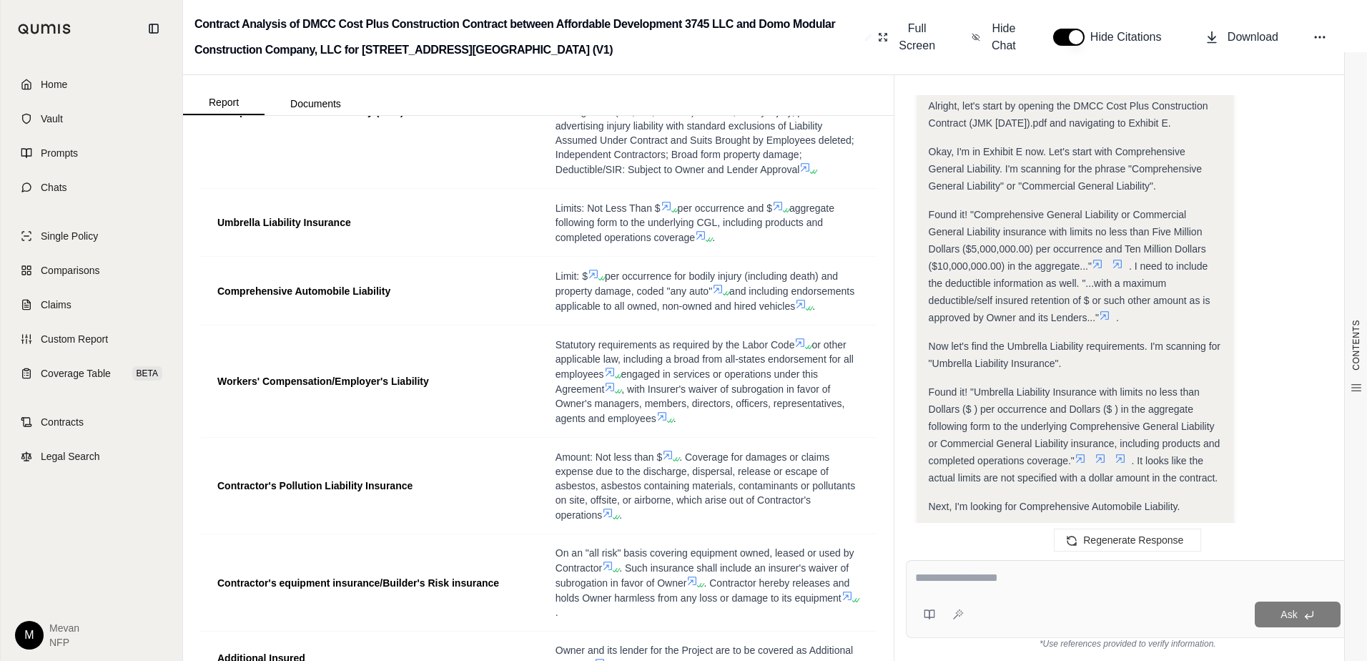
scroll to position [0, 0]
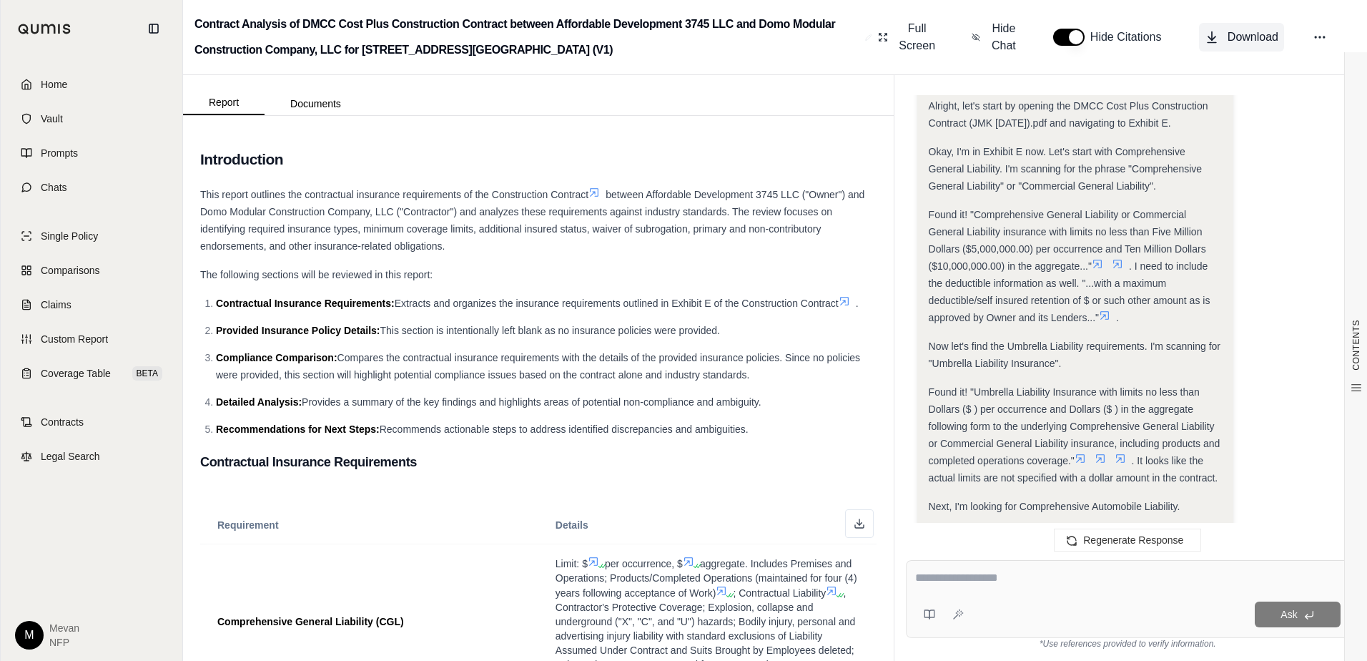
click at [1253, 33] on span "Download" at bounding box center [1253, 37] width 51 height 17
click at [79, 79] on link "Home" at bounding box center [91, 84] width 164 height 31
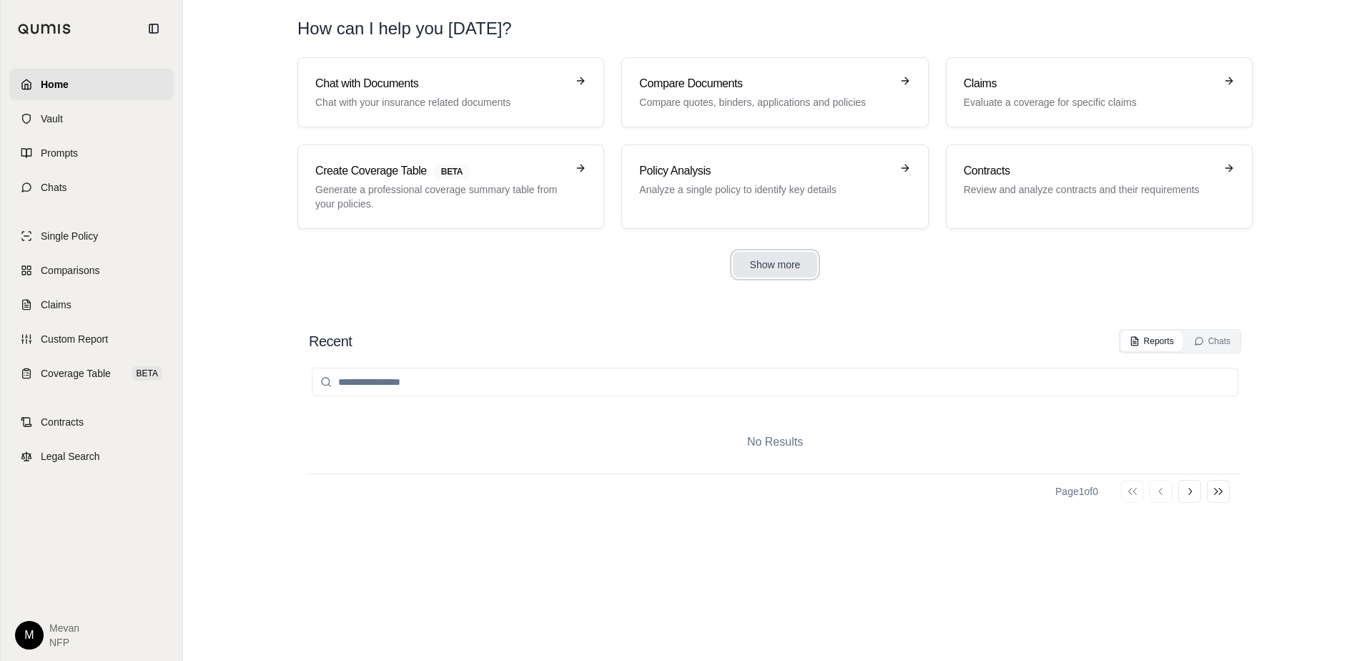
click at [748, 266] on button "Show more" at bounding box center [775, 265] width 85 height 26
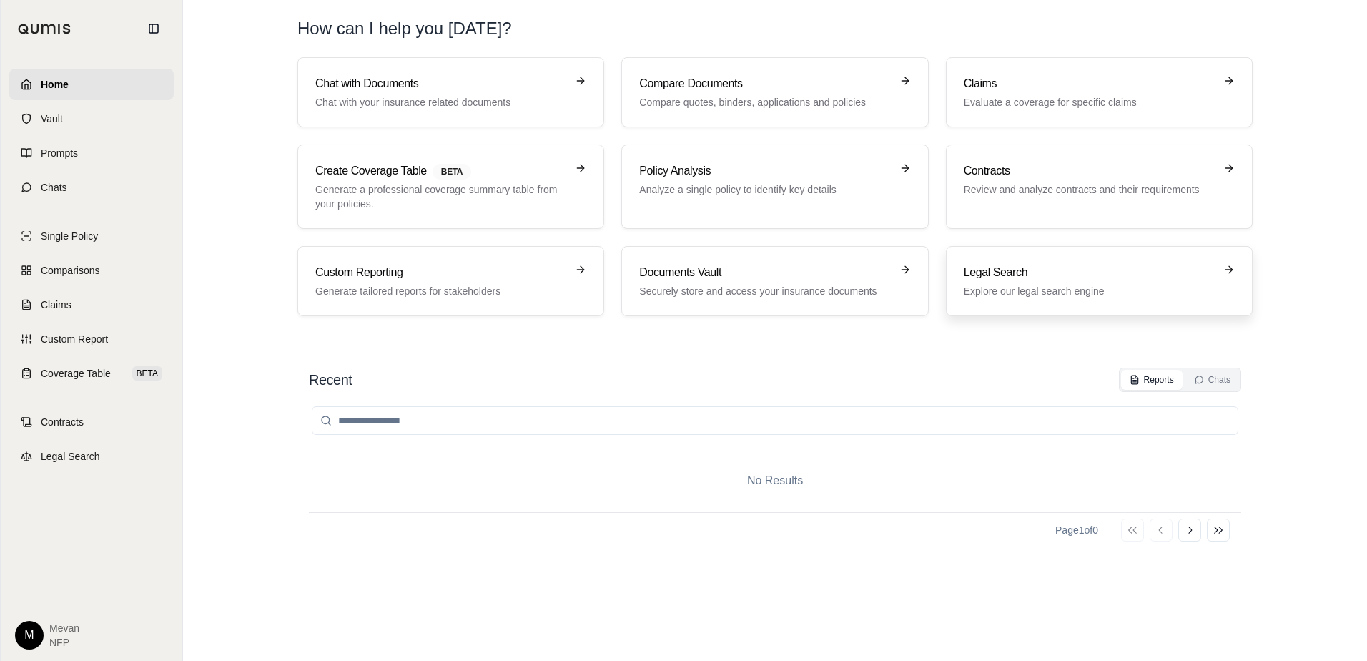
click at [1077, 268] on h3 "Legal Search" at bounding box center [1089, 272] width 251 height 17
click at [489, 298] on link "Custom Reporting Generate tailored reports for stakeholders" at bounding box center [450, 281] width 307 height 70
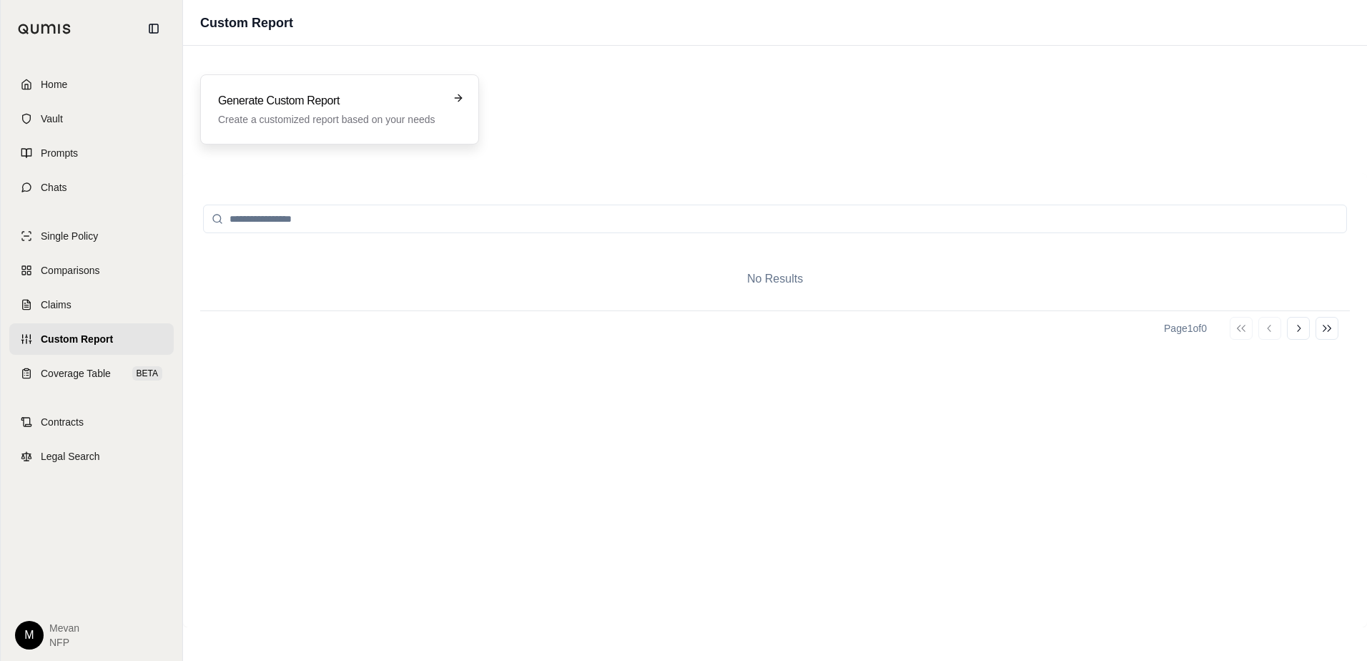
click at [377, 127] on div "Generate Custom Report Create a customized report based on your needs" at bounding box center [339, 109] width 279 height 70
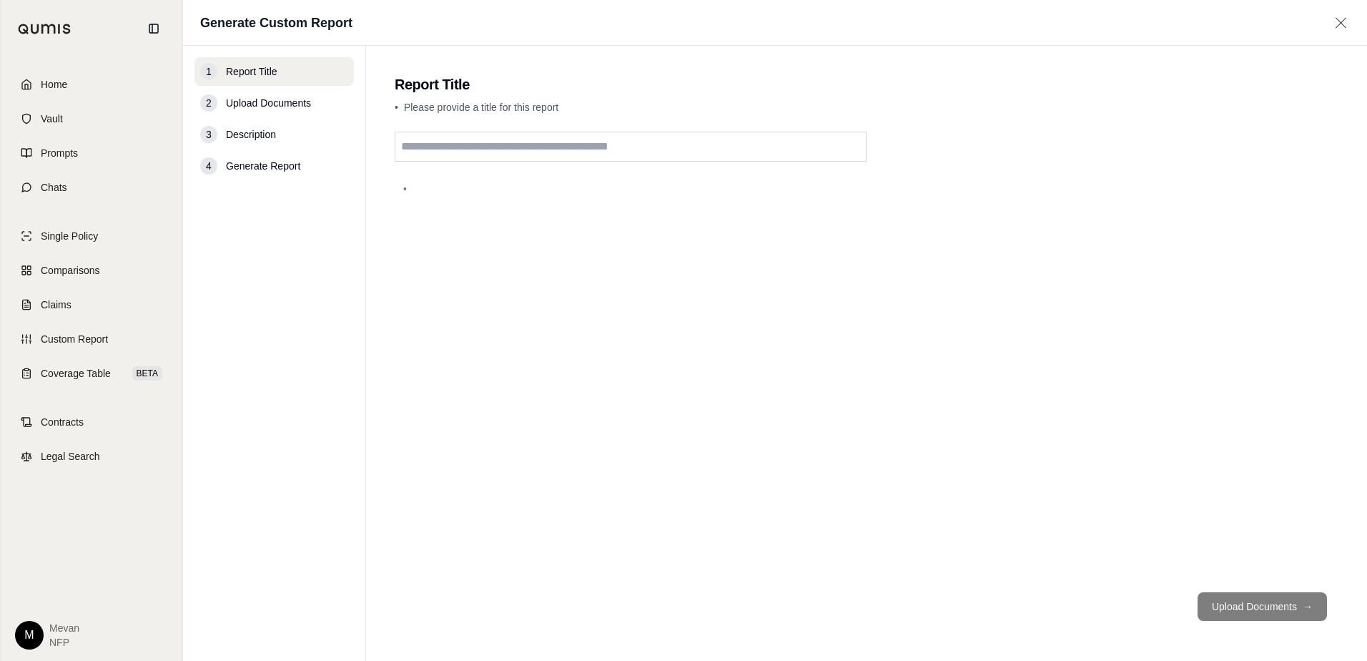
drag, startPoint x: 462, startPoint y: 153, endPoint x: 320, endPoint y: 114, distance: 146.9
click at [320, 114] on div "1 Report Title 2 Upload Documents 3 Description 4 Generate Report Report Title …" at bounding box center [775, 353] width 1184 height 615
click at [139, 77] on link "Home" at bounding box center [91, 84] width 164 height 31
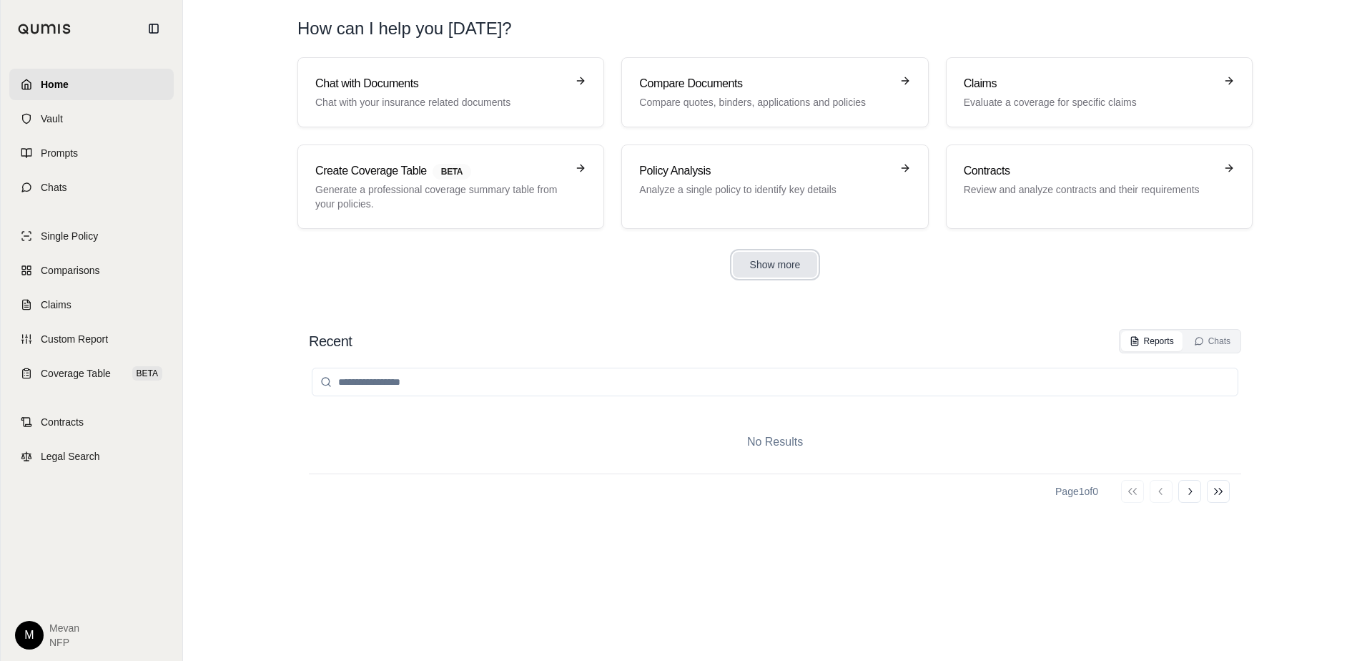
click at [792, 260] on button "Show more" at bounding box center [775, 265] width 85 height 26
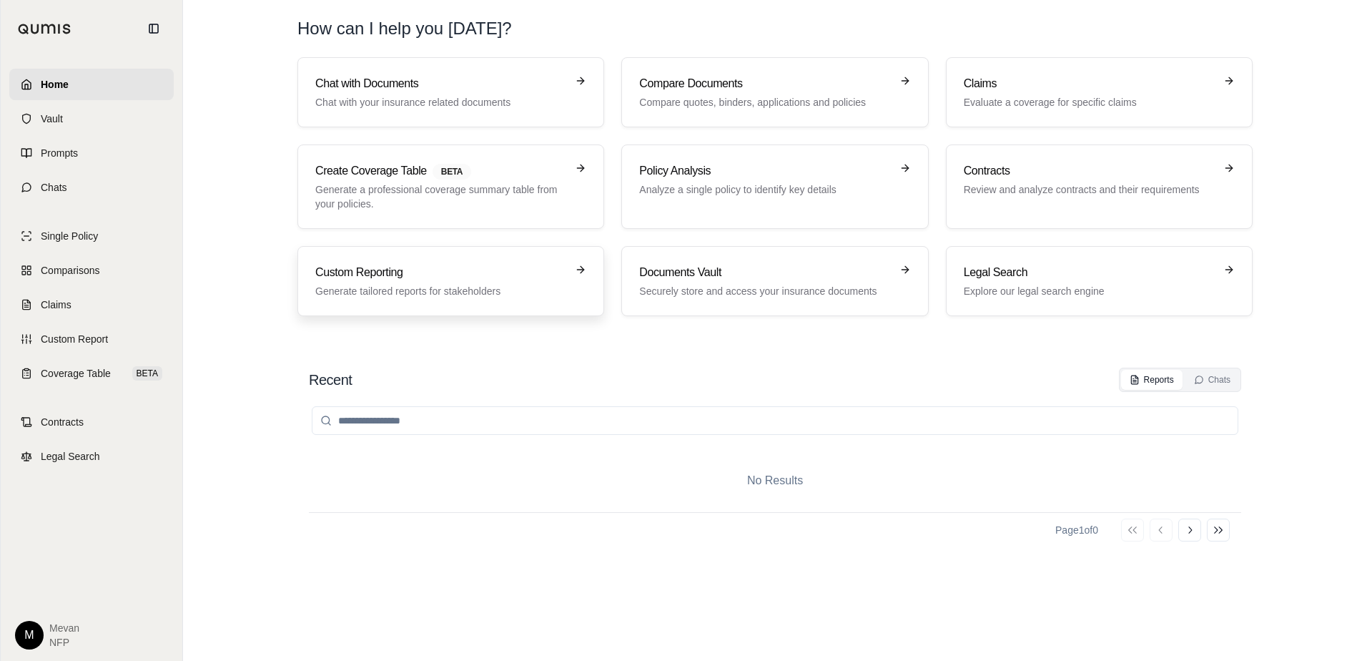
click at [421, 302] on link "Custom Reporting Generate tailored reports for stakeholders" at bounding box center [450, 281] width 307 height 70
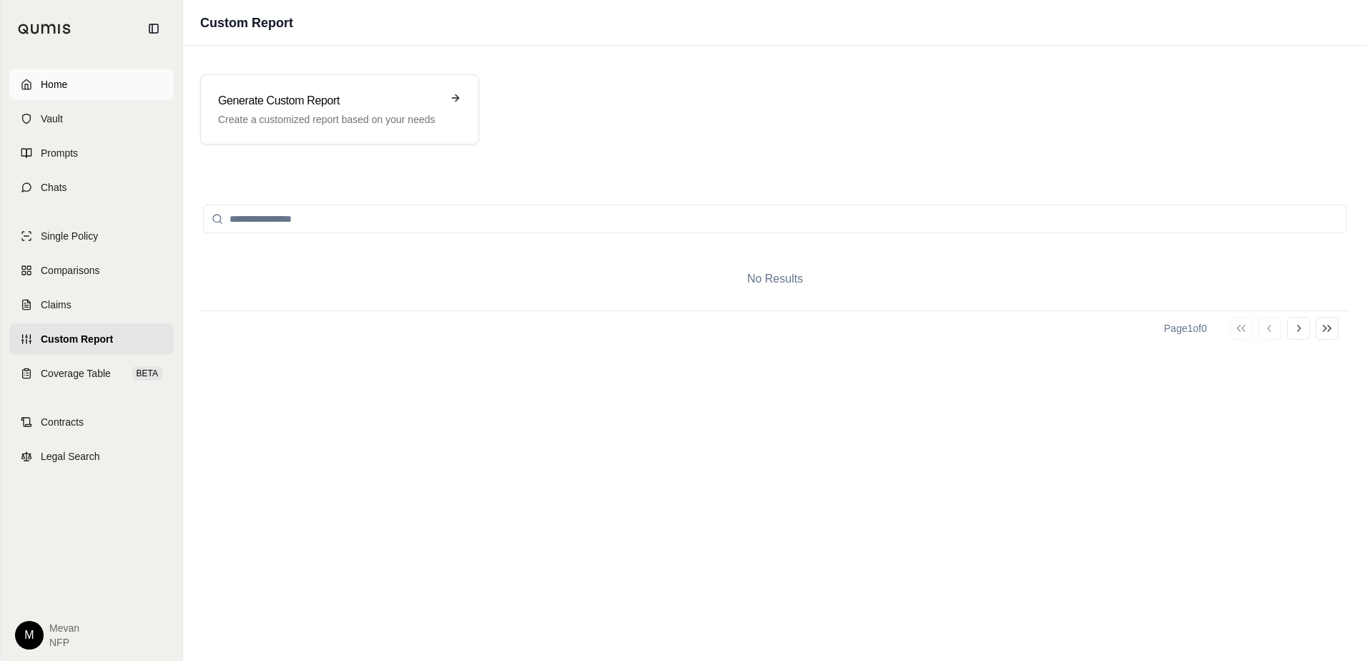
click at [71, 72] on link "Home" at bounding box center [91, 84] width 164 height 31
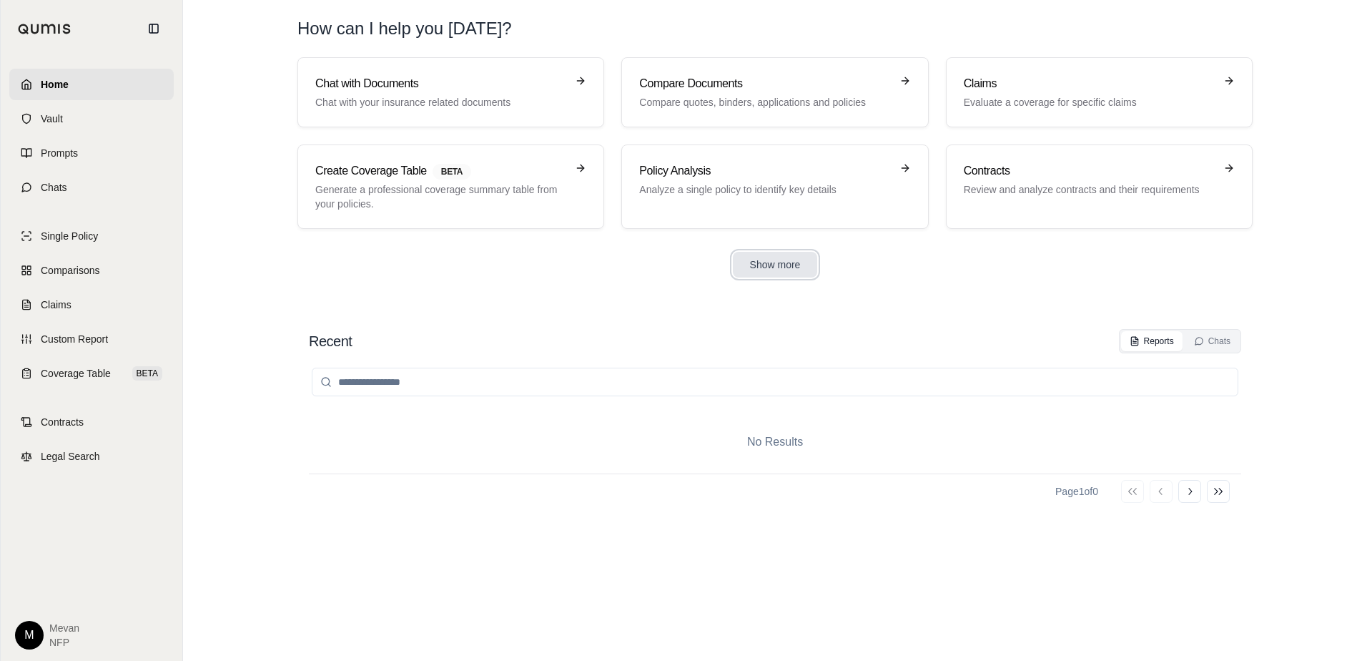
click at [765, 263] on button "Show more" at bounding box center [775, 265] width 85 height 26
